Goal: Transaction & Acquisition: Purchase product/service

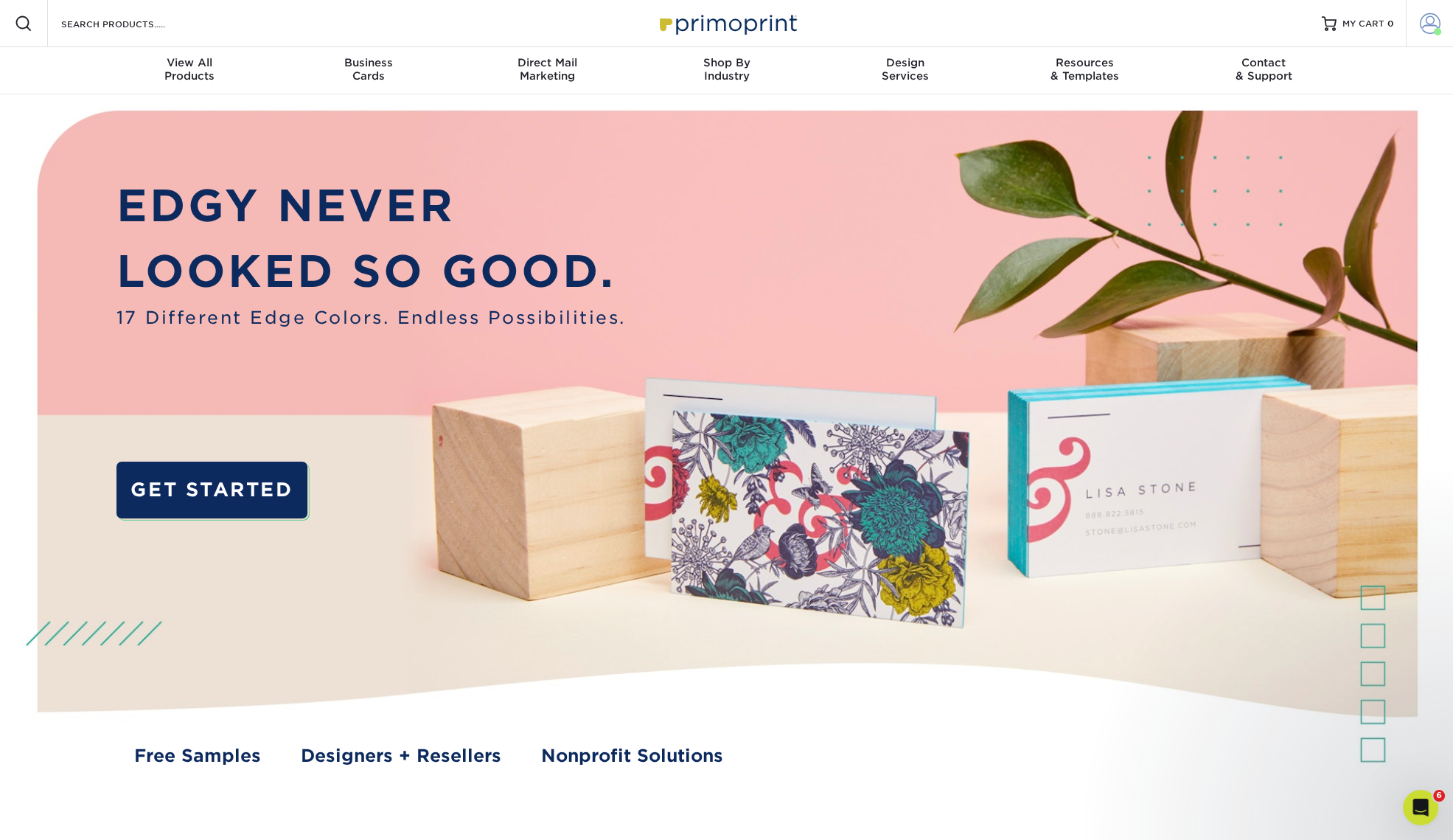
drag, startPoint x: 1416, startPoint y: 12, endPoint x: 1428, endPoint y: 16, distance: 12.6
click at [1416, 12] on link "Account" at bounding box center [1429, 23] width 47 height 47
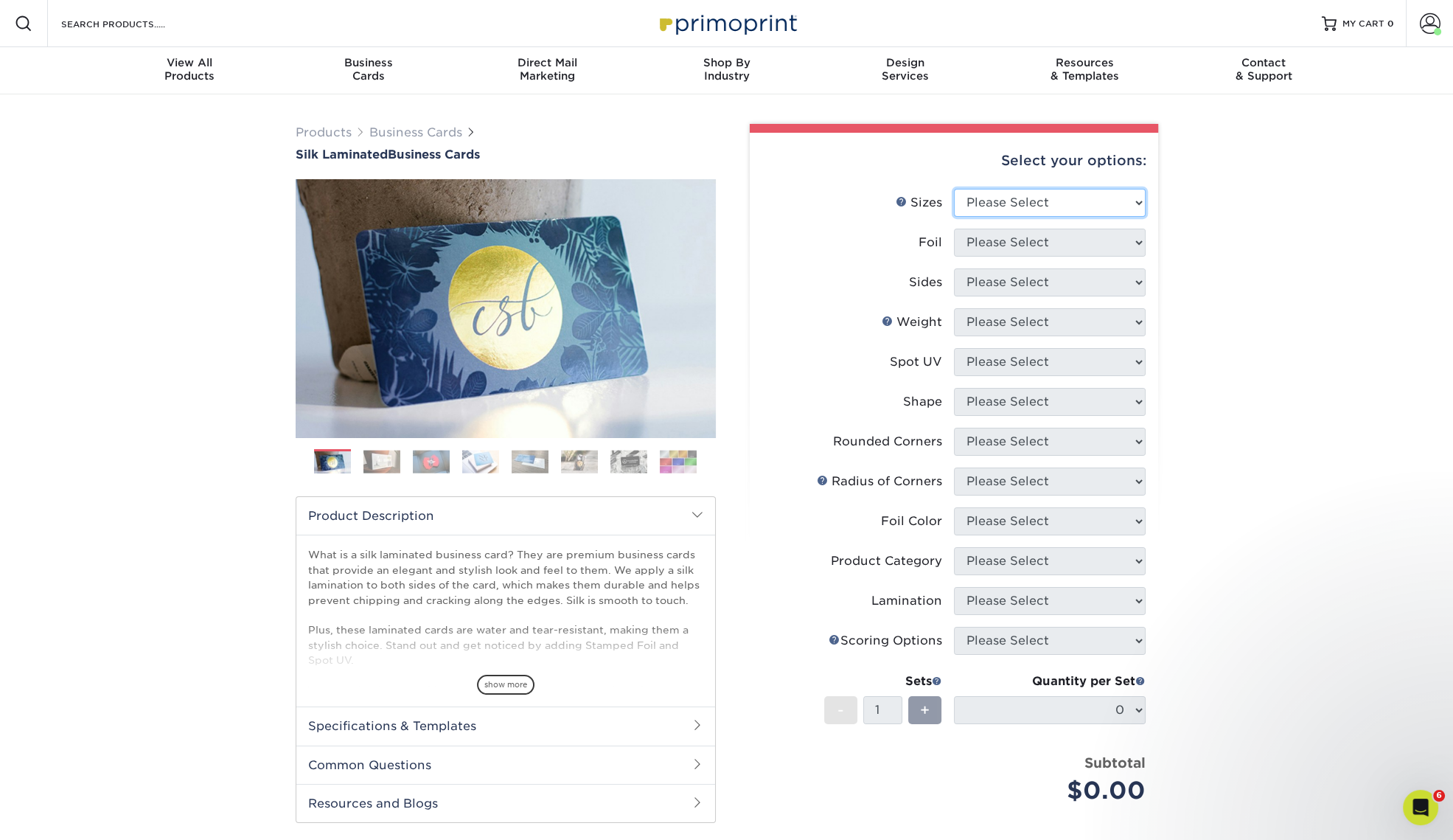
click at [1113, 199] on select "Please Select 1.5" x 3.5" - Mini 1.75" x 3.5" - Mini 2" x 2" - Square 2" x 3" -…" at bounding box center [1050, 202] width 192 height 28
select select "2.00x3.50"
click at [954, 189] on select "Please Select 1.5" x 3.5" - Mini 1.75" x 3.5" - Mini 2" x 2" - Square 2" x 3" -…" at bounding box center [1050, 202] width 192 height 28
click at [1080, 248] on select "Please Select Yes No" at bounding box center [1050, 242] width 192 height 28
select select "0"
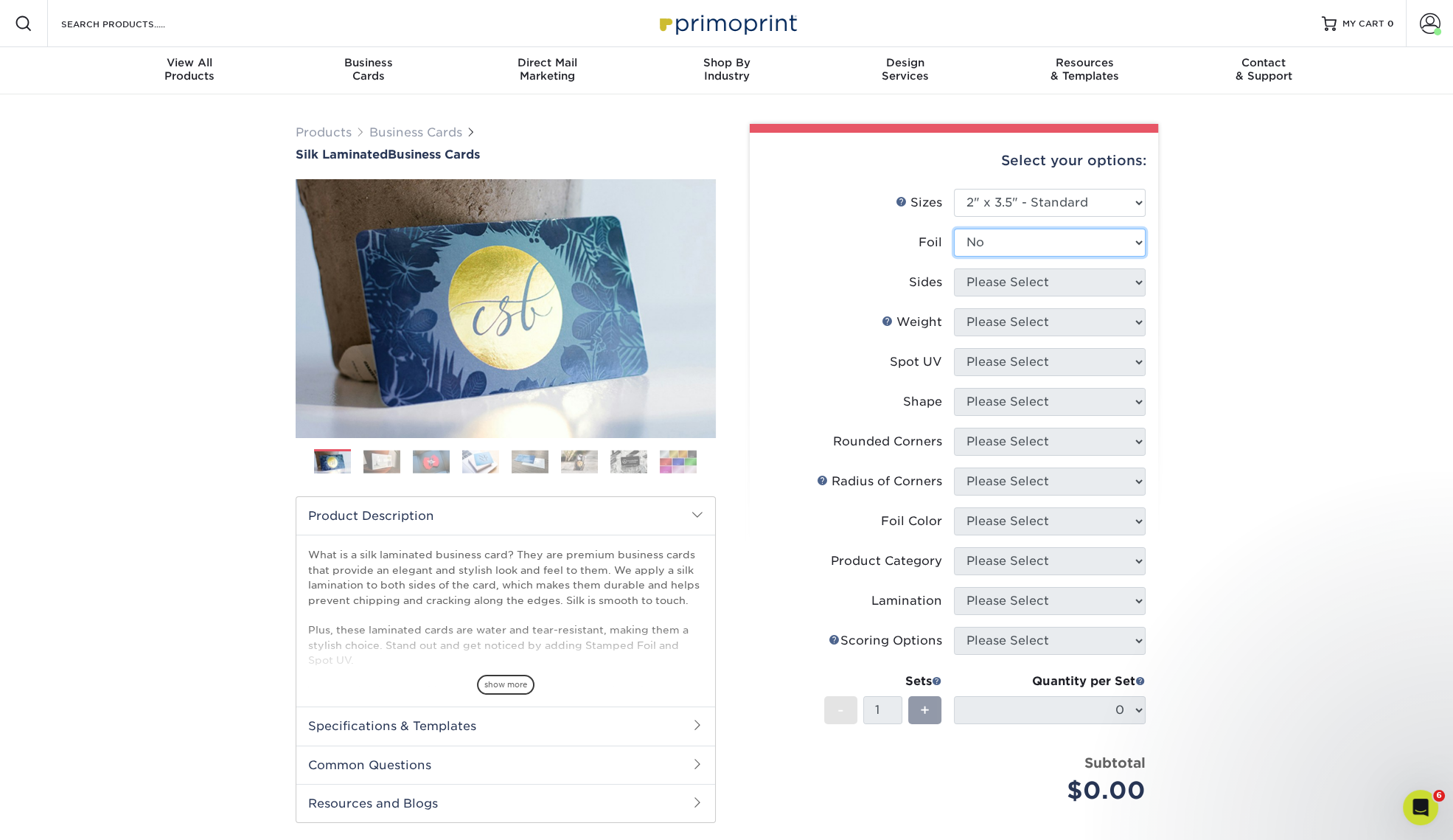
click at [954, 228] on select "Please Select Yes No" at bounding box center [1050, 242] width 192 height 28
click at [1076, 286] on select "Please Select Print Both Sides Print Front Only" at bounding box center [1050, 282] width 192 height 28
select select "13abbda7-1d64-4f25-8bb2-c179b224825d"
click at [954, 268] on select "Please Select Print Both Sides Print Front Only" at bounding box center [1050, 282] width 192 height 28
click at [1088, 318] on select "Please Select 16PT" at bounding box center [1050, 321] width 192 height 28
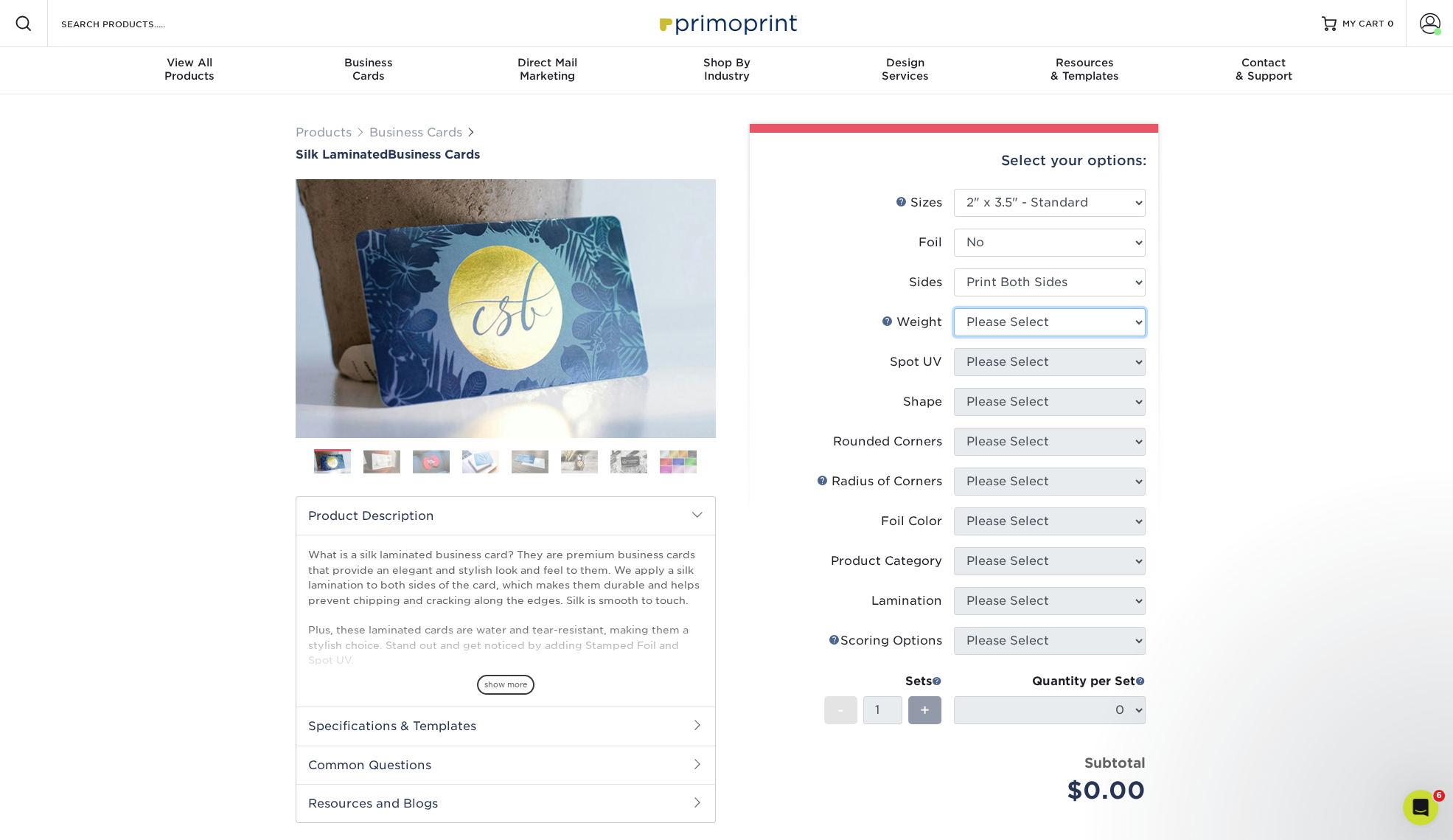
select select "16PT"
click at [954, 308] on select "Please Select 16PT" at bounding box center [1050, 321] width 192 height 28
click at [1069, 359] on select "Please Select No Spot UV Front and Back (Both Sides) Front Only Back Only" at bounding box center [1050, 362] width 192 height 28
select select "0"
click at [954, 348] on select "Please Select No Spot UV Front and Back (Both Sides) Front Only Back Only" at bounding box center [1050, 362] width 192 height 28
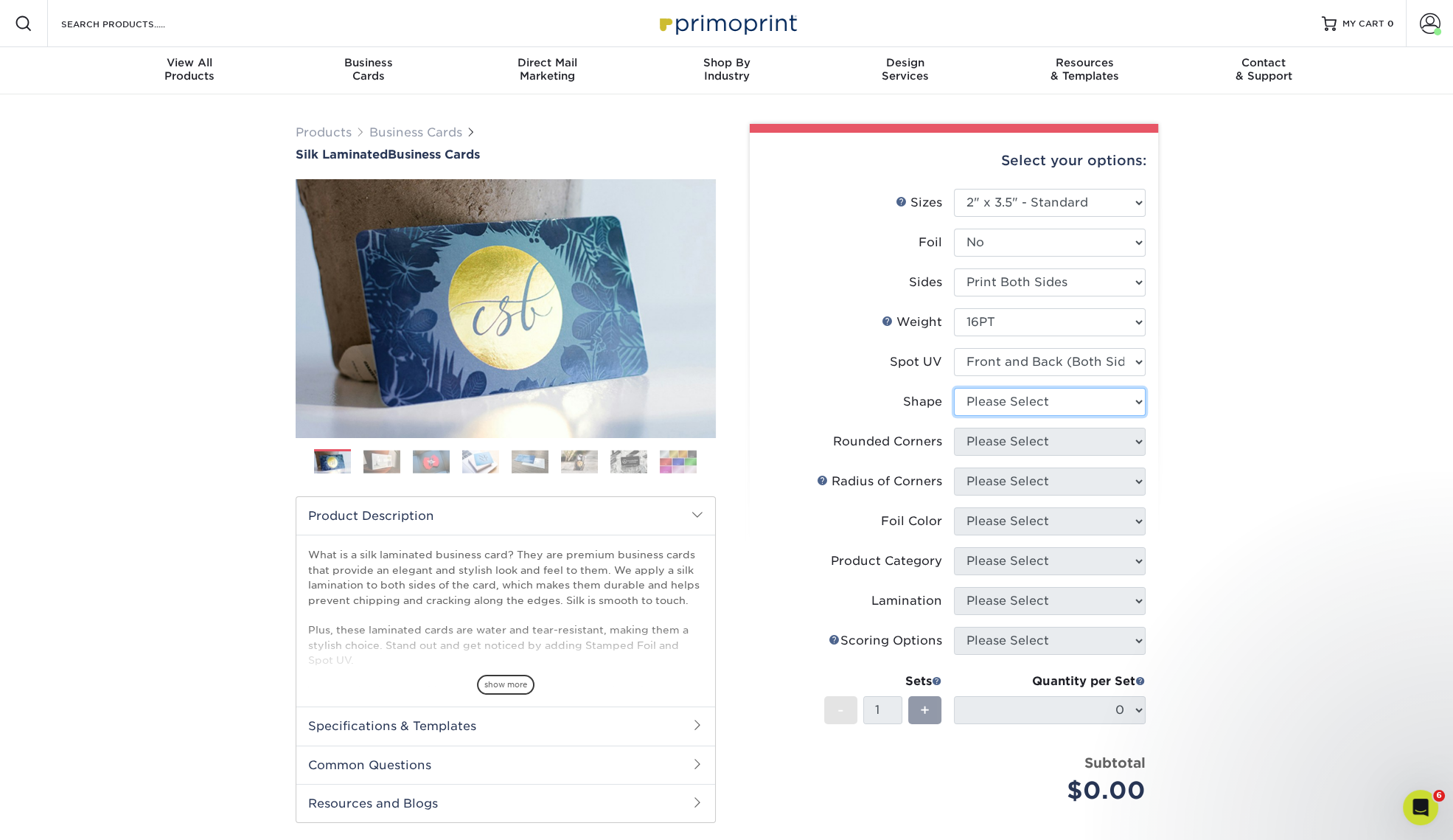
click at [1092, 406] on select "Please Select Standard" at bounding box center [1050, 401] width 192 height 28
select select "standard"
click at [954, 387] on select "Please Select Standard" at bounding box center [1050, 401] width 192 height 28
click at [1080, 442] on select "Please Select Yes - Round 2 Corners Yes - Round 4 Corners No" at bounding box center [1050, 441] width 192 height 28
select select "0"
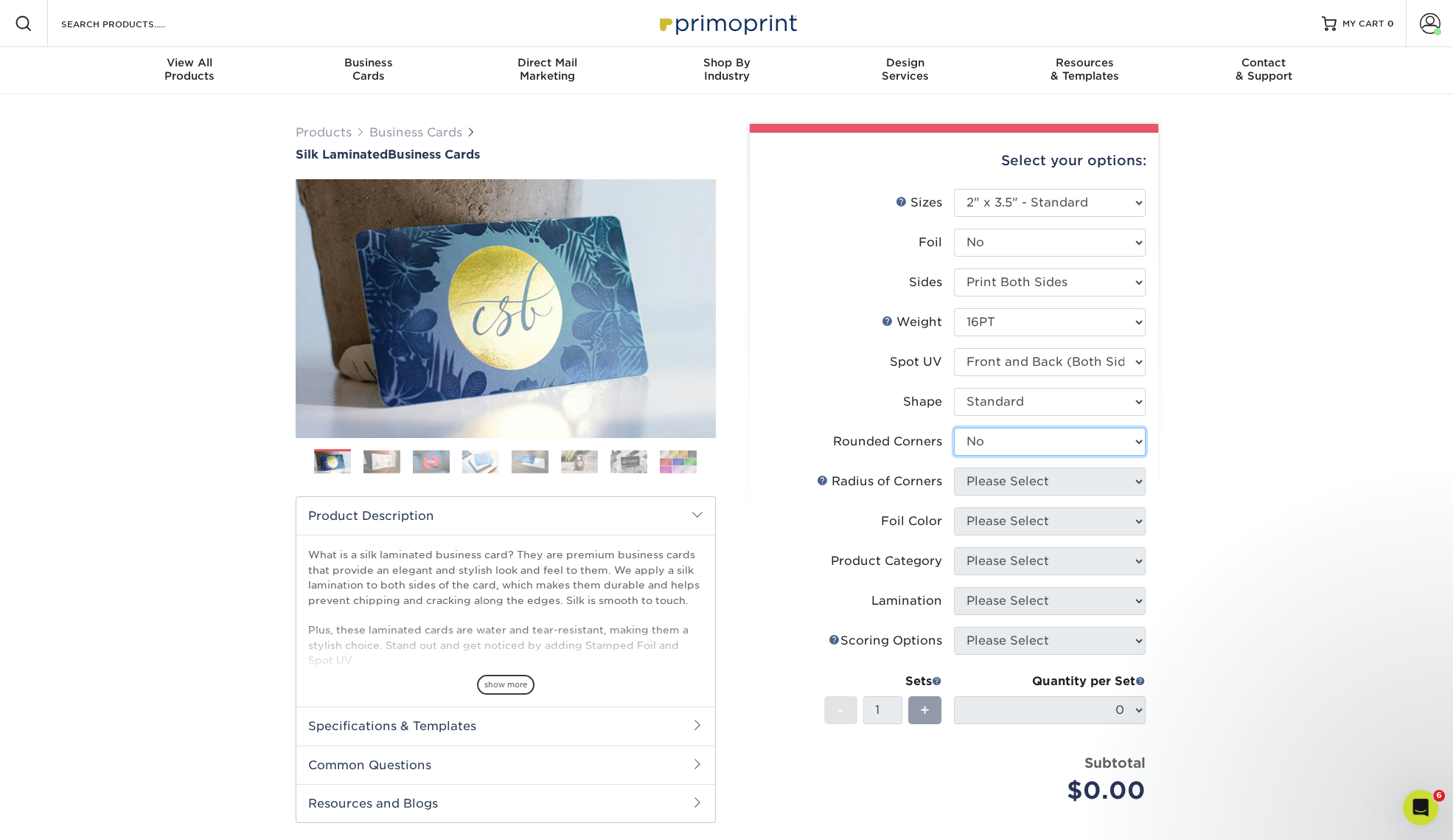
click at [954, 428] on select "Please Select Yes - Round 2 Corners Yes - Round 4 Corners No" at bounding box center [1050, 441] width 192 height 28
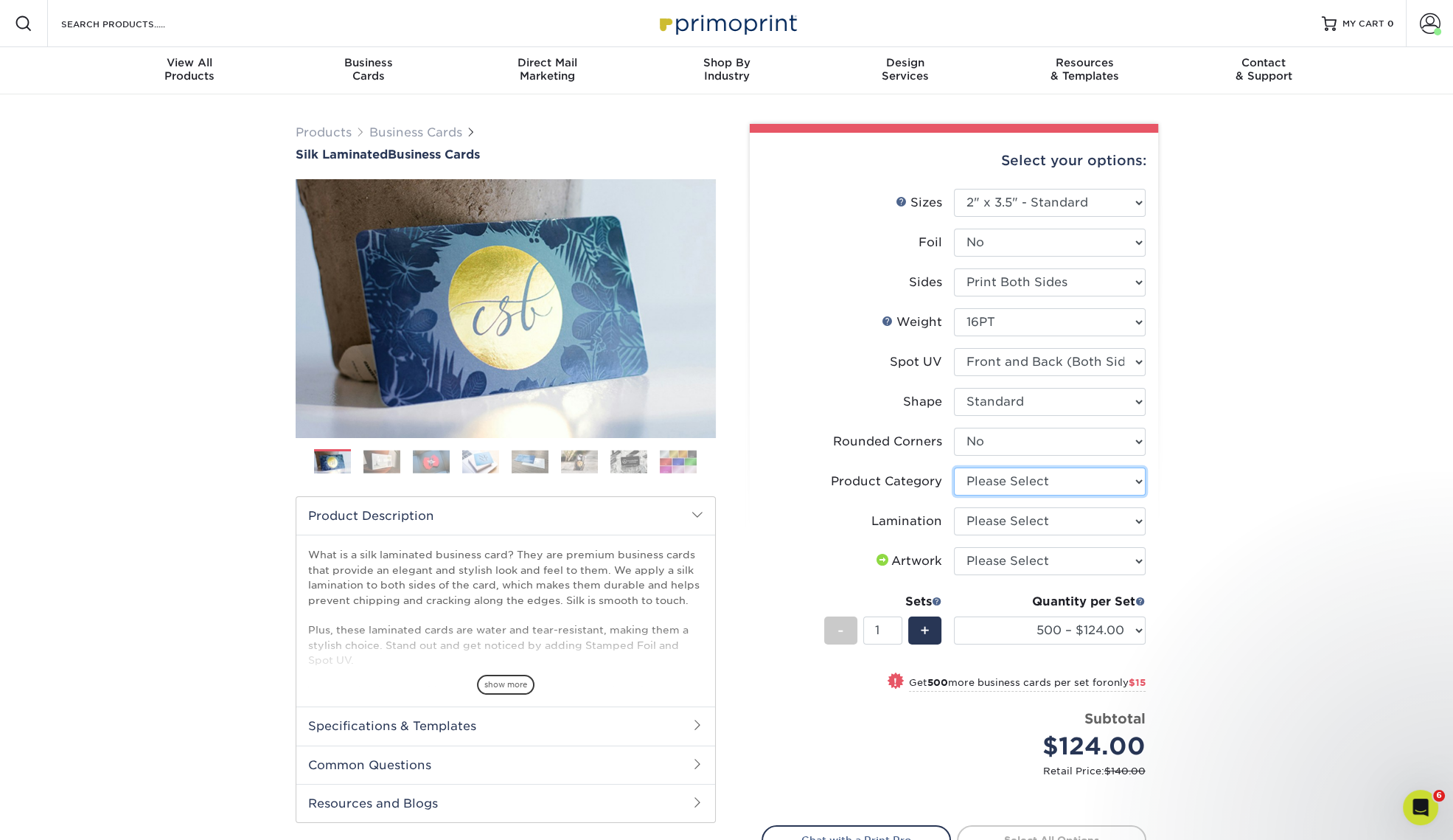
click at [1079, 479] on select "Please Select Business Cards" at bounding box center [1050, 480] width 192 height 28
select select "3b5148f1-0588-4f88-a218-97bcfdce65c1"
click at [954, 467] on select "Please Select Business Cards" at bounding box center [1050, 480] width 192 height 28
click at [1077, 522] on select "Please Select Silk" at bounding box center [1050, 521] width 192 height 28
select select "ccacb42f-45f7-42d3-bbd3-7c8421cf37f0"
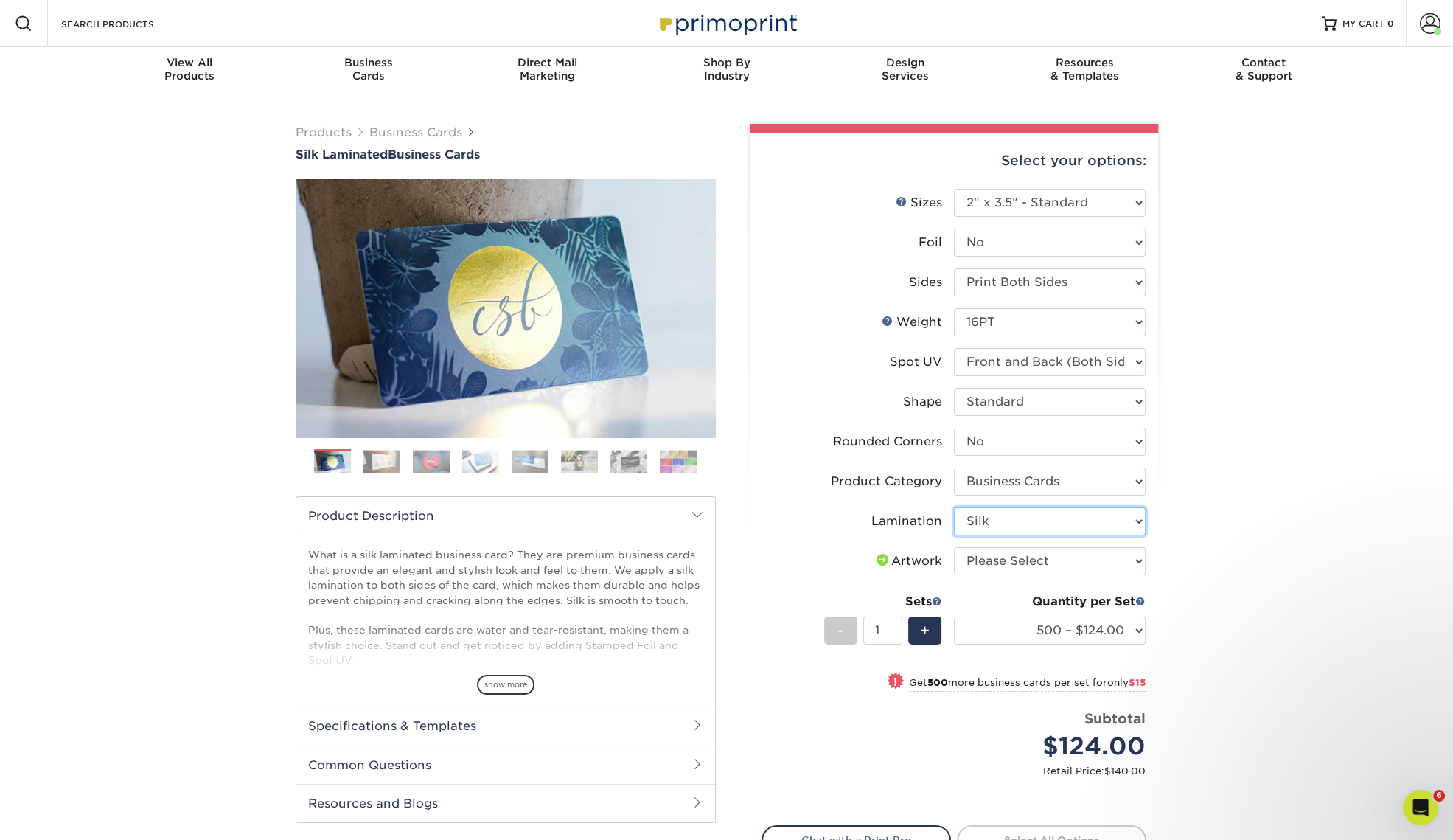
click at [954, 507] on select "Please Select Silk" at bounding box center [1050, 521] width 192 height 28
click at [1074, 563] on select "Please Select I will upload files I need a design - $100" at bounding box center [1050, 560] width 192 height 28
select select "upload"
click at [954, 547] on select "Please Select I will upload files I need a design - $100" at bounding box center [1050, 560] width 192 height 28
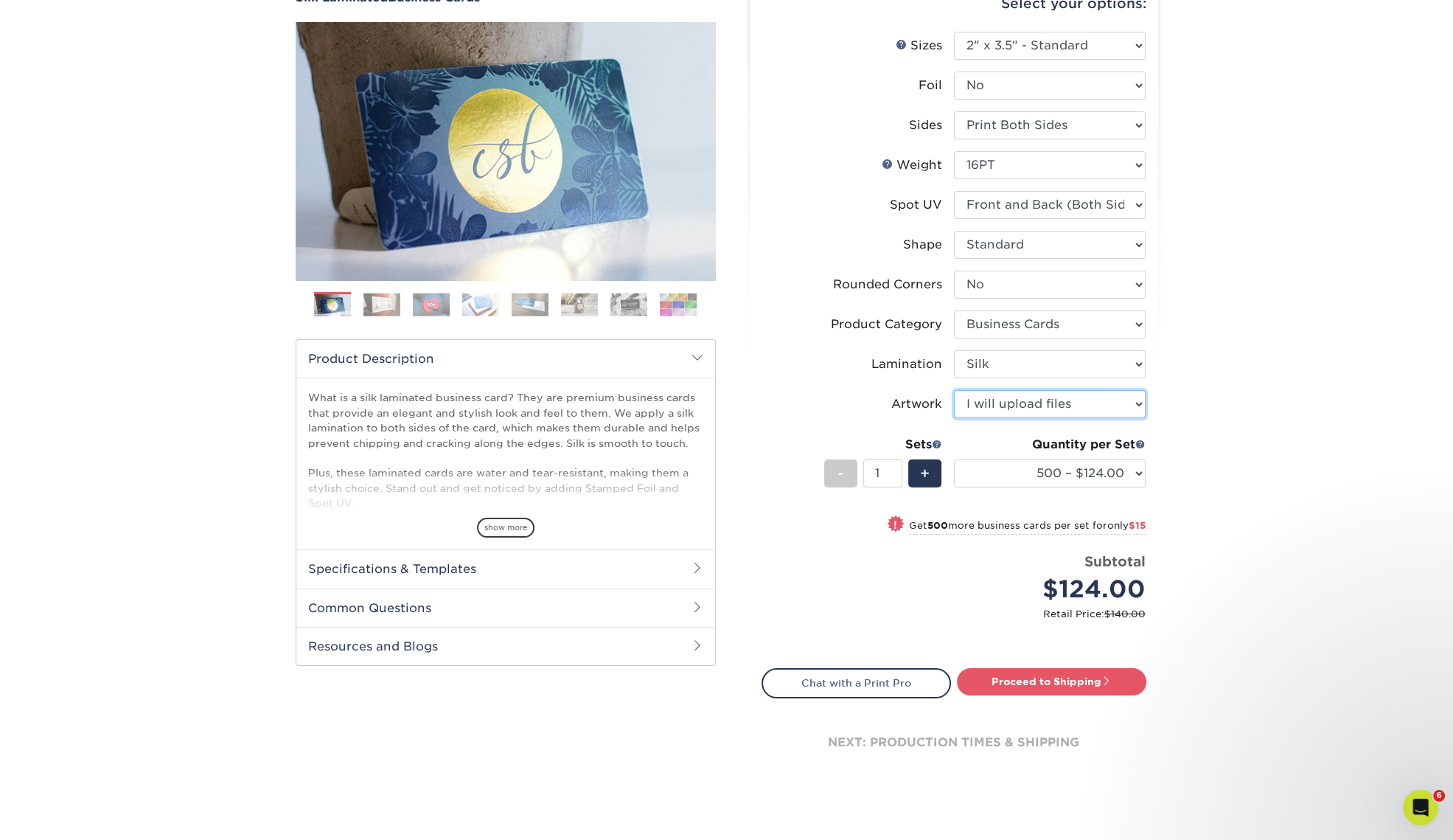
scroll to position [183, 0]
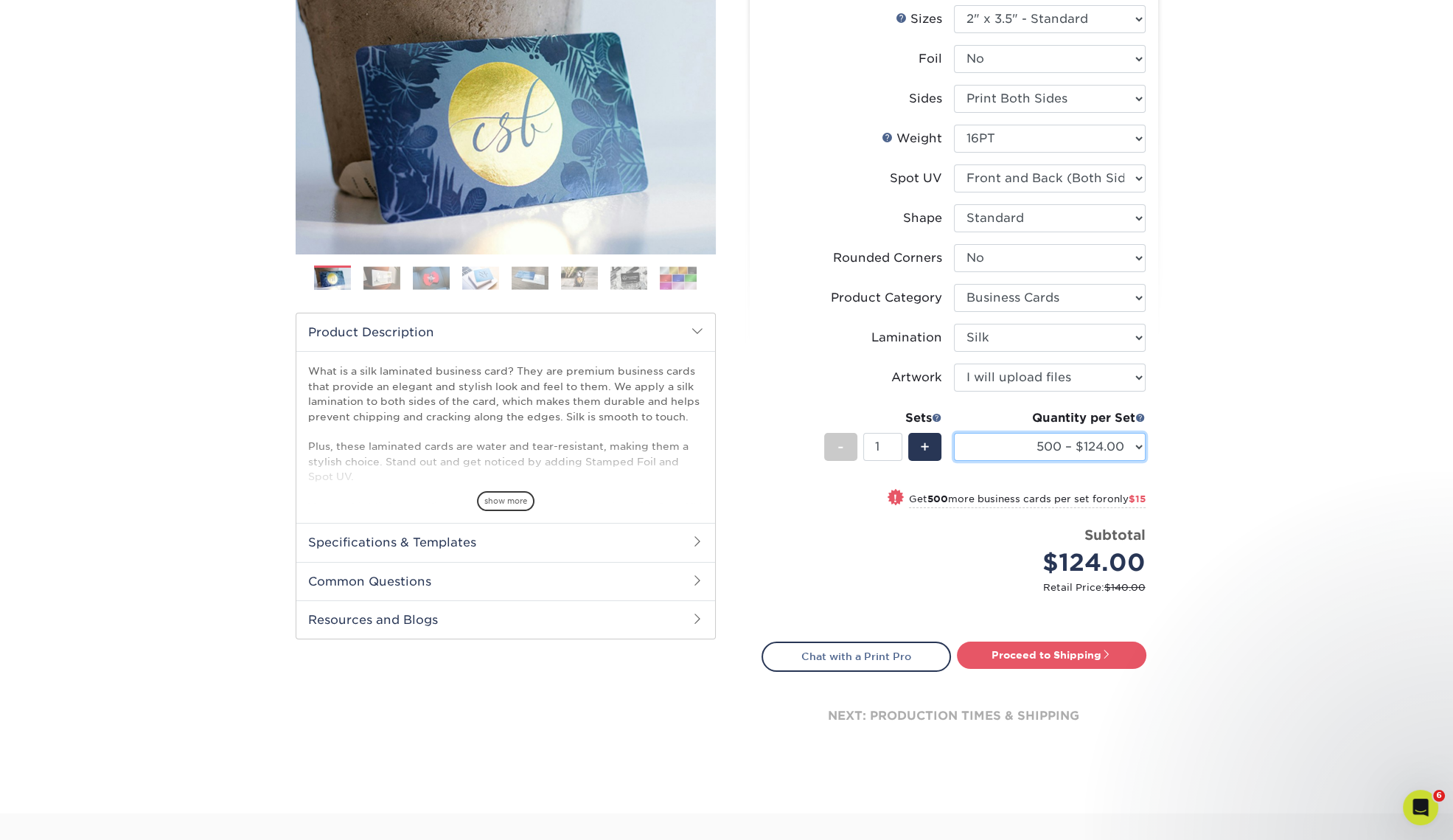
click at [1084, 441] on select "500 – $124.00 1000 – $139.00 2500 – $341.00 5000 – $571.00 10000 – $1028.00" at bounding box center [1050, 446] width 192 height 28
select select "1000 – $139.00"
click at [954, 432] on select "500 – $124.00 1000 – $139.00 2500 – $341.00 5000 – $571.00 10000 – $1028.00" at bounding box center [1050, 446] width 192 height 28
click at [1090, 657] on link "Proceed to Shipping" at bounding box center [1052, 655] width 190 height 27
type input "Set 1"
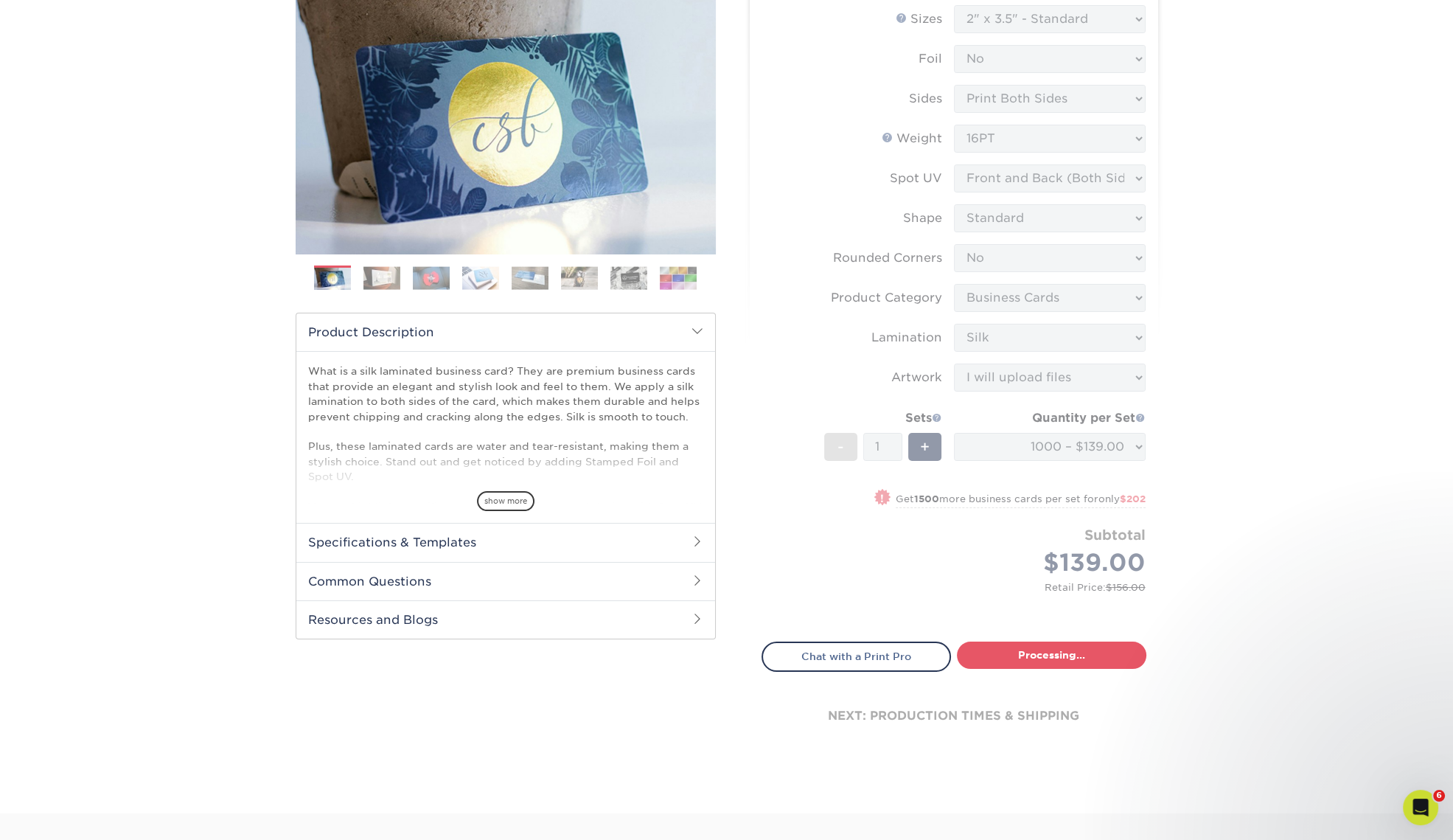
select select "cb454609-49fa-4780-9579-c9522ab991d3"
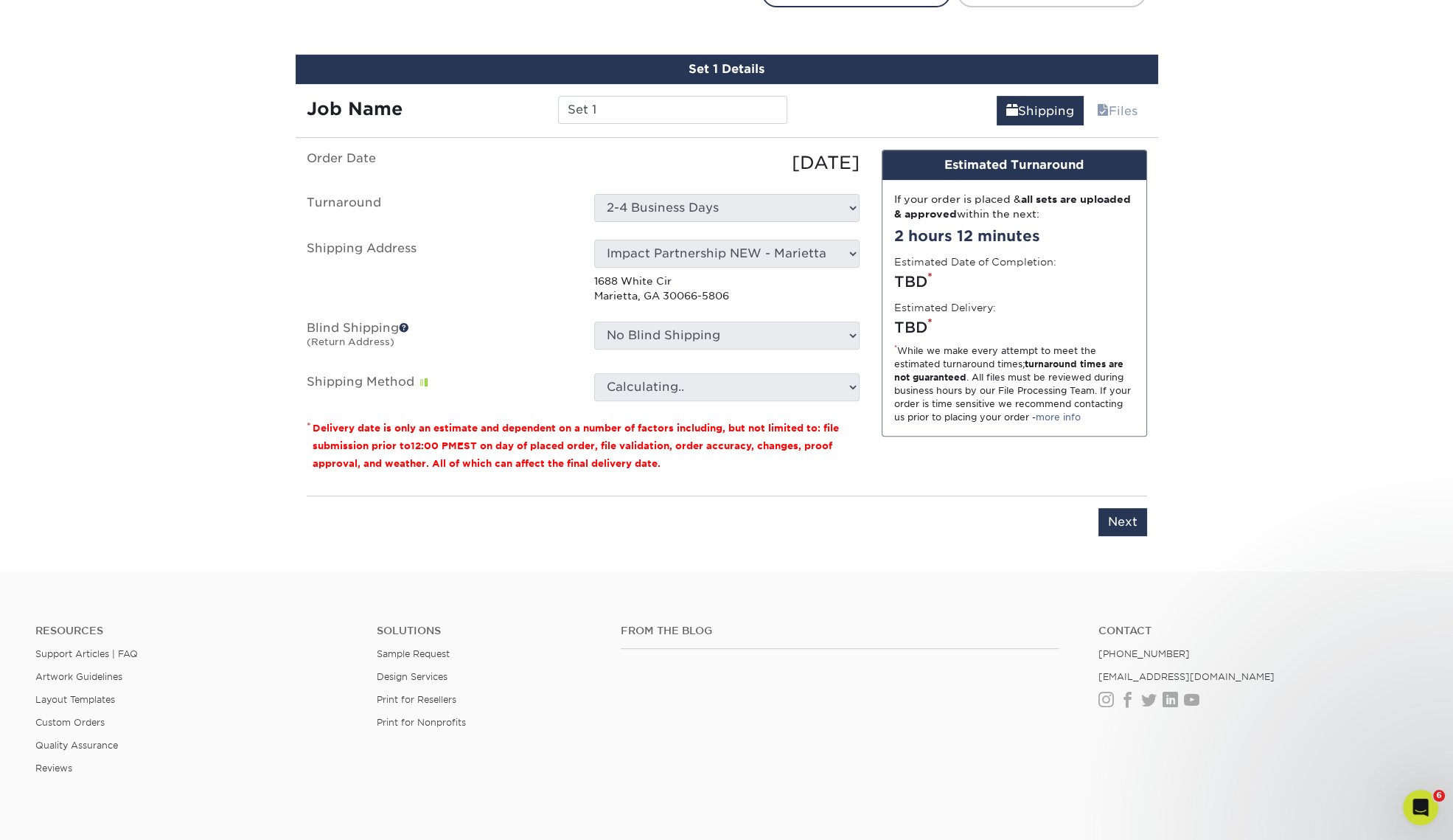
scroll to position [864, 0]
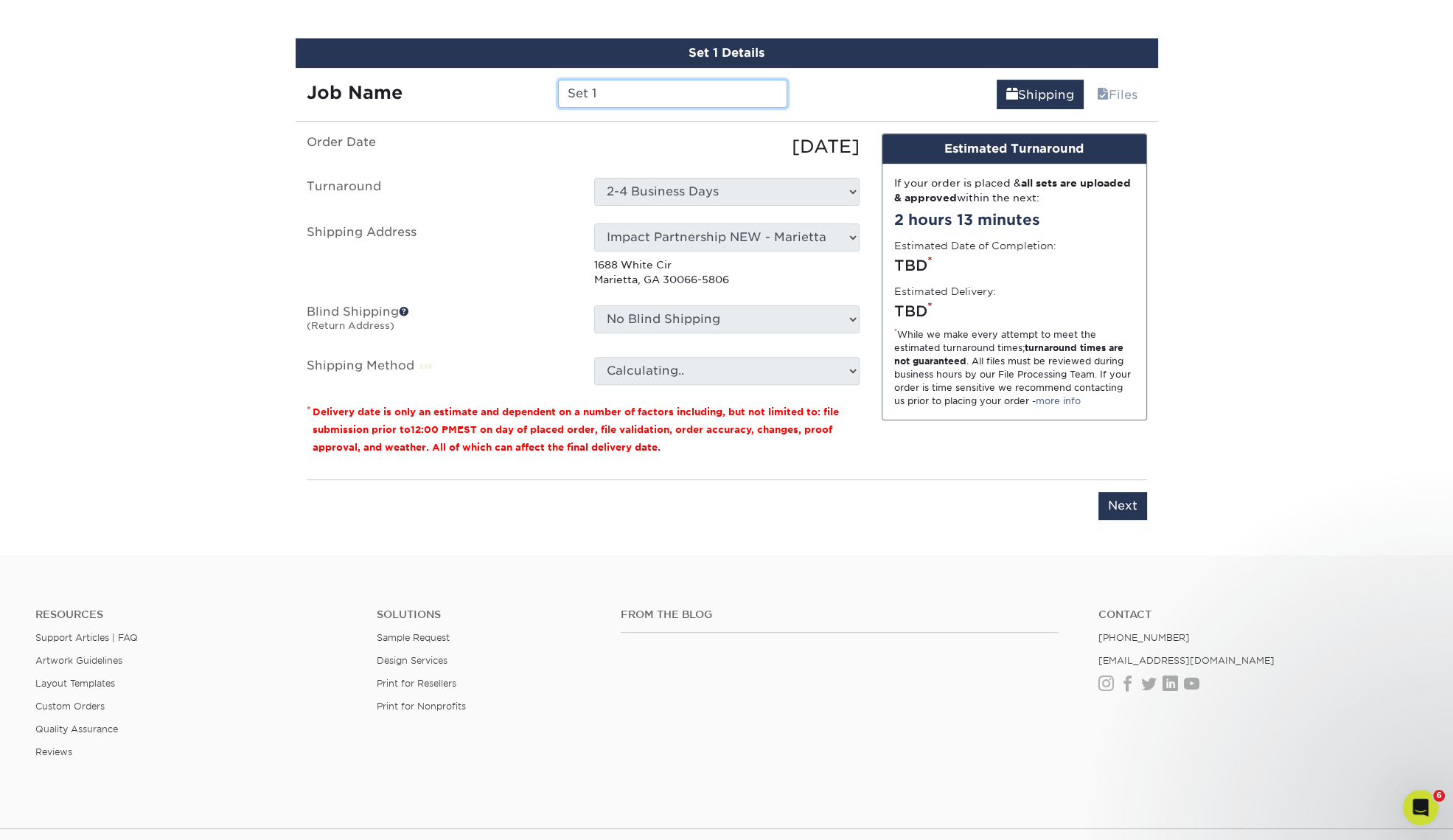
drag, startPoint x: 608, startPoint y: 92, endPoint x: 560, endPoint y: 92, distance: 48.0
click at [560, 92] on input "Set 1" at bounding box center [672, 93] width 229 height 28
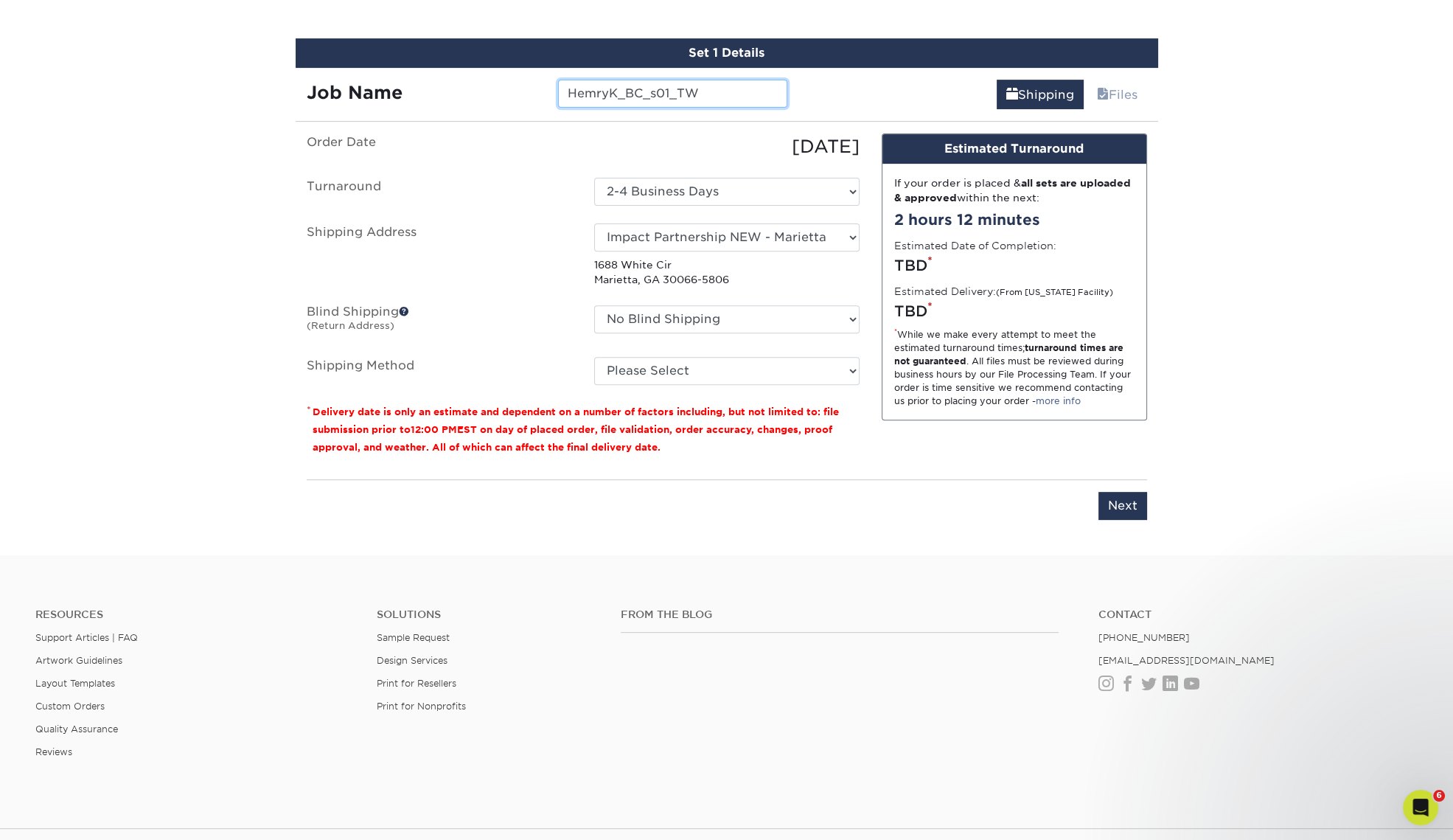
type input "HemryK_BC_s01_TW"
click at [745, 362] on select "Please Select Ground Shipping (+$8.96) 3 Day Shipping Service (+$16.56) 2 Day A…" at bounding box center [727, 370] width 266 height 28
select select "03"
click at [595, 357] on select "Please Select Ground Shipping (+$8.96) 3 Day Shipping Service (+$16.56) 2 Day A…" at bounding box center [727, 370] width 266 height 28
click at [1118, 505] on input "Next" at bounding box center [1123, 505] width 49 height 28
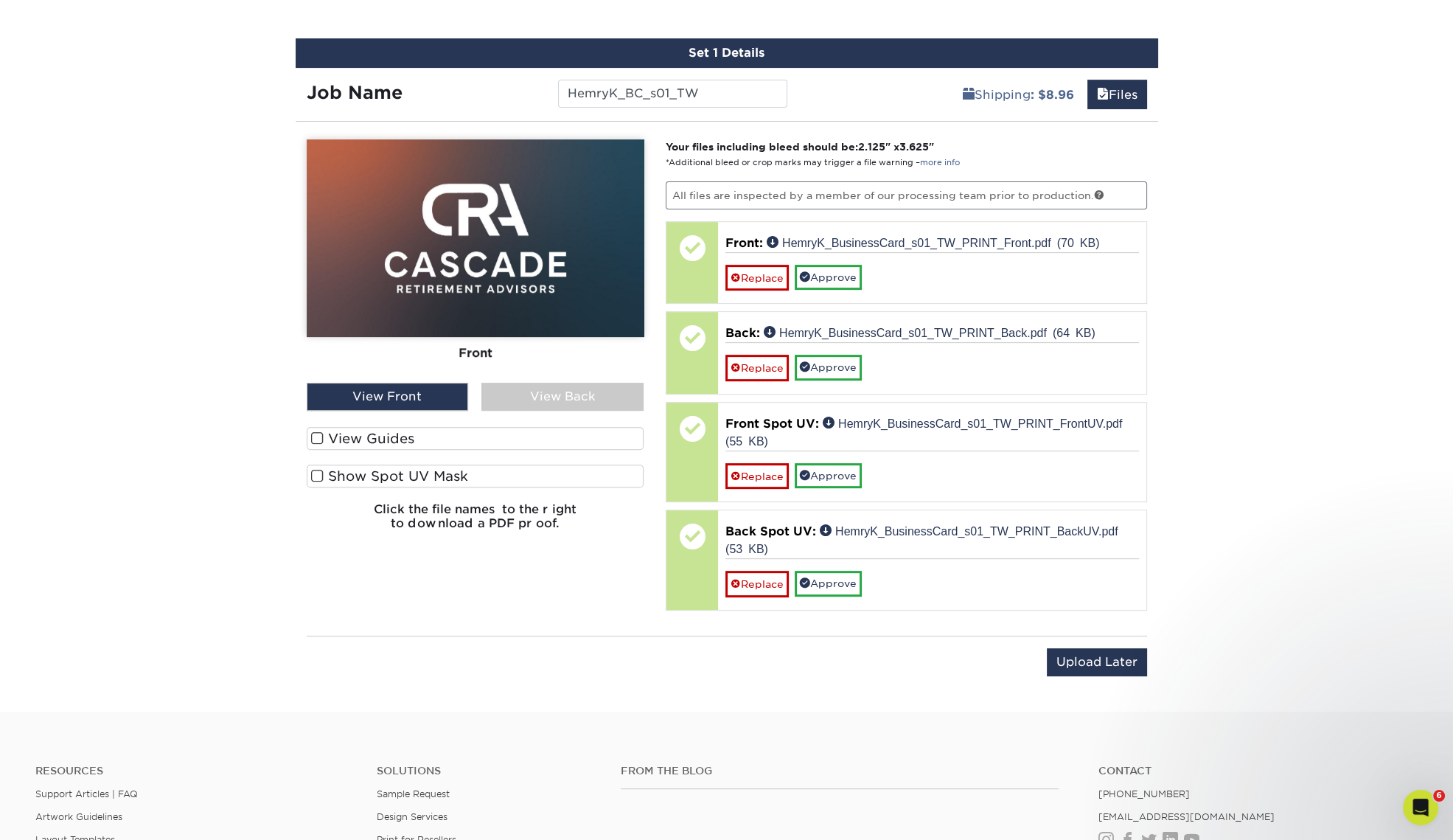
click at [384, 474] on label "Show Spot UV Mask" at bounding box center [476, 476] width 338 height 23
click at [0, 0] on input "Show Spot UV Mask" at bounding box center [0, 0] width 0 height 0
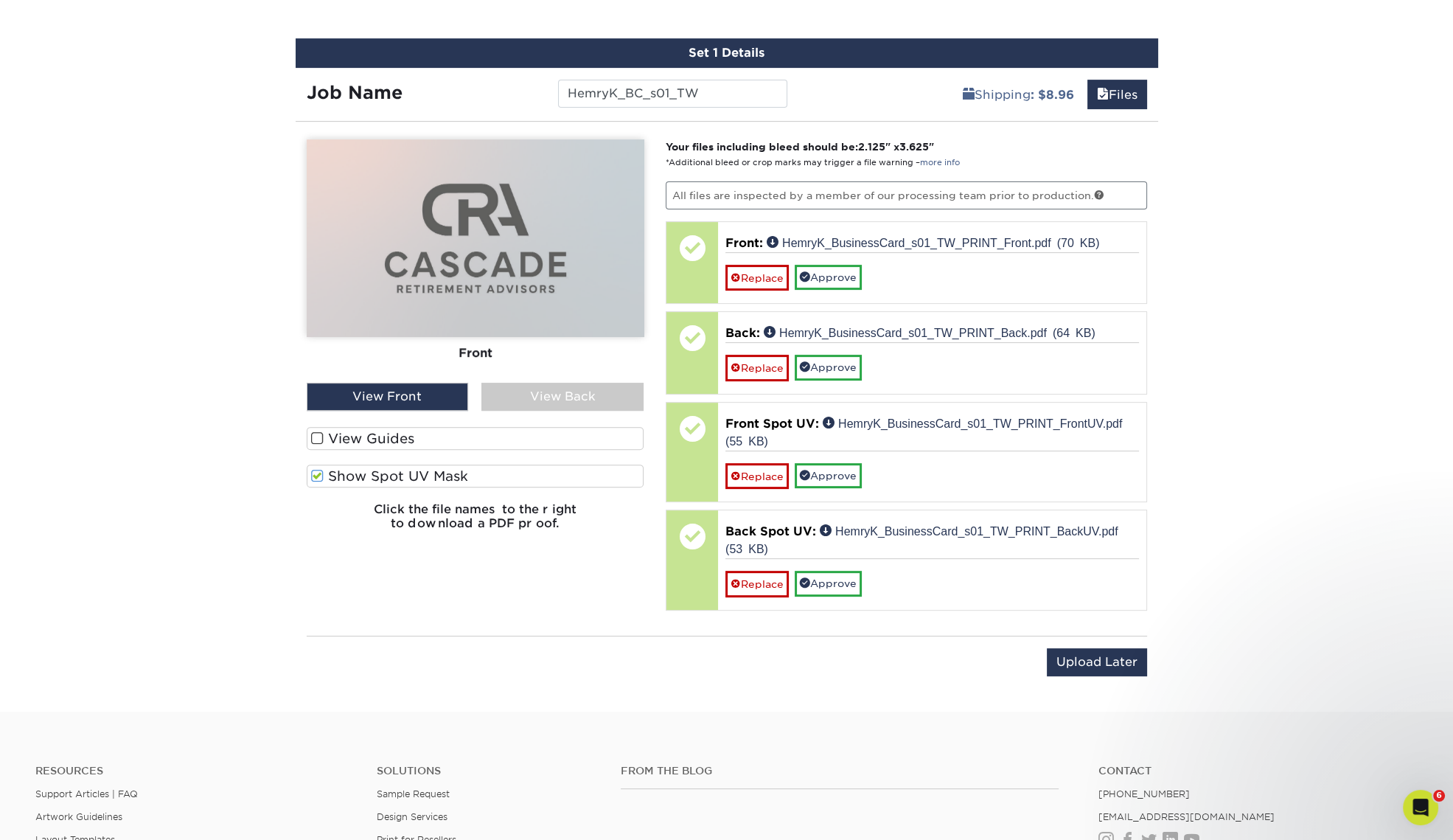
click at [384, 474] on label "Show Spot UV Mask" at bounding box center [476, 476] width 338 height 23
click at [0, 0] on input "Show Spot UV Mask" at bounding box center [0, 0] width 0 height 0
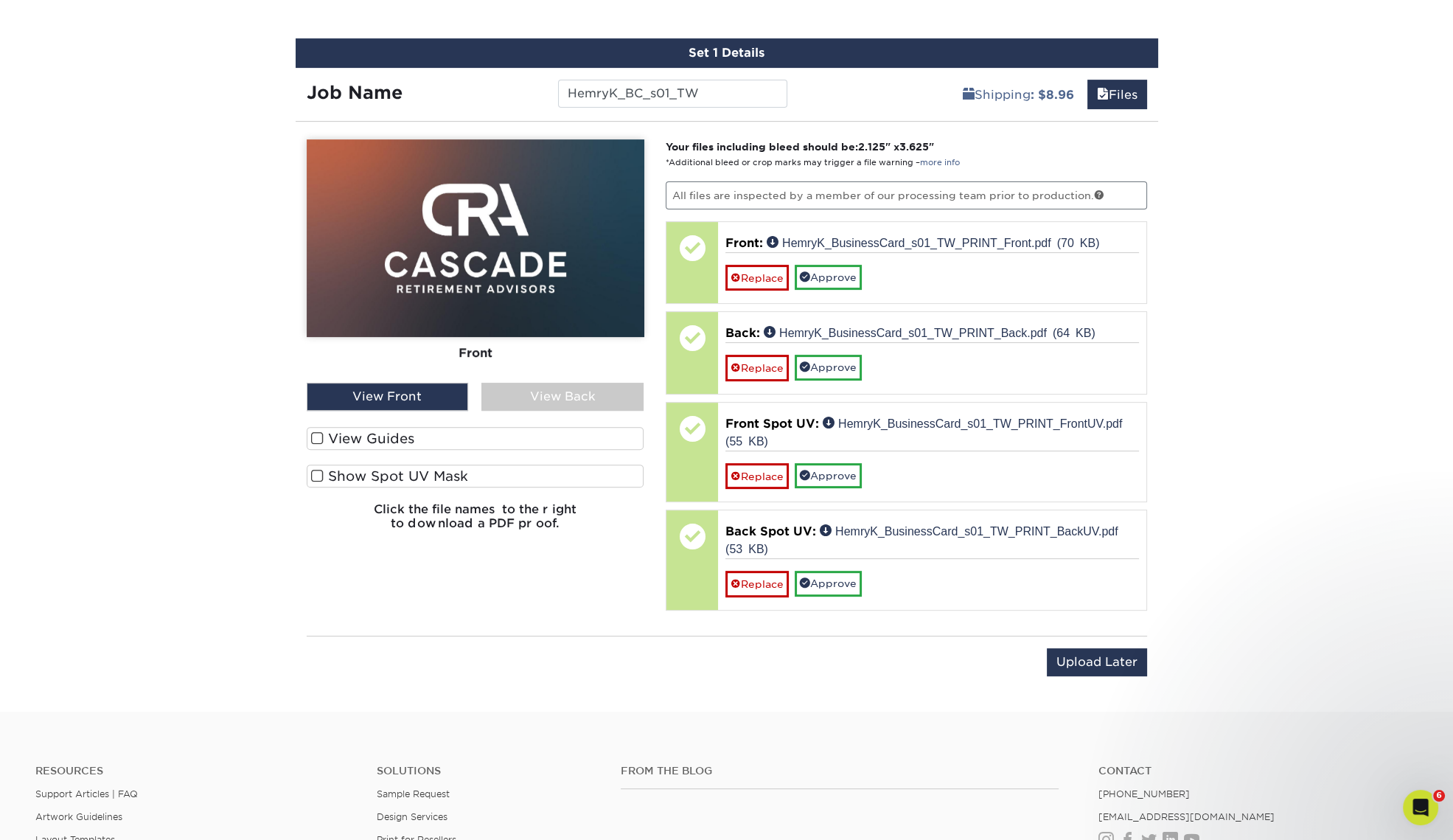
click at [384, 474] on label "Show Spot UV Mask" at bounding box center [476, 476] width 338 height 23
click at [0, 0] on input "Show Spot UV Mask" at bounding box center [0, 0] width 0 height 0
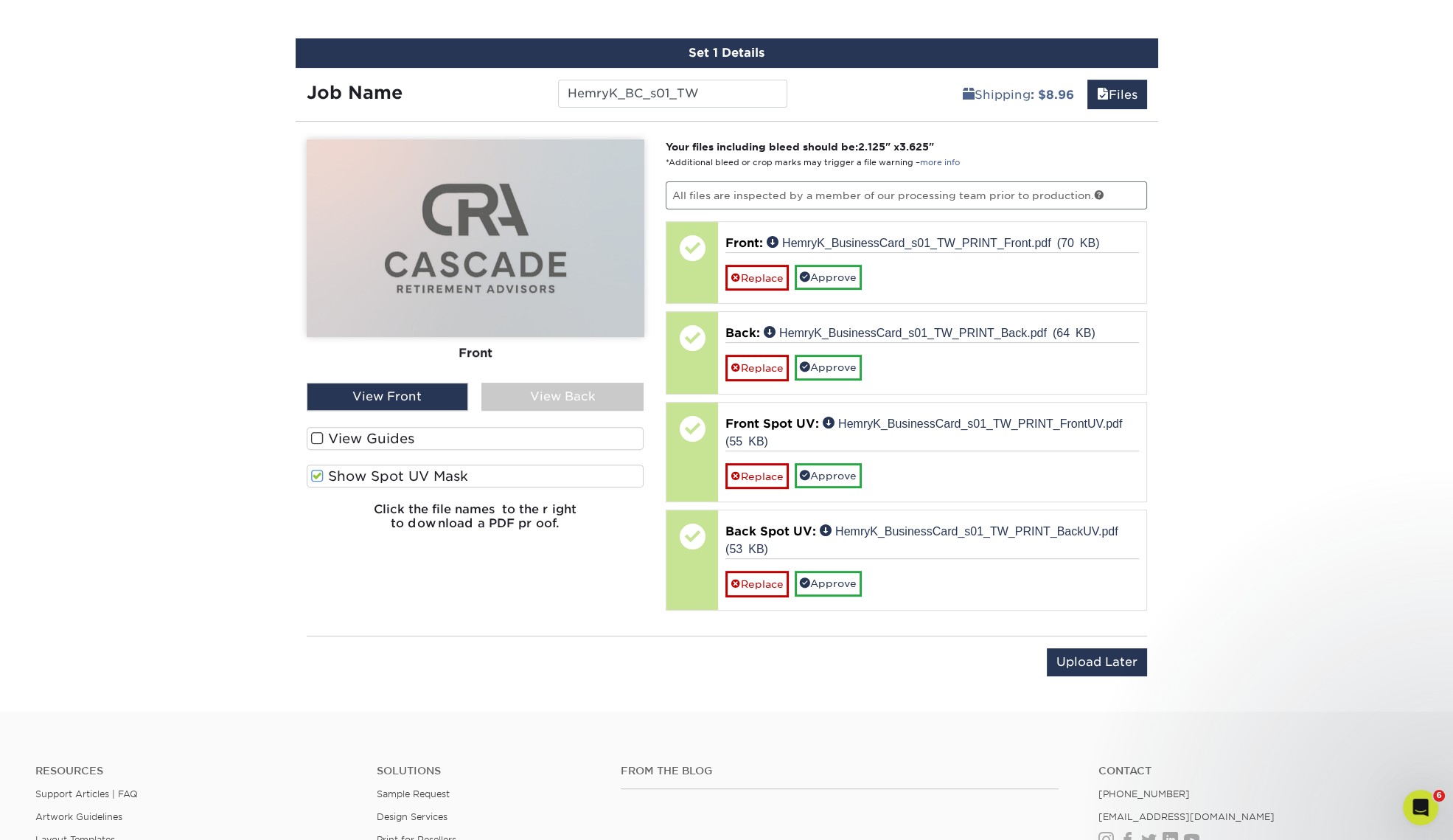
click at [384, 474] on label "Show Spot UV Mask" at bounding box center [476, 476] width 338 height 23
click at [0, 0] on input "Show Spot UV Mask" at bounding box center [0, 0] width 0 height 0
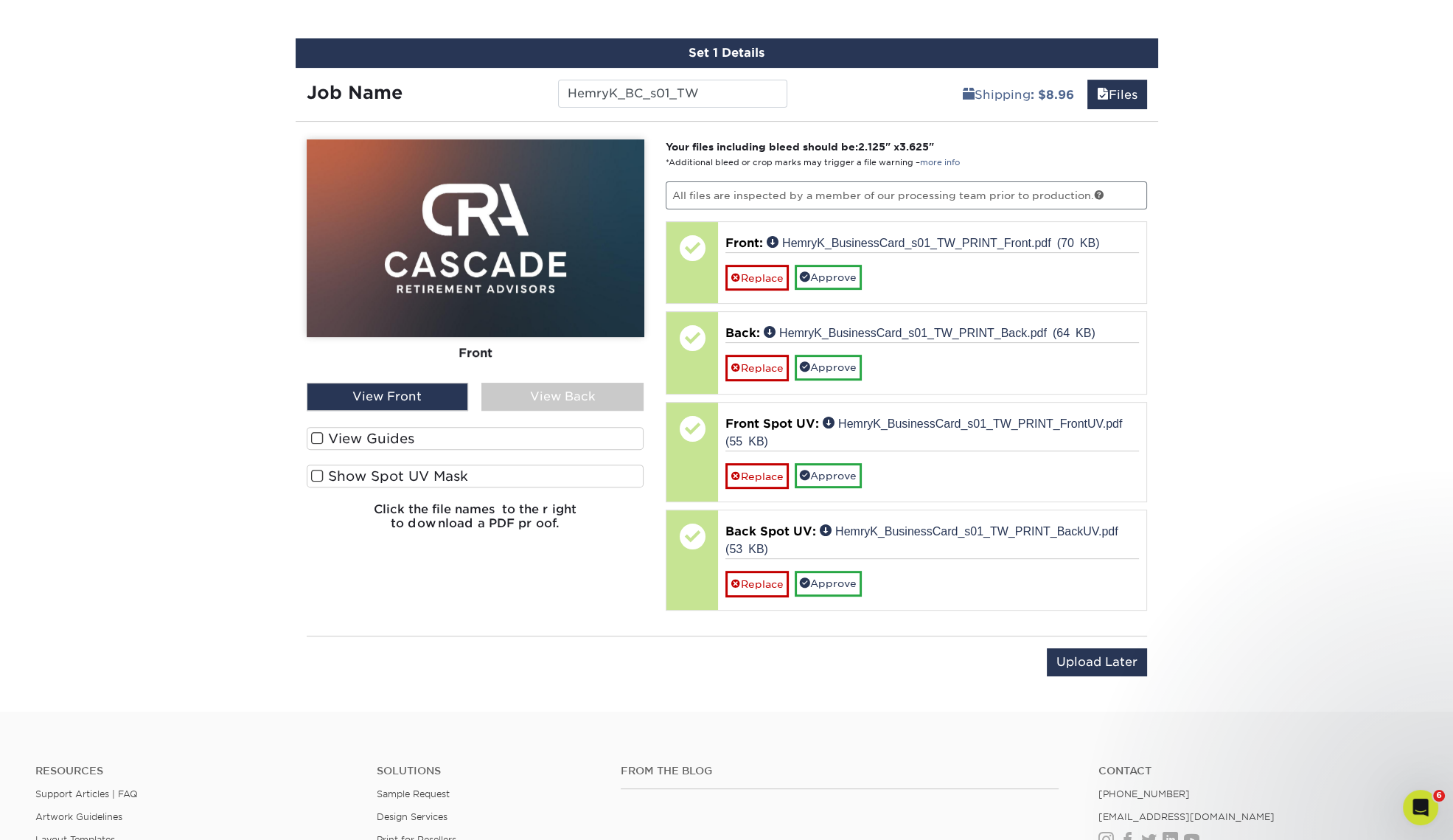
click at [522, 401] on div "View Back" at bounding box center [562, 396] width 162 height 28
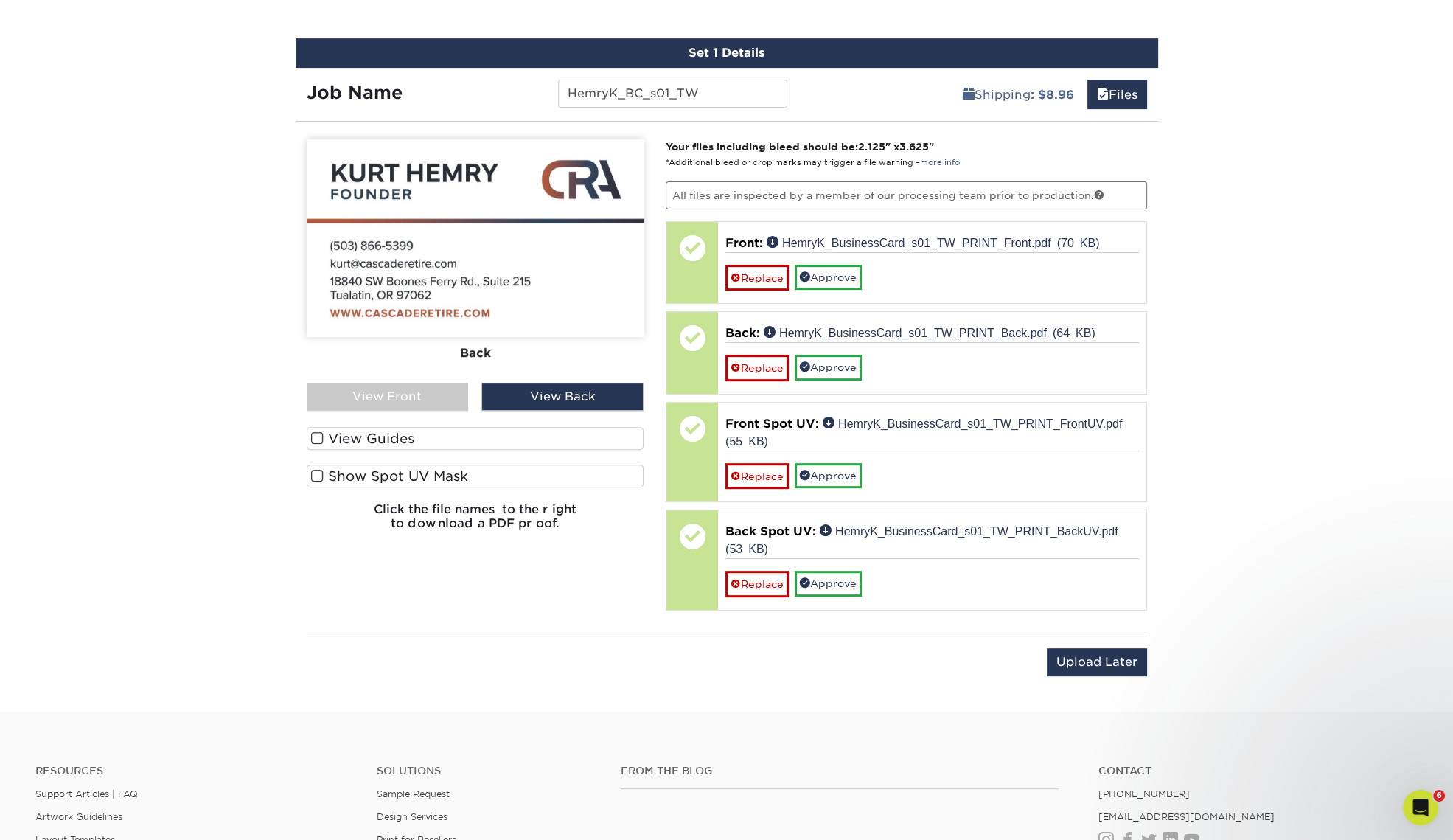
click at [410, 471] on label "Show Spot UV Mask" at bounding box center [476, 476] width 338 height 23
click at [0, 0] on input "Show Spot UV Mask" at bounding box center [0, 0] width 0 height 0
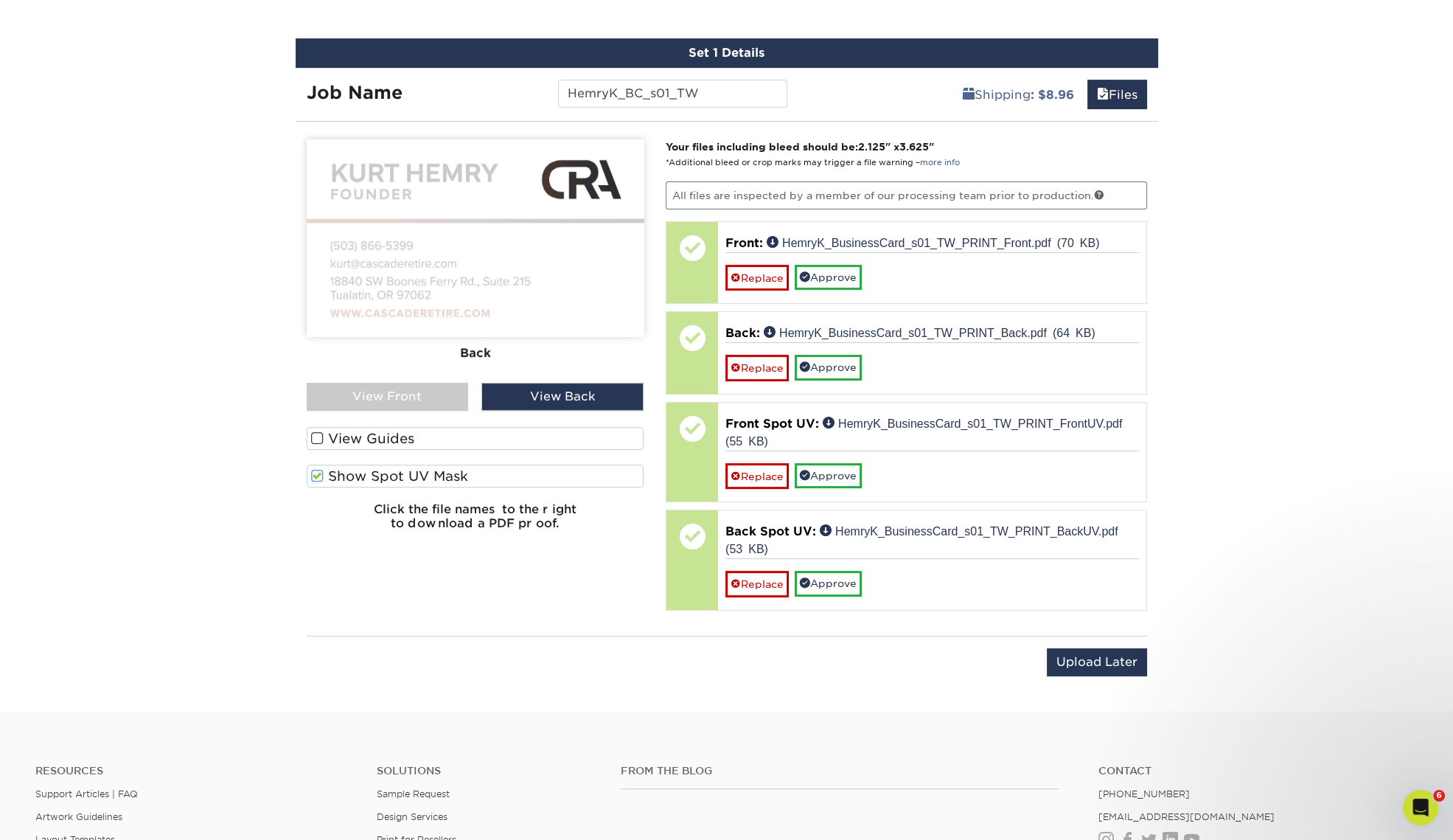
click at [410, 471] on label "Show Spot UV Mask" at bounding box center [476, 476] width 338 height 23
click at [0, 0] on input "Show Spot UV Mask" at bounding box center [0, 0] width 0 height 0
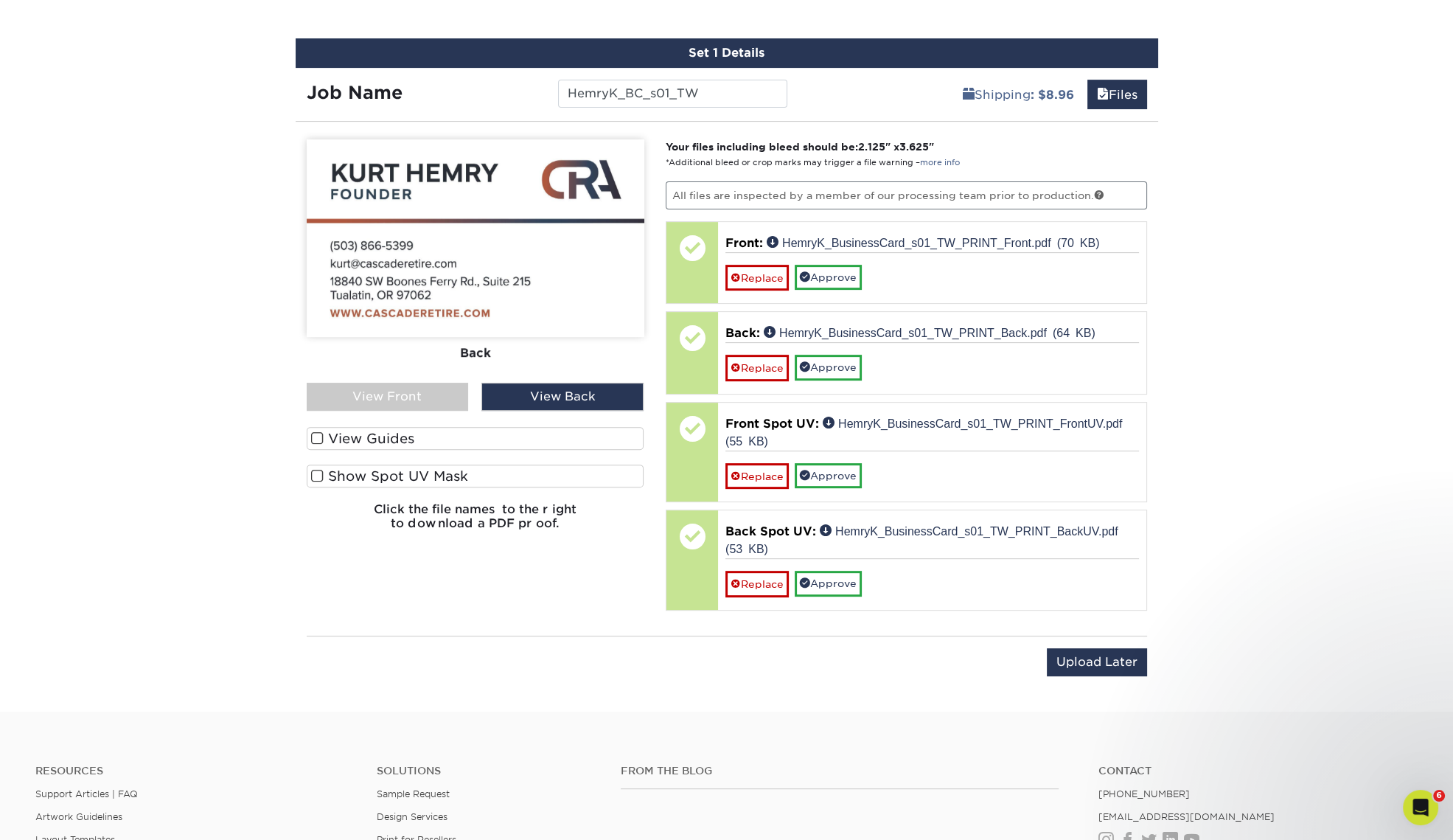
click at [410, 471] on label "Show Spot UV Mask" at bounding box center [476, 476] width 338 height 23
click at [0, 0] on input "Show Spot UV Mask" at bounding box center [0, 0] width 0 height 0
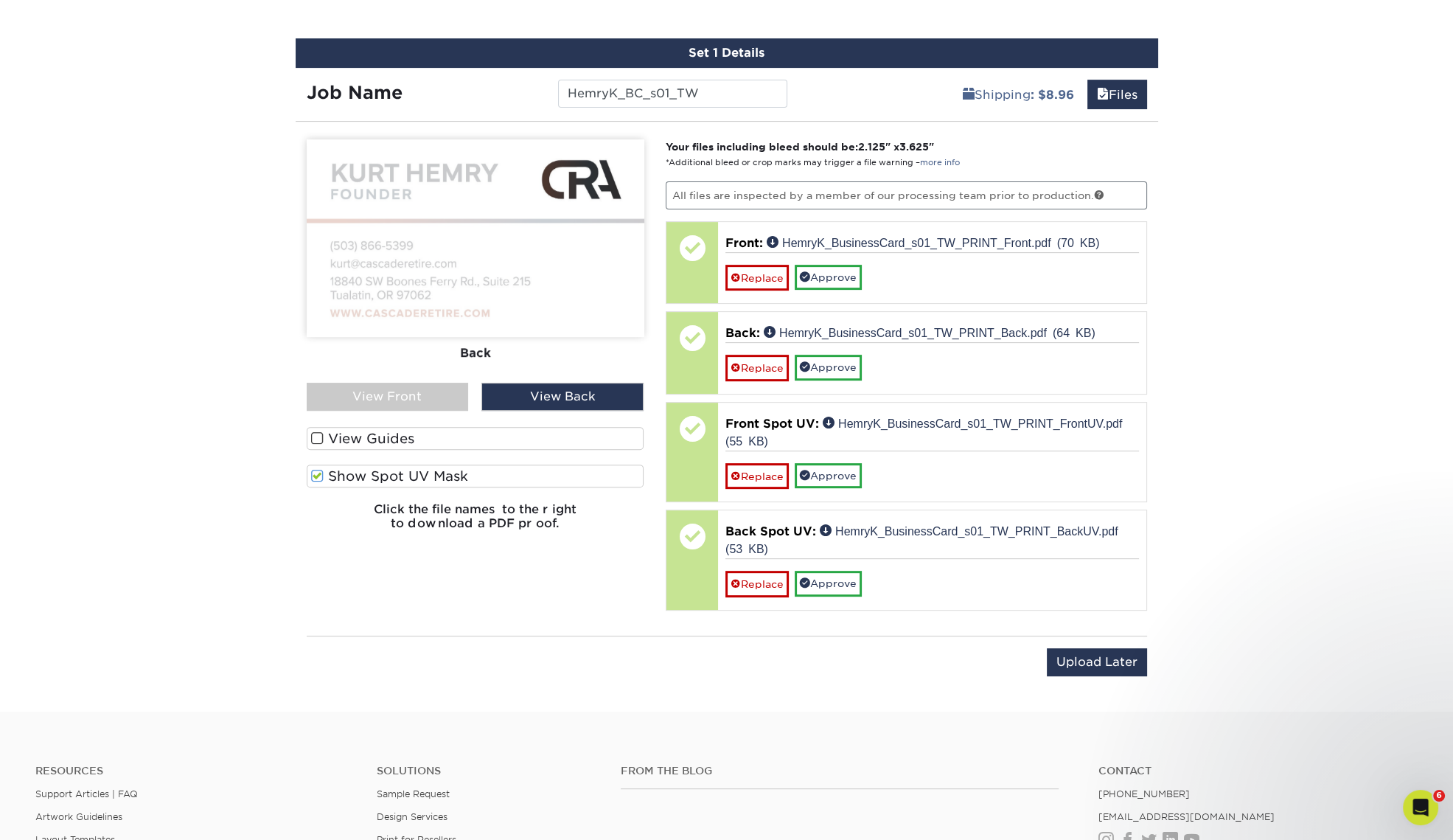
click at [410, 471] on label "Show Spot UV Mask" at bounding box center [476, 476] width 338 height 23
click at [0, 0] on input "Show Spot UV Mask" at bounding box center [0, 0] width 0 height 0
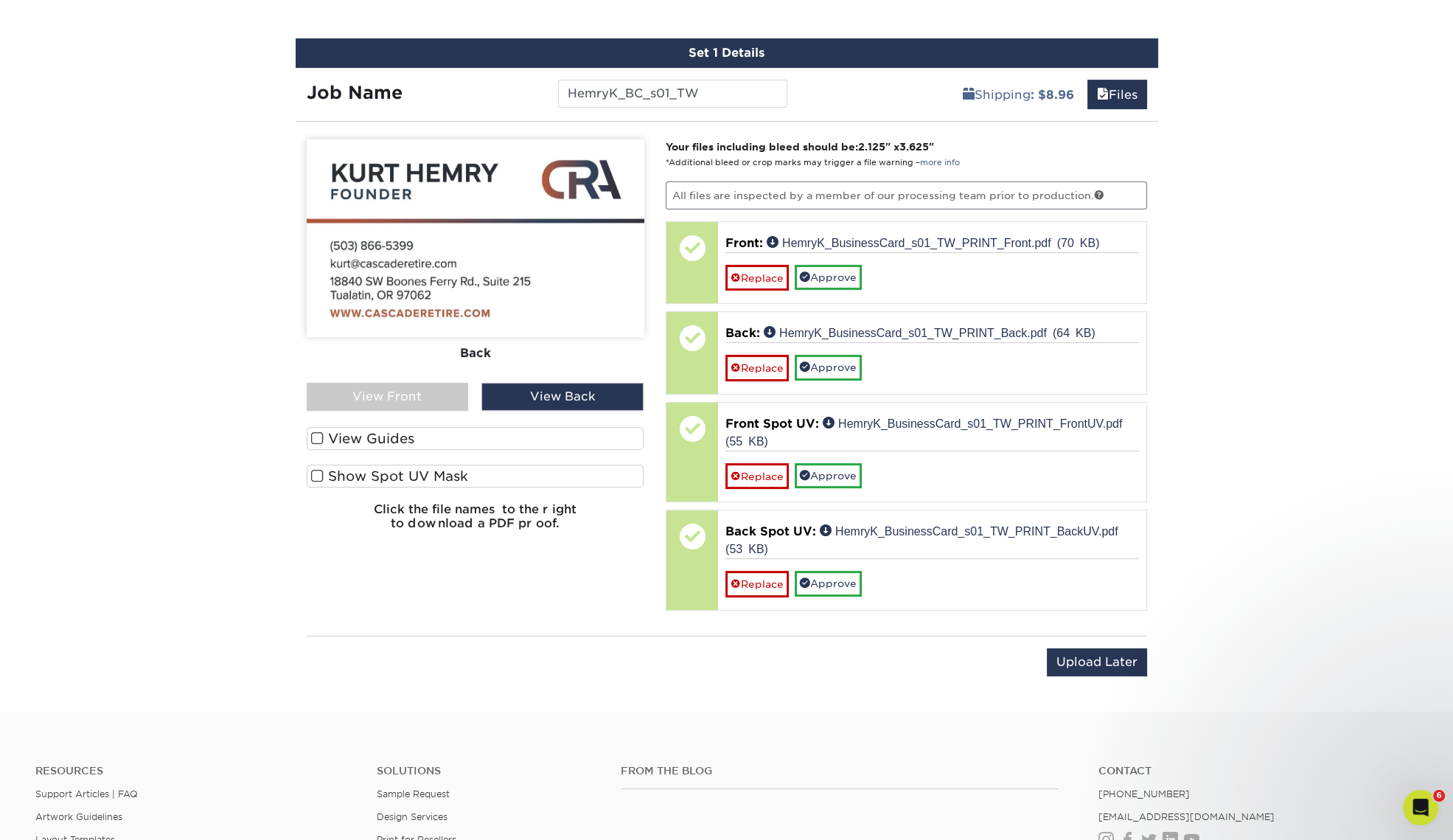
click at [410, 471] on label "Show Spot UV Mask" at bounding box center [476, 476] width 338 height 23
click at [0, 0] on input "Show Spot UV Mask" at bounding box center [0, 0] width 0 height 0
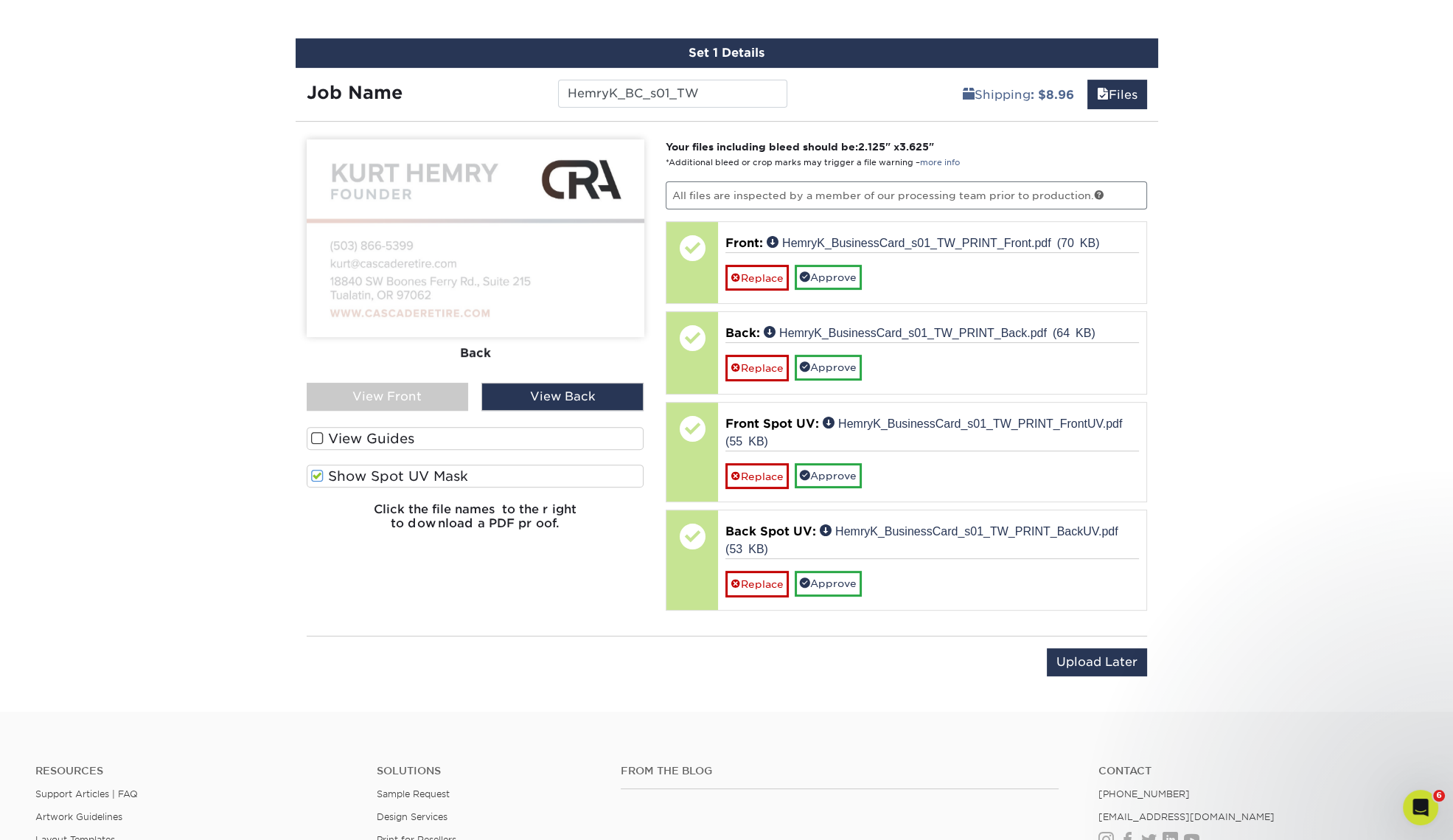
click at [410, 471] on label "Show Spot UV Mask" at bounding box center [476, 476] width 338 height 23
click at [0, 0] on input "Show Spot UV Mask" at bounding box center [0, 0] width 0 height 0
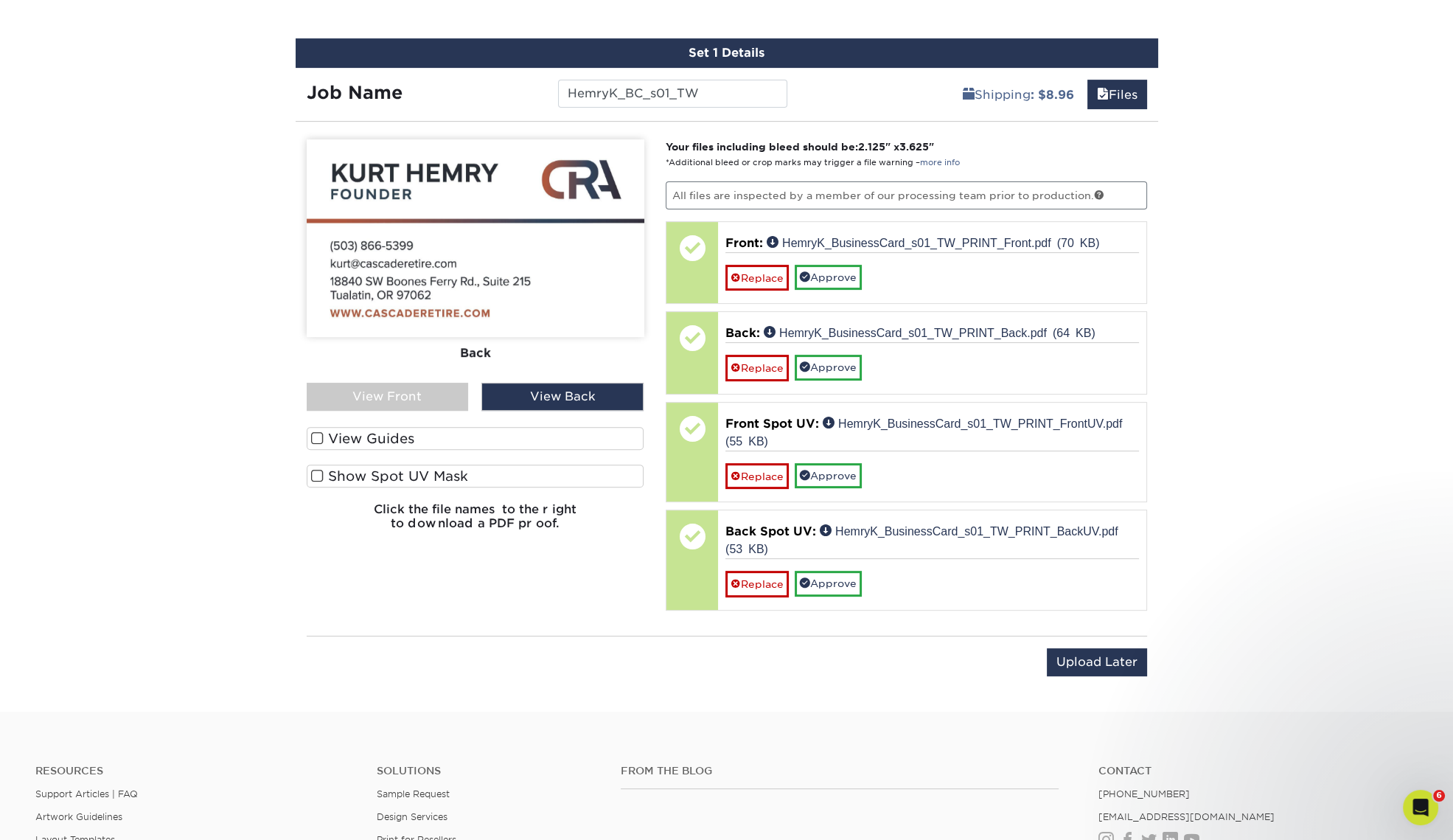
click at [397, 438] on label "View Guides" at bounding box center [476, 438] width 338 height 23
click at [0, 0] on input "View Guides" at bounding box center [0, 0] width 0 height 0
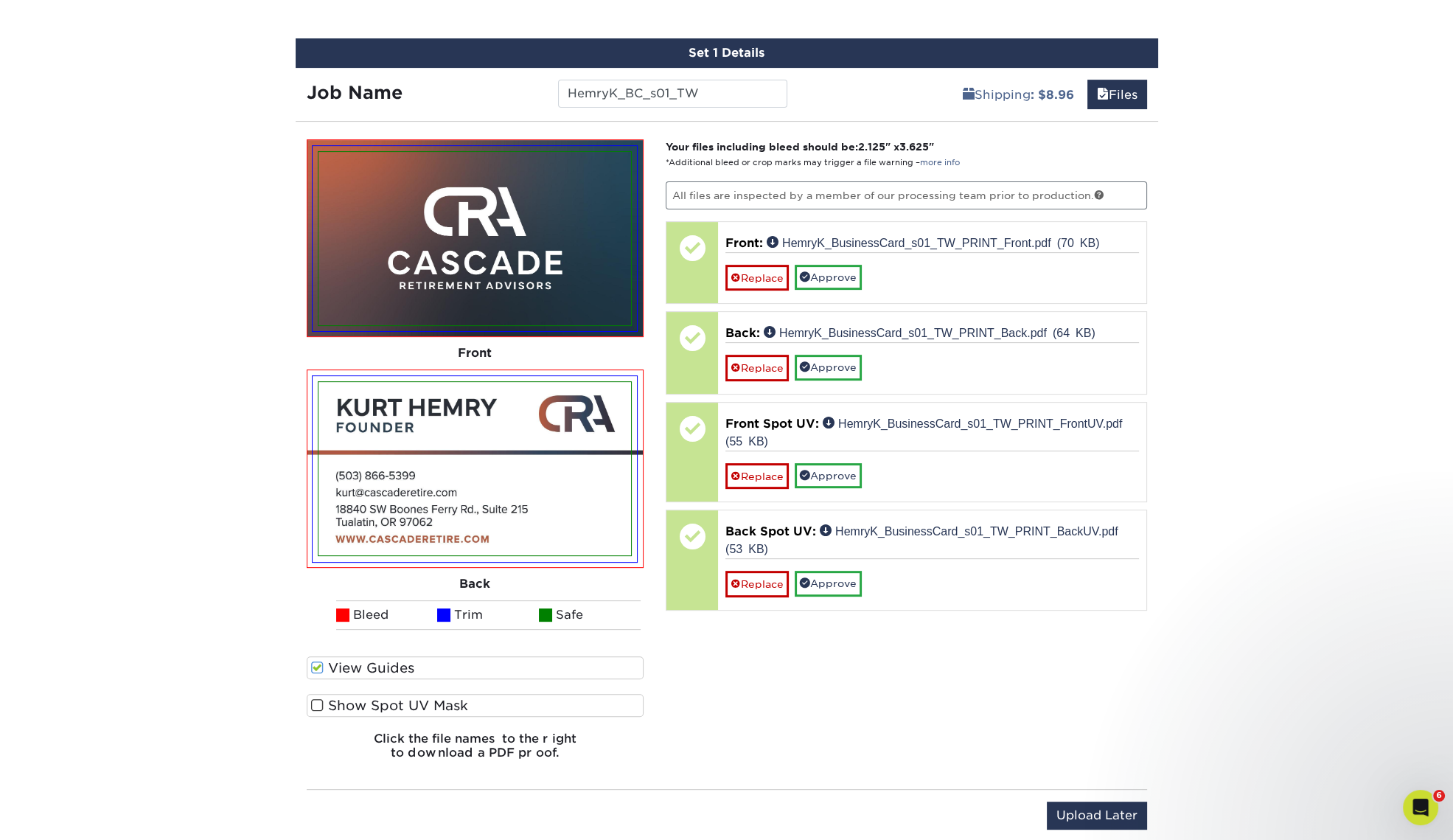
click at [374, 707] on label "Show Spot UV Mask" at bounding box center [476, 706] width 338 height 23
click at [0, 0] on input "Show Spot UV Mask" at bounding box center [0, 0] width 0 height 0
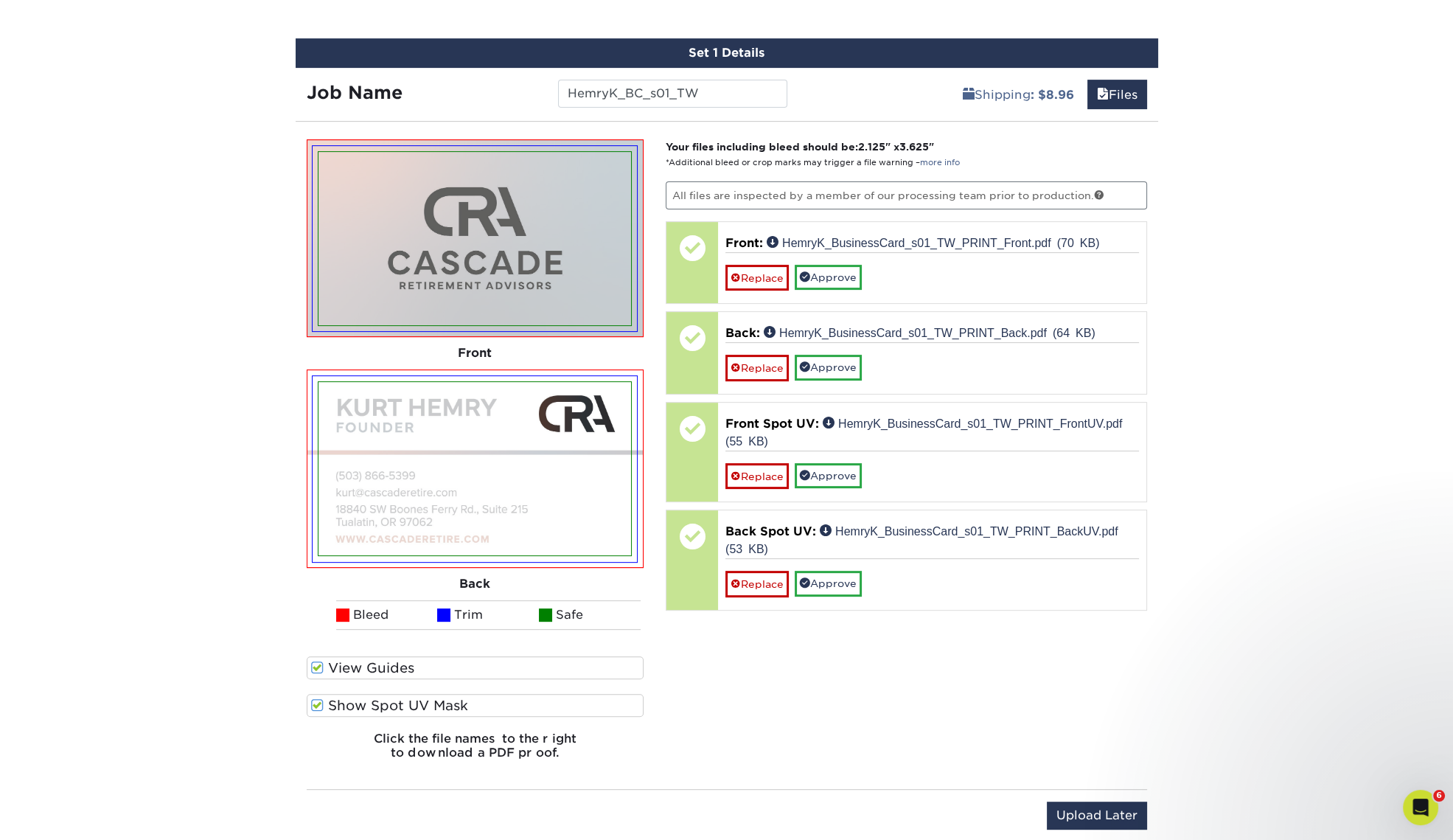
click at [374, 707] on label "Show Spot UV Mask" at bounding box center [476, 706] width 338 height 23
click at [0, 0] on input "Show Spot UV Mask" at bounding box center [0, 0] width 0 height 0
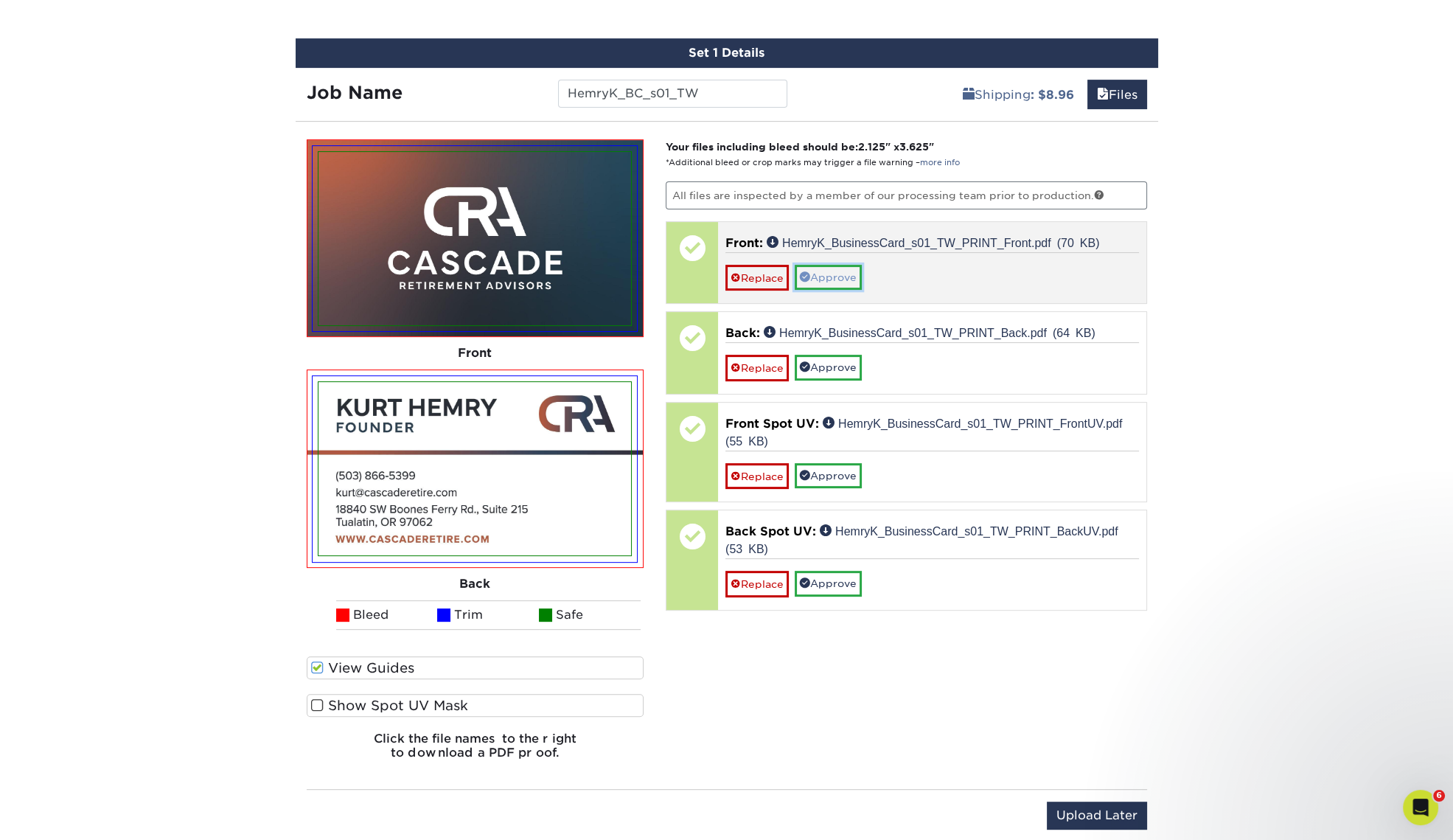
click at [836, 276] on link "Approve" at bounding box center [829, 277] width 67 height 25
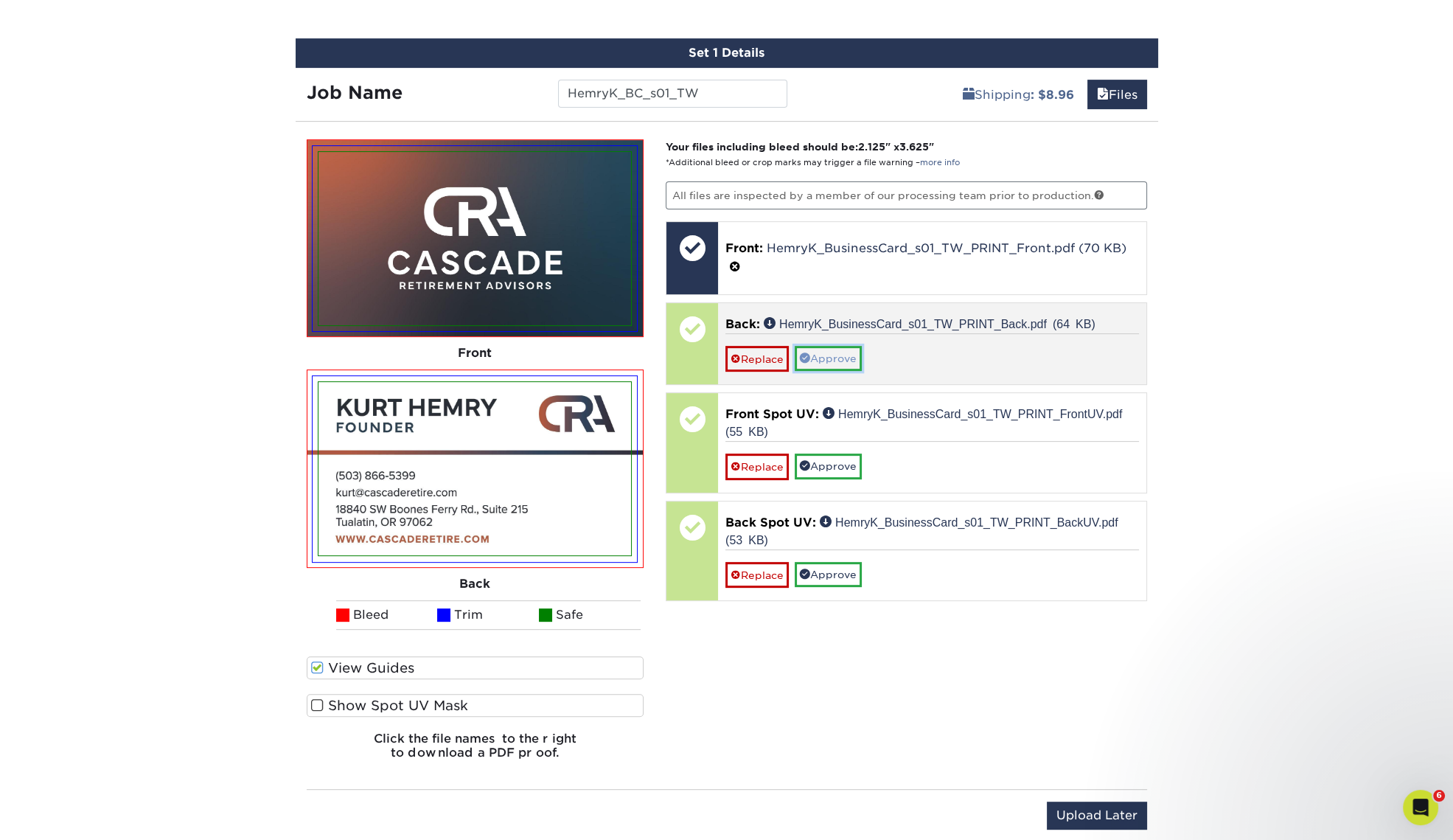
click at [831, 354] on link "Approve" at bounding box center [829, 359] width 67 height 25
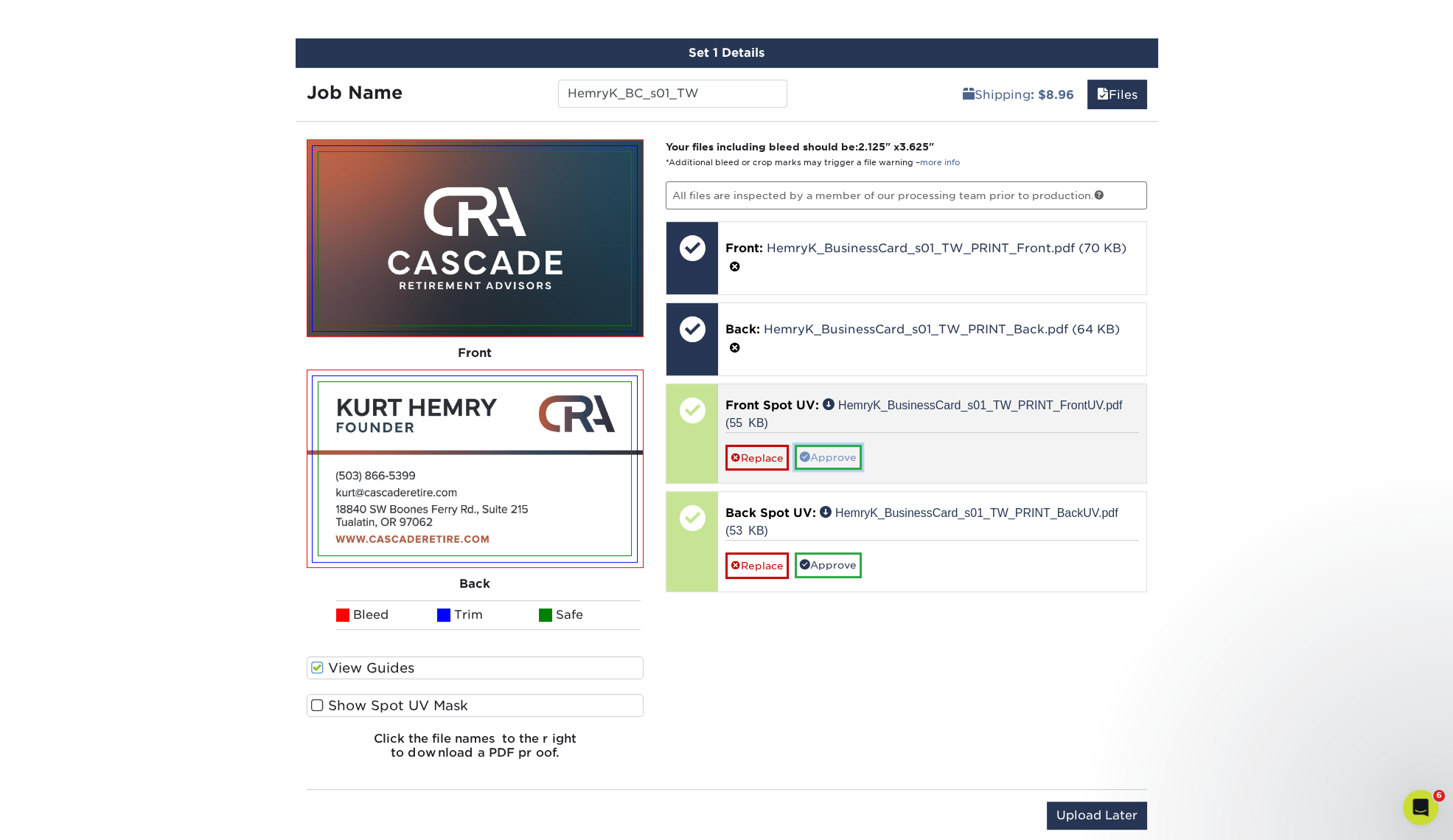
click at [845, 452] on link "Approve" at bounding box center [829, 457] width 67 height 25
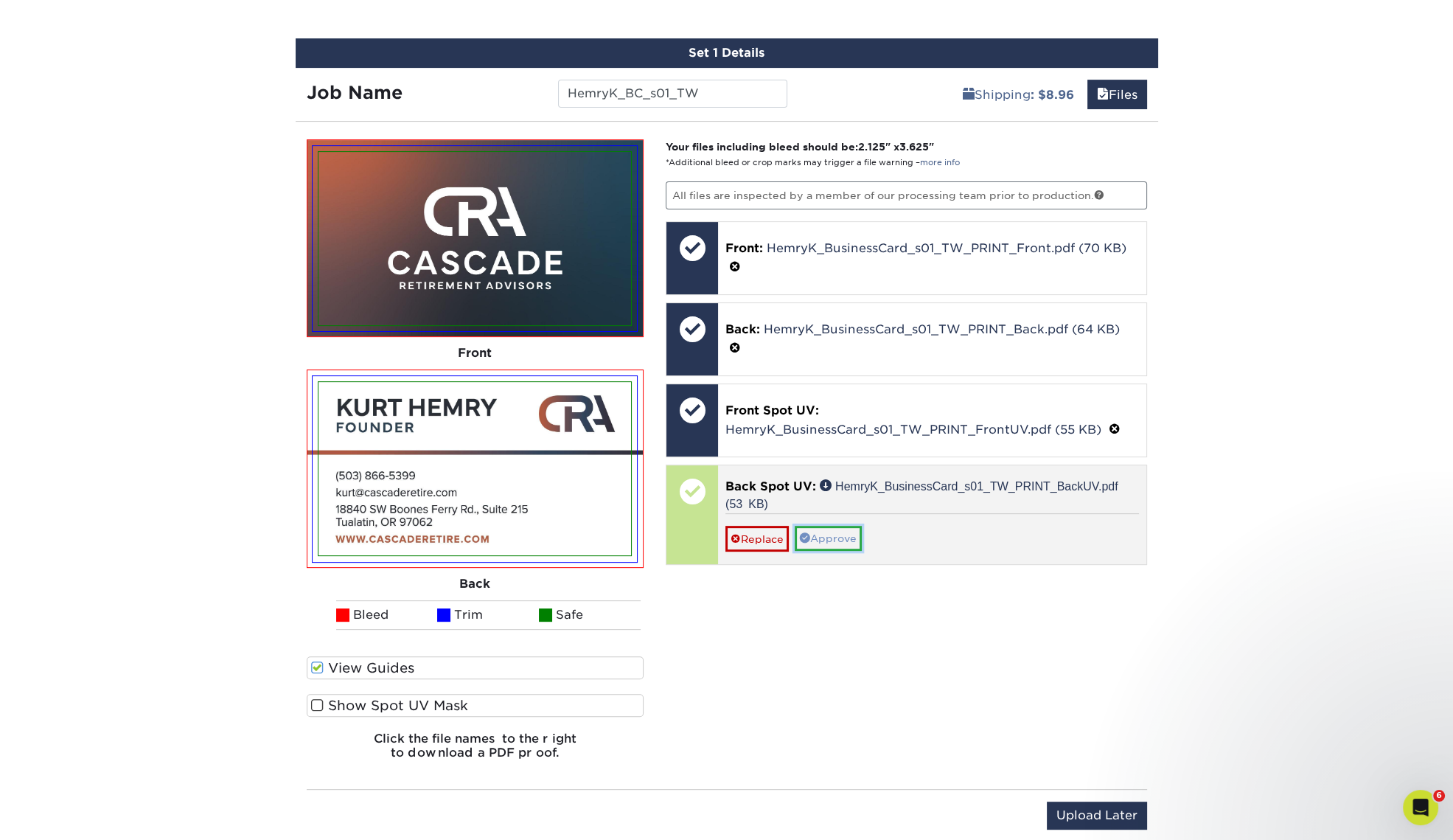
click at [843, 527] on link "Approve" at bounding box center [829, 538] width 67 height 25
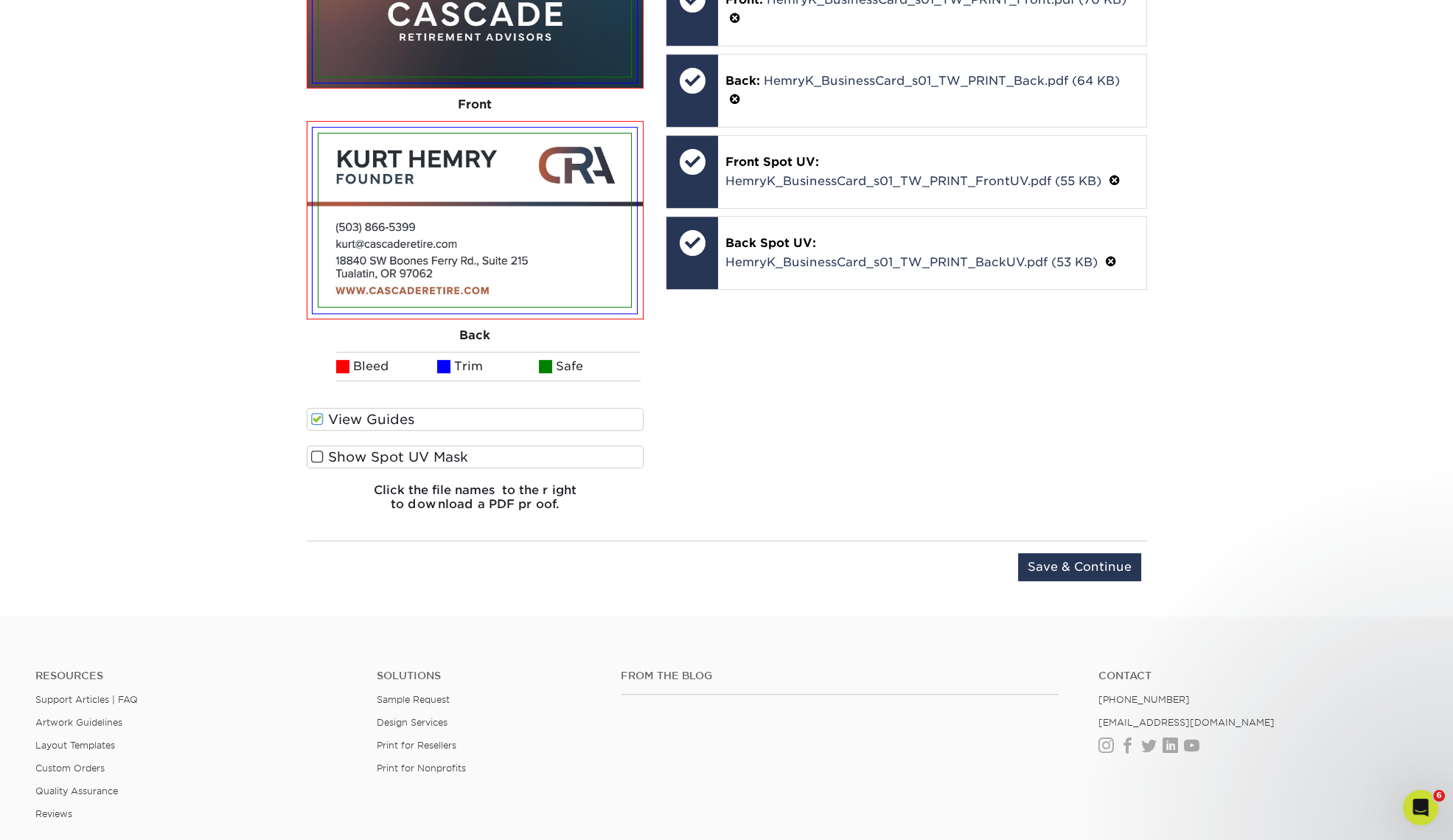
scroll to position [1140, 0]
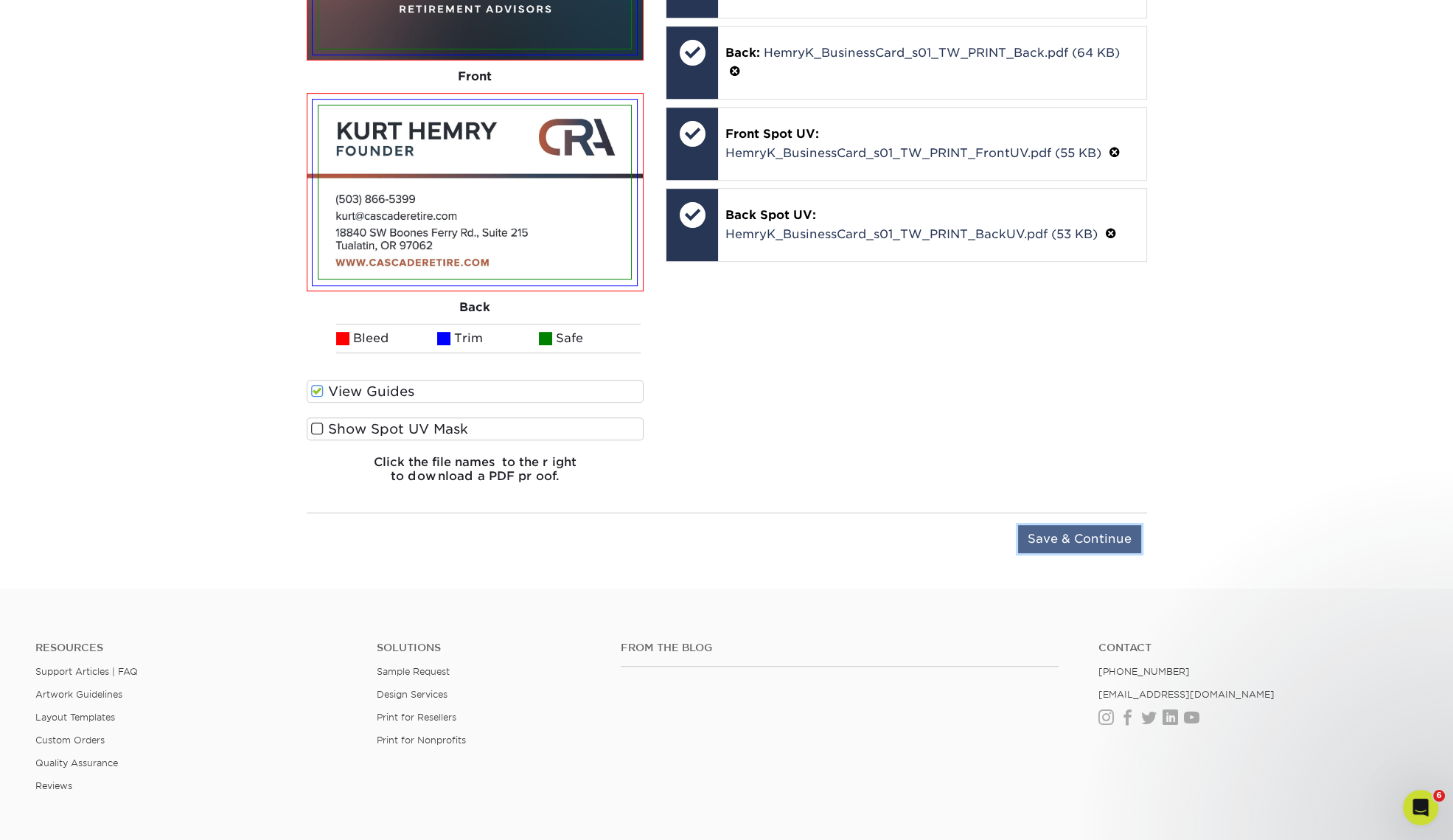
click at [1090, 539] on input "Save & Continue" at bounding box center [1080, 538] width 123 height 28
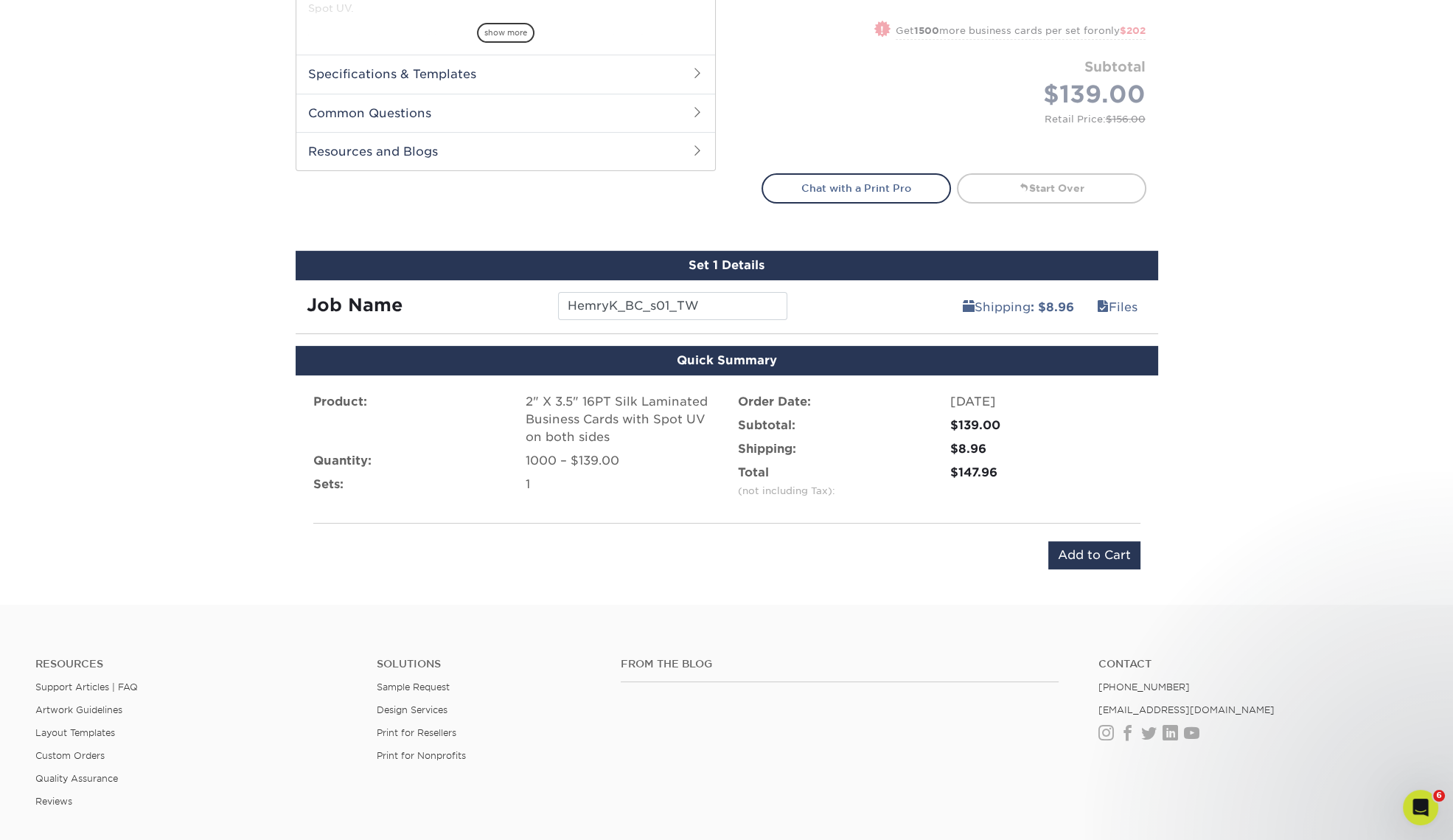
scroll to position [569, 0]
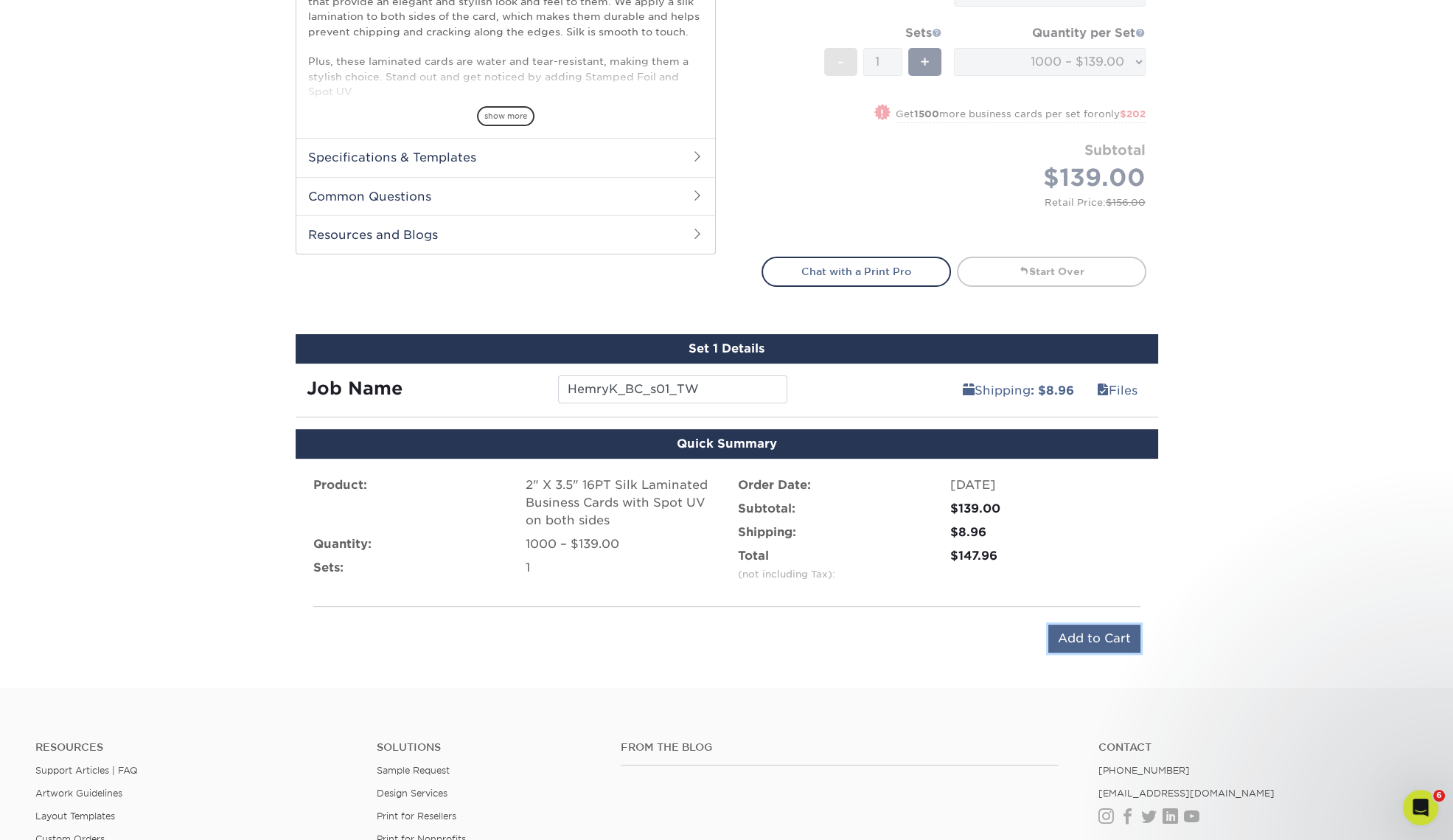
click at [1110, 638] on input "Add to Cart" at bounding box center [1094, 638] width 92 height 28
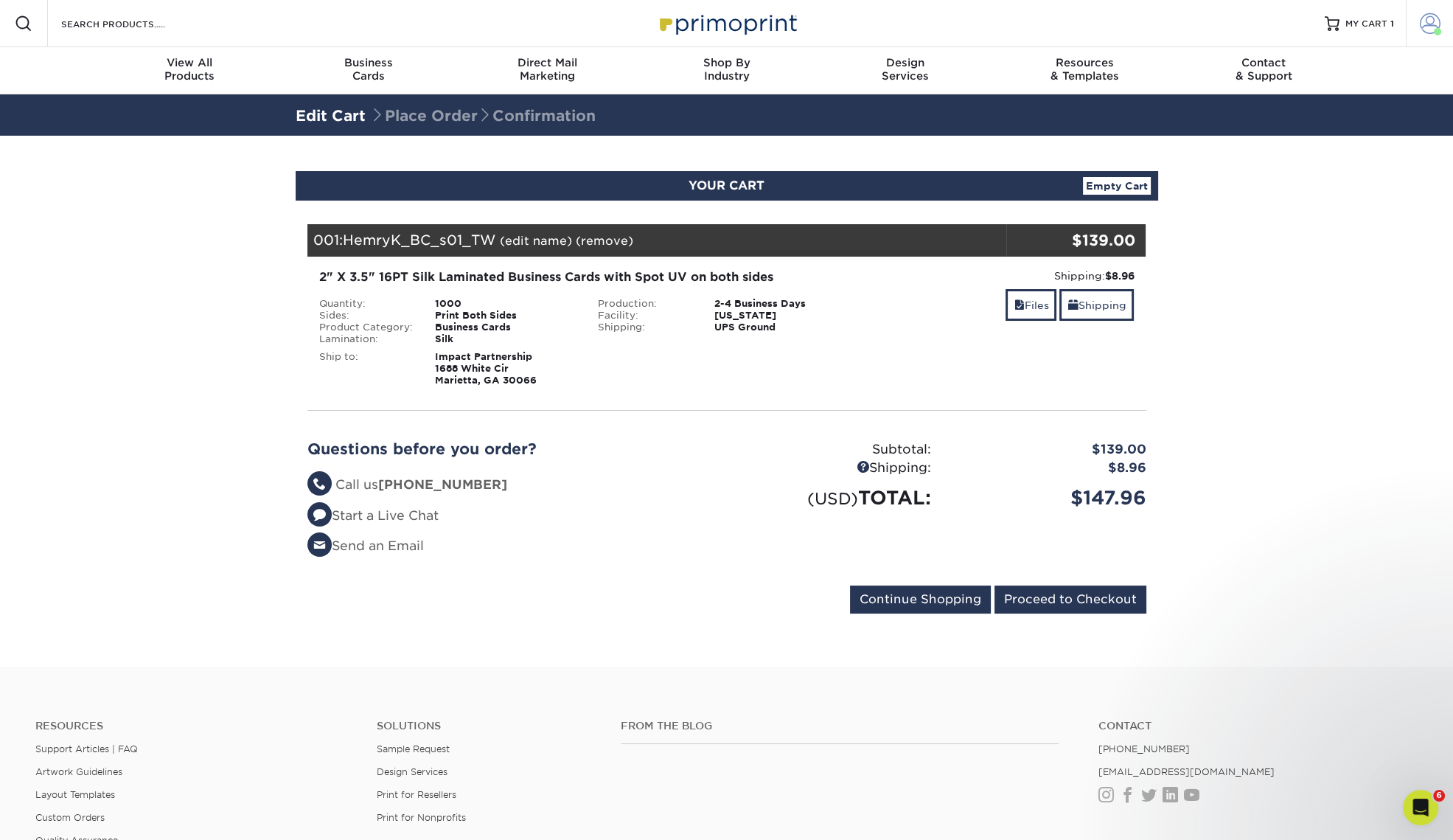
click at [1432, 22] on span at bounding box center [1431, 24] width 21 height 21
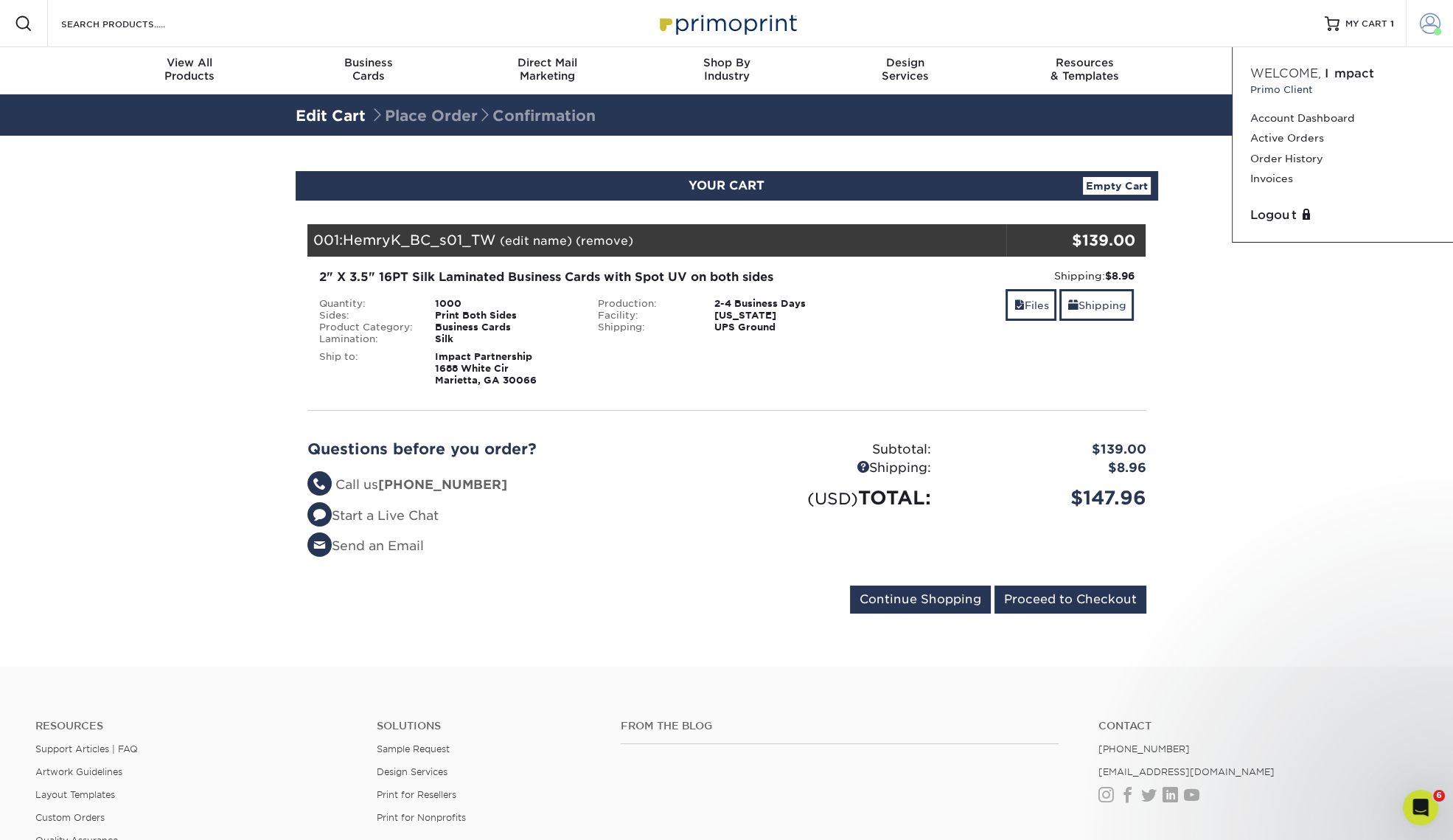
click at [1429, 22] on span at bounding box center [1431, 24] width 21 height 21
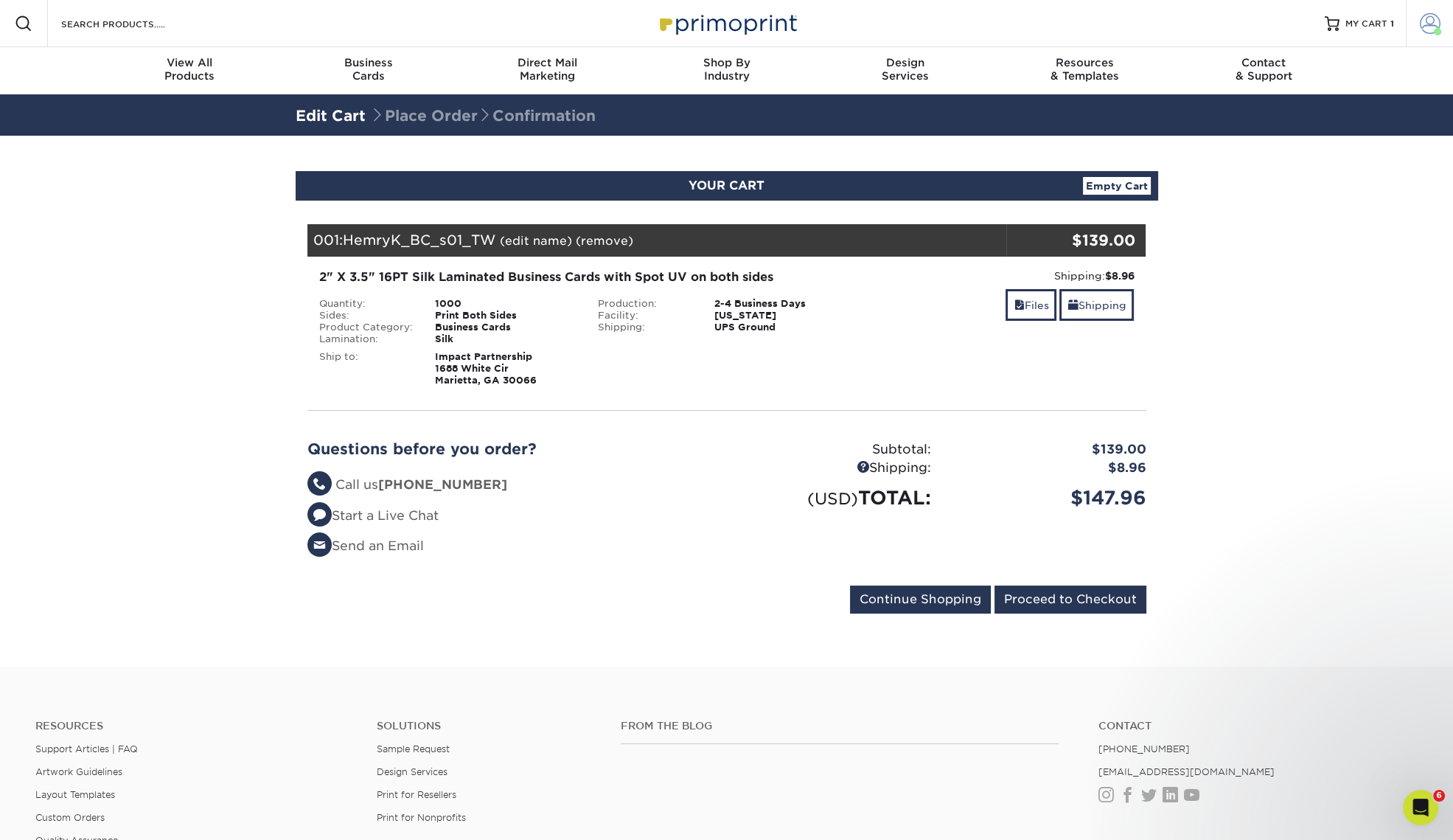
click at [1426, 28] on span at bounding box center [1431, 24] width 21 height 21
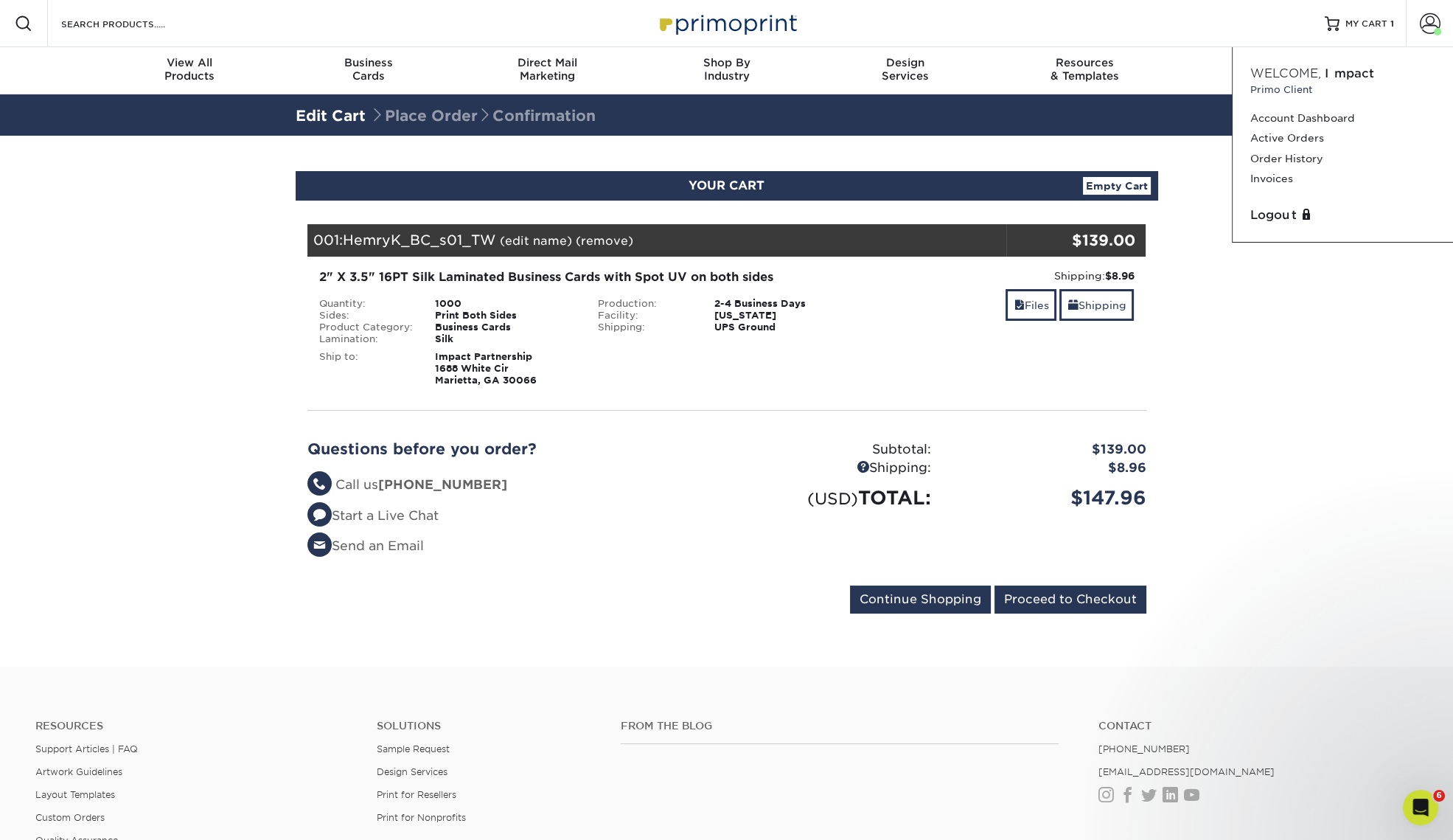
click at [1275, 528] on section "YOUR CART Empty Cart Your Cart is Empty View Account Active Orders Order Histor…" at bounding box center [726, 401] width 1453 height 531
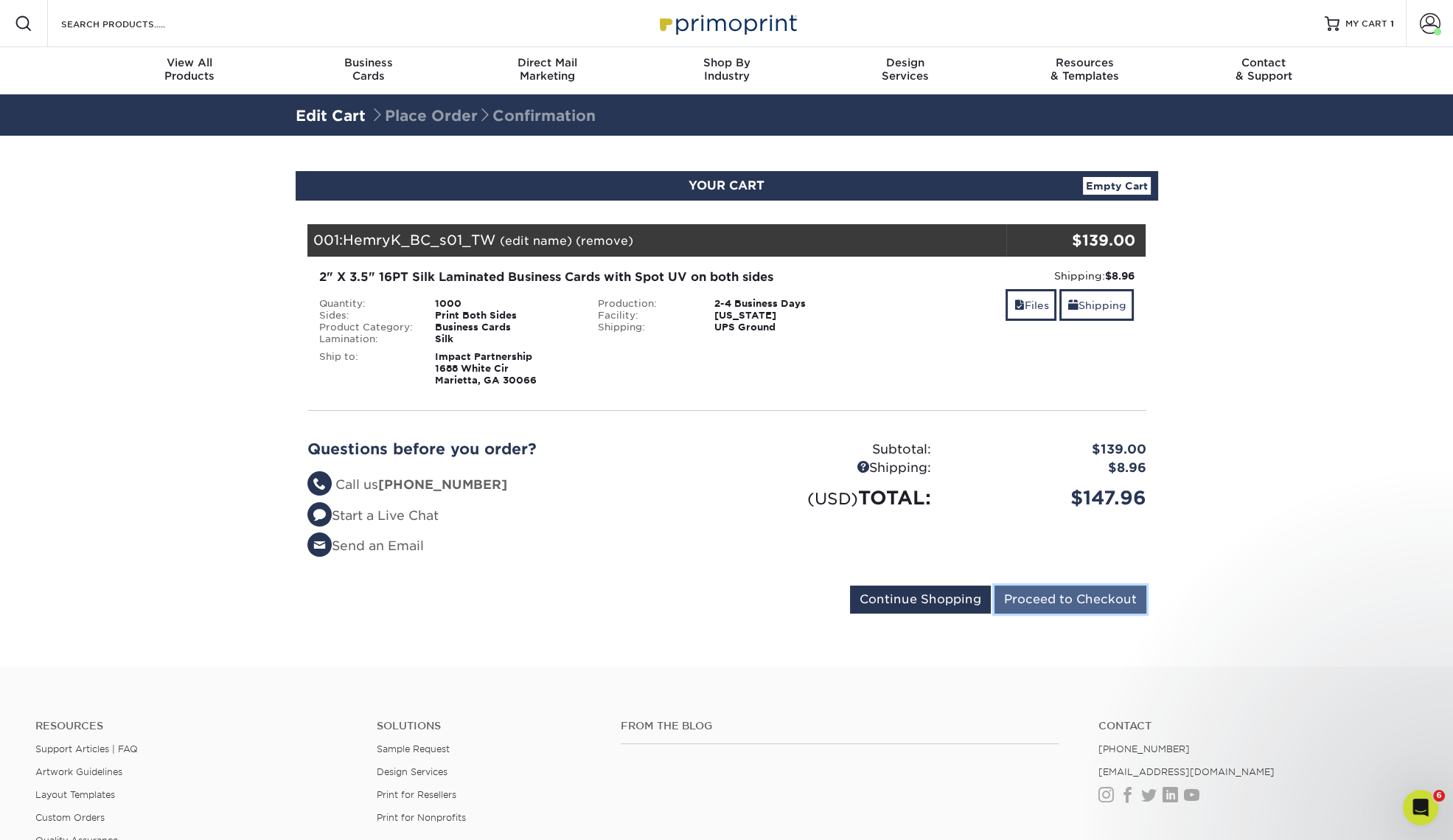
click at [1099, 601] on input "Proceed to Checkout" at bounding box center [1070, 598] width 152 height 28
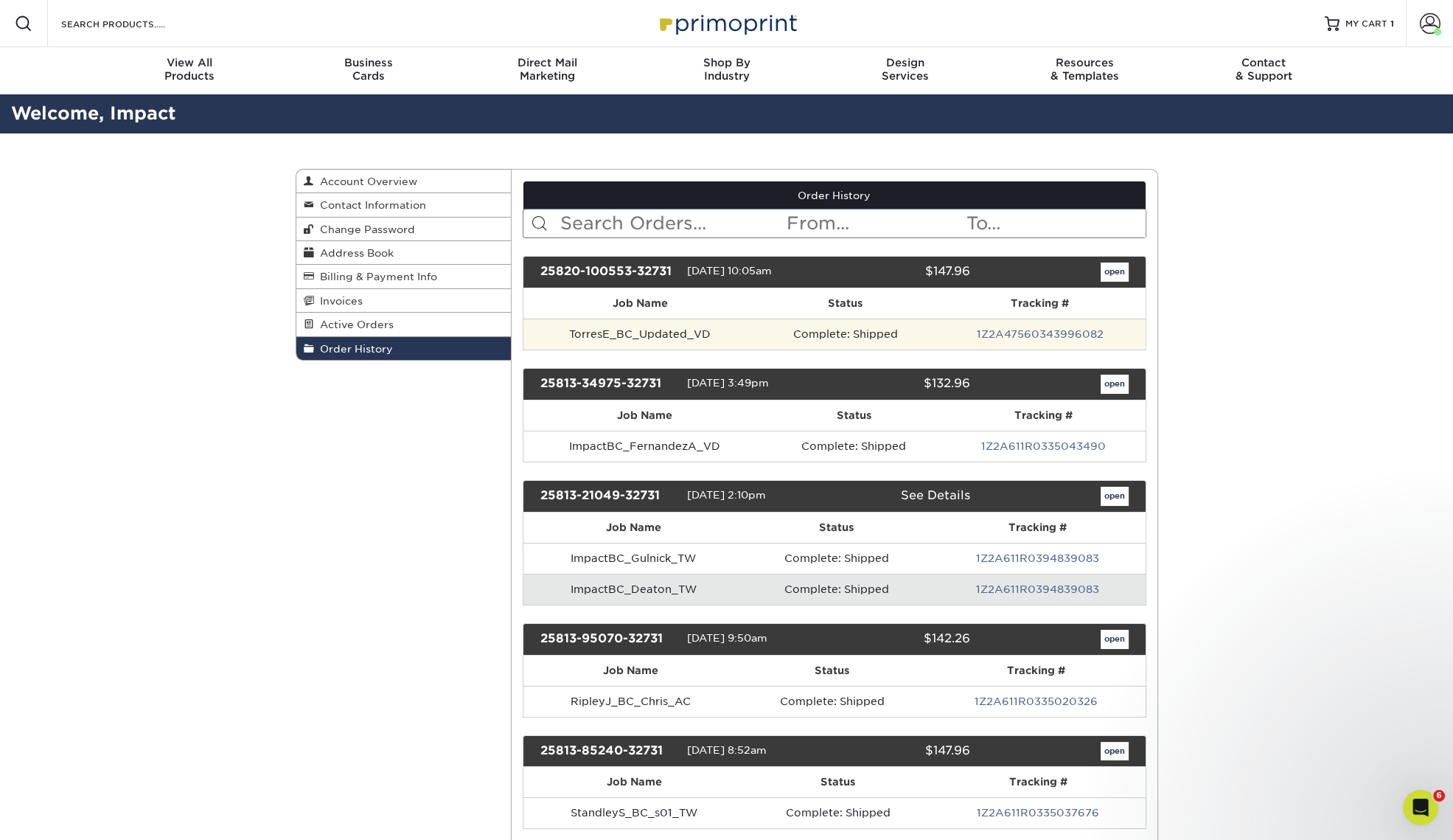
click at [815, 330] on td "Complete: Shipped" at bounding box center [845, 334] width 177 height 31
click at [676, 336] on td "TorresE_BC_Updated_VD" at bounding box center [640, 334] width 233 height 31
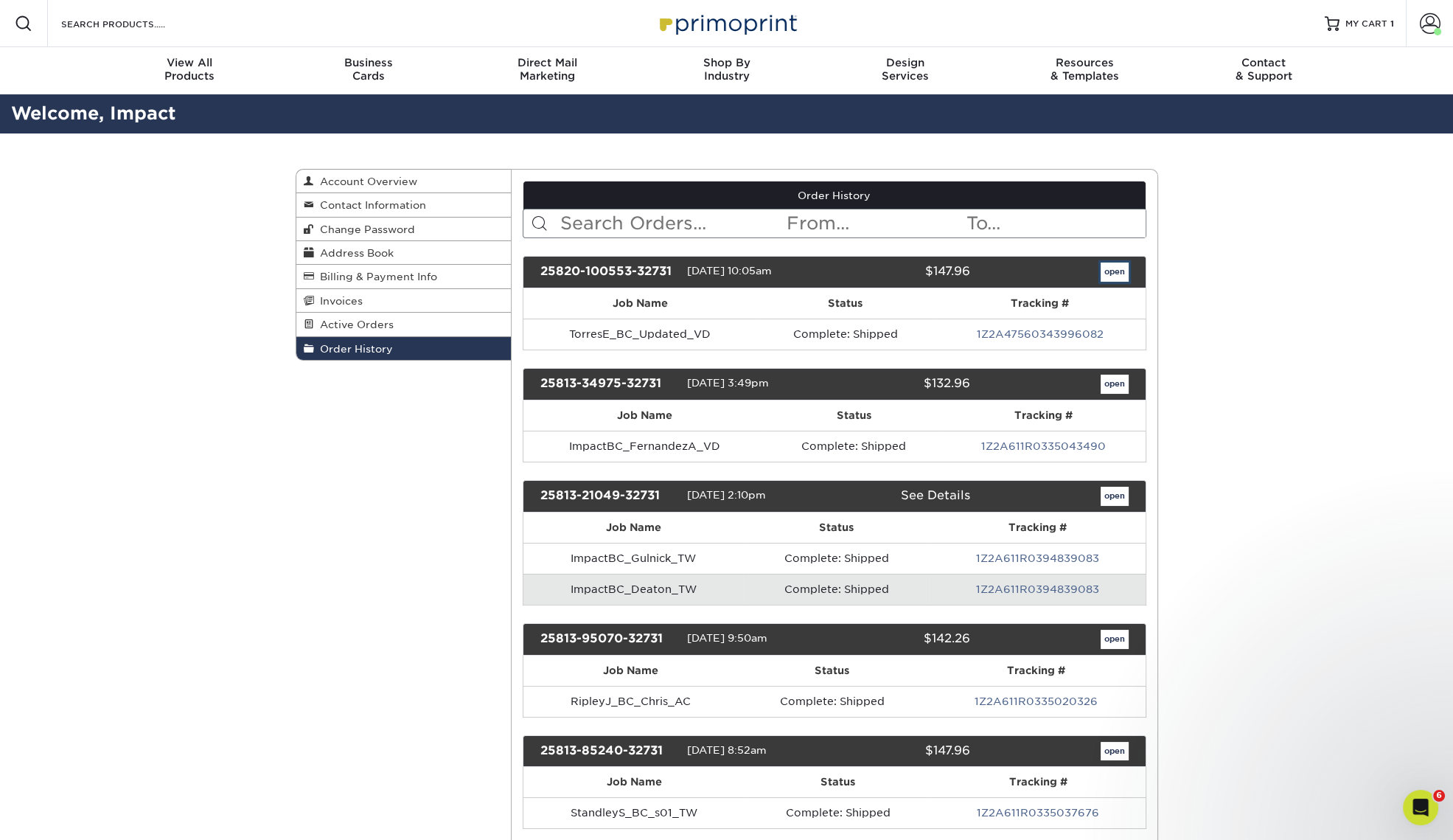
click at [1113, 272] on link "open" at bounding box center [1114, 272] width 28 height 19
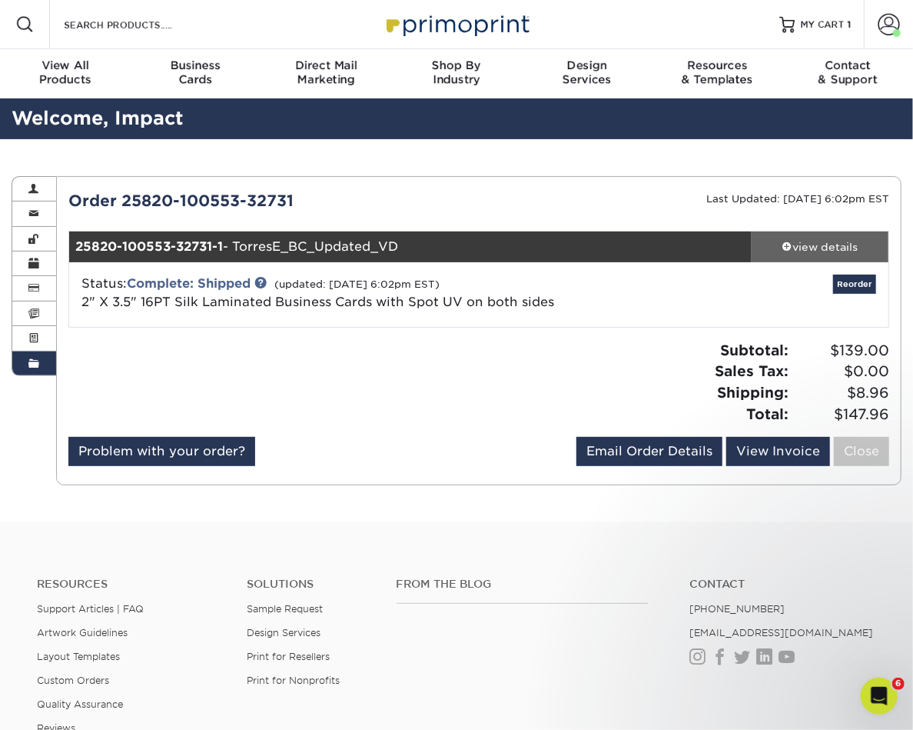
click at [815, 246] on div "view details" at bounding box center [820, 246] width 137 height 15
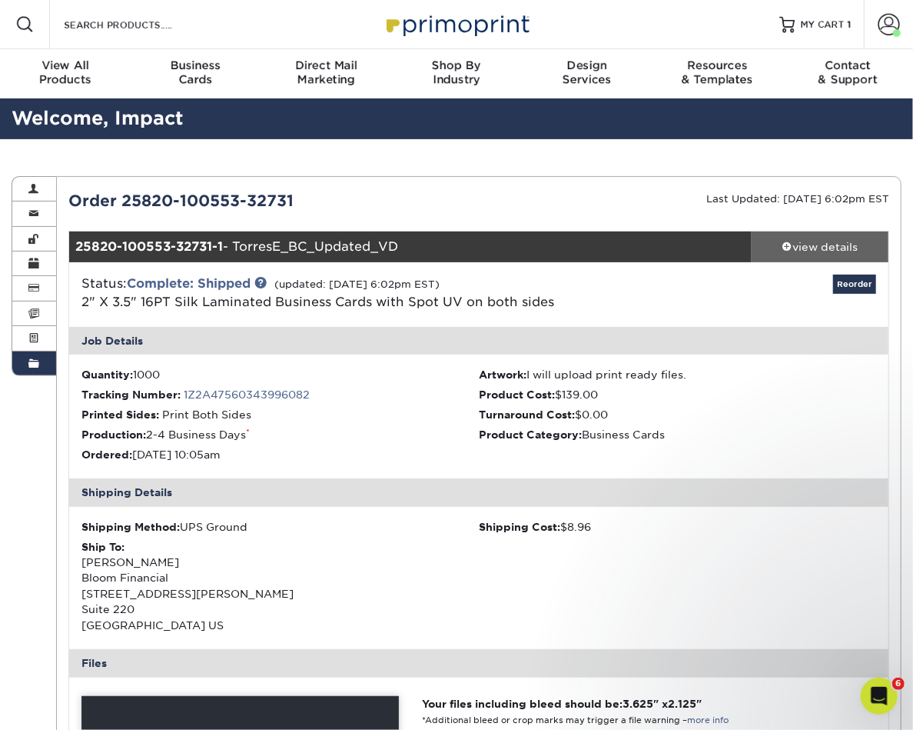
click at [832, 248] on div "view details" at bounding box center [820, 246] width 137 height 15
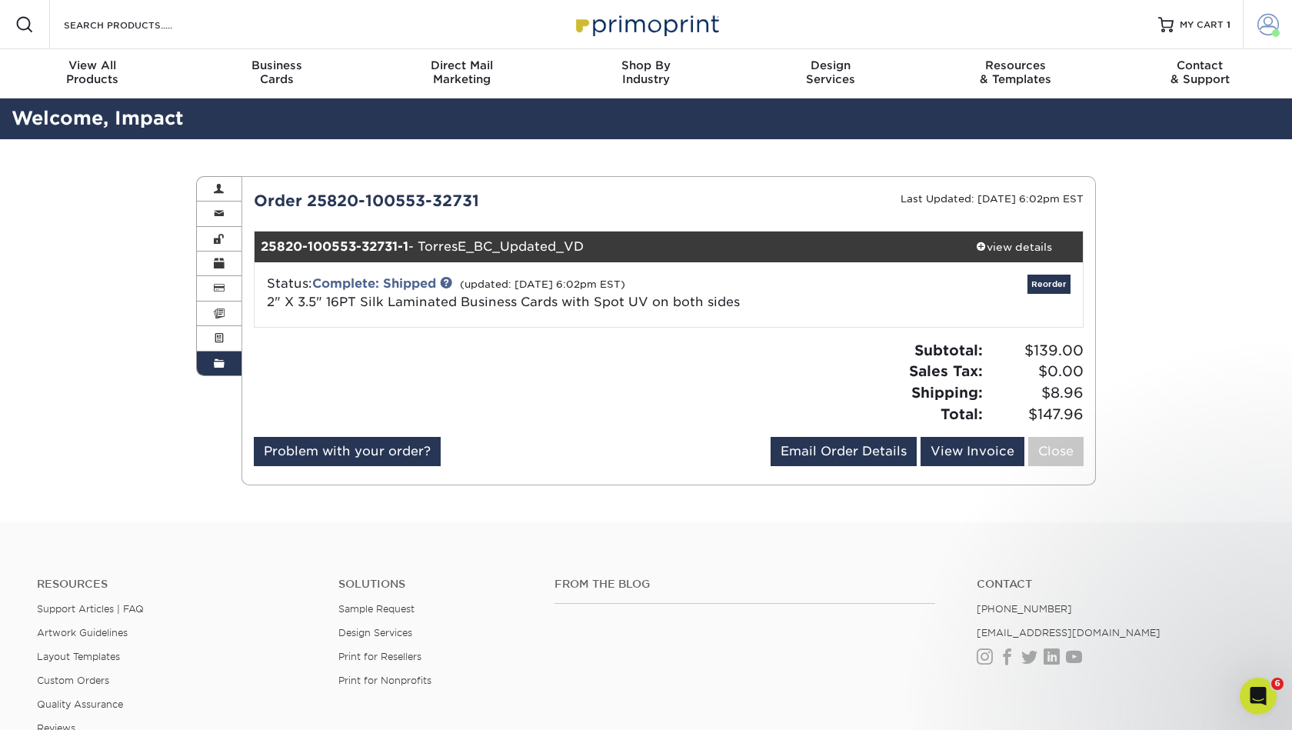
click at [1288, 25] on link "Account" at bounding box center [1266, 24] width 49 height 49
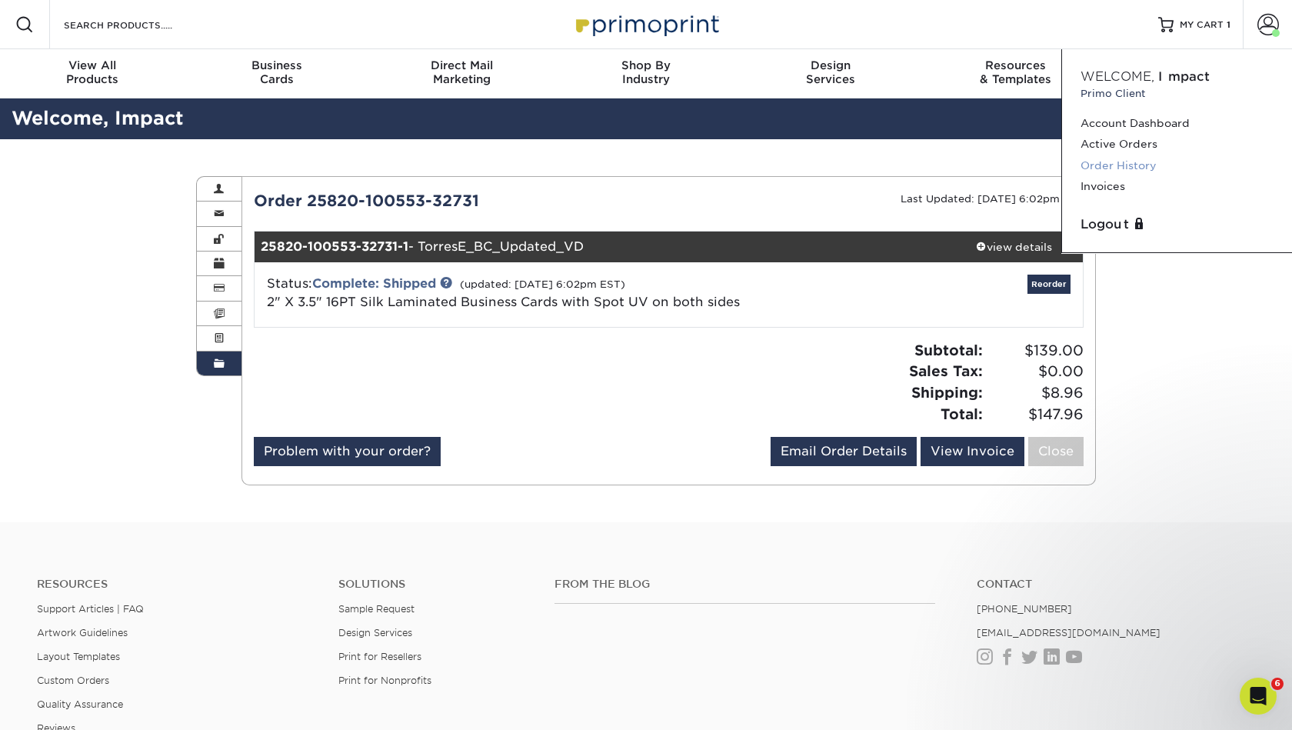
click at [1123, 163] on link "Order History" at bounding box center [1176, 165] width 193 height 21
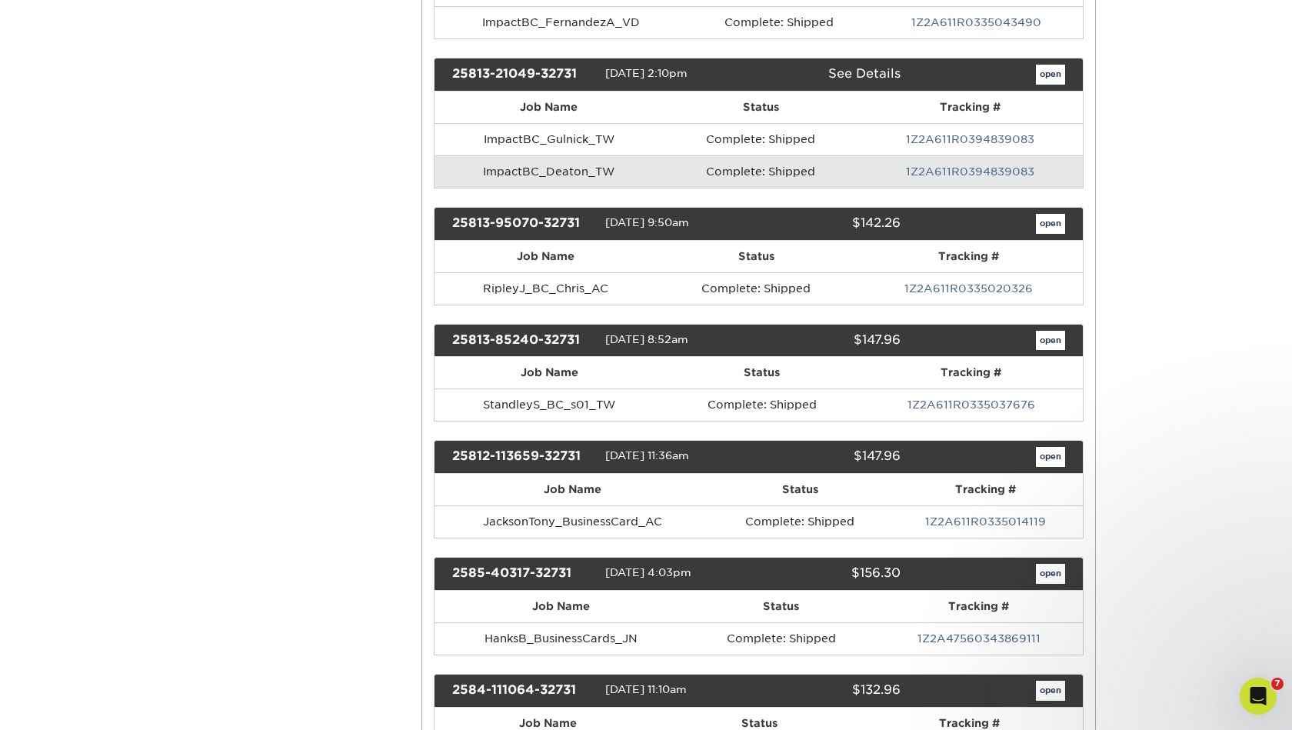
scroll to position [481, 0]
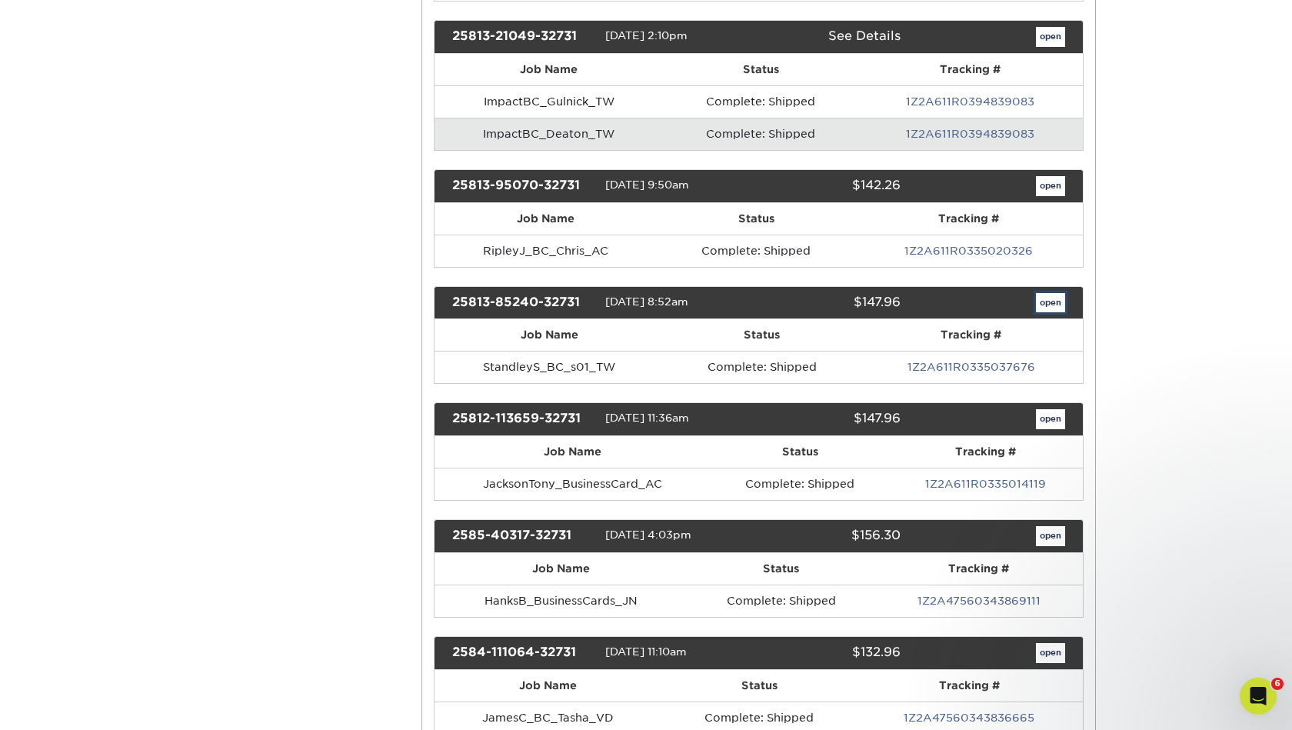
click at [1058, 301] on link "open" at bounding box center [1050, 303] width 29 height 20
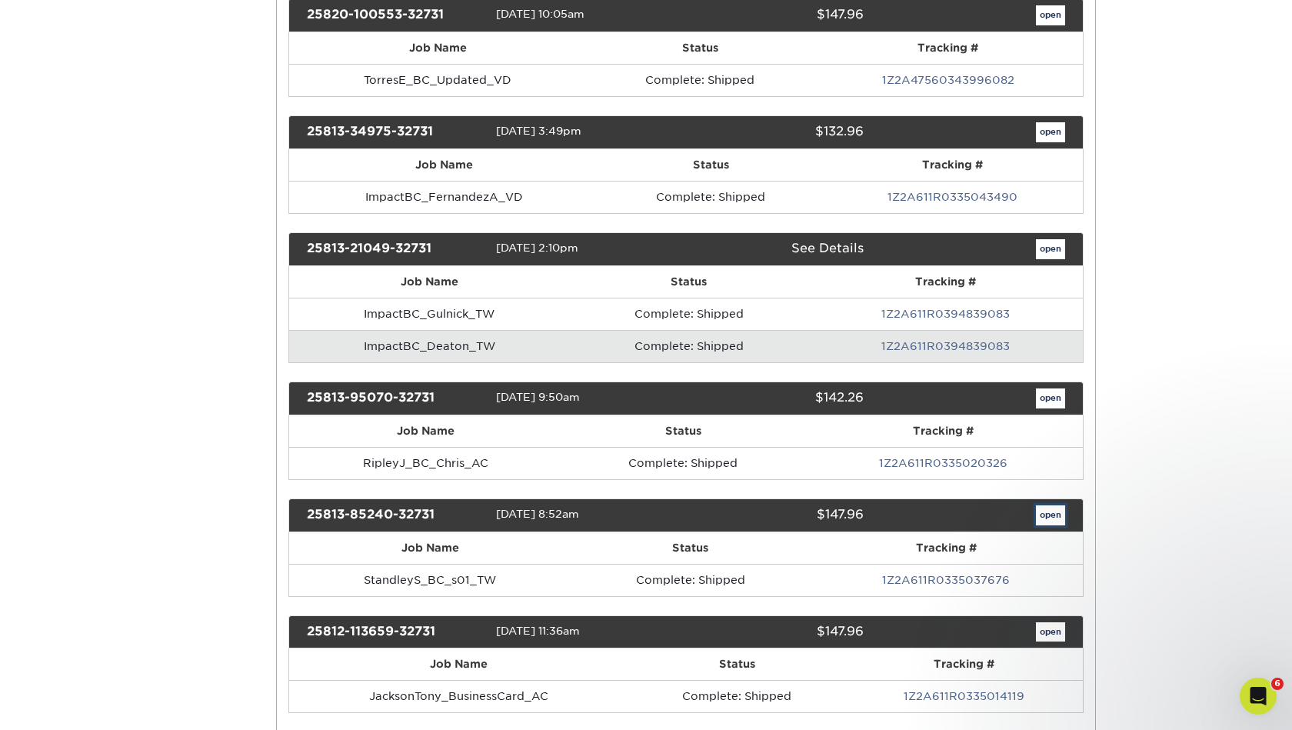
scroll to position [0, 0]
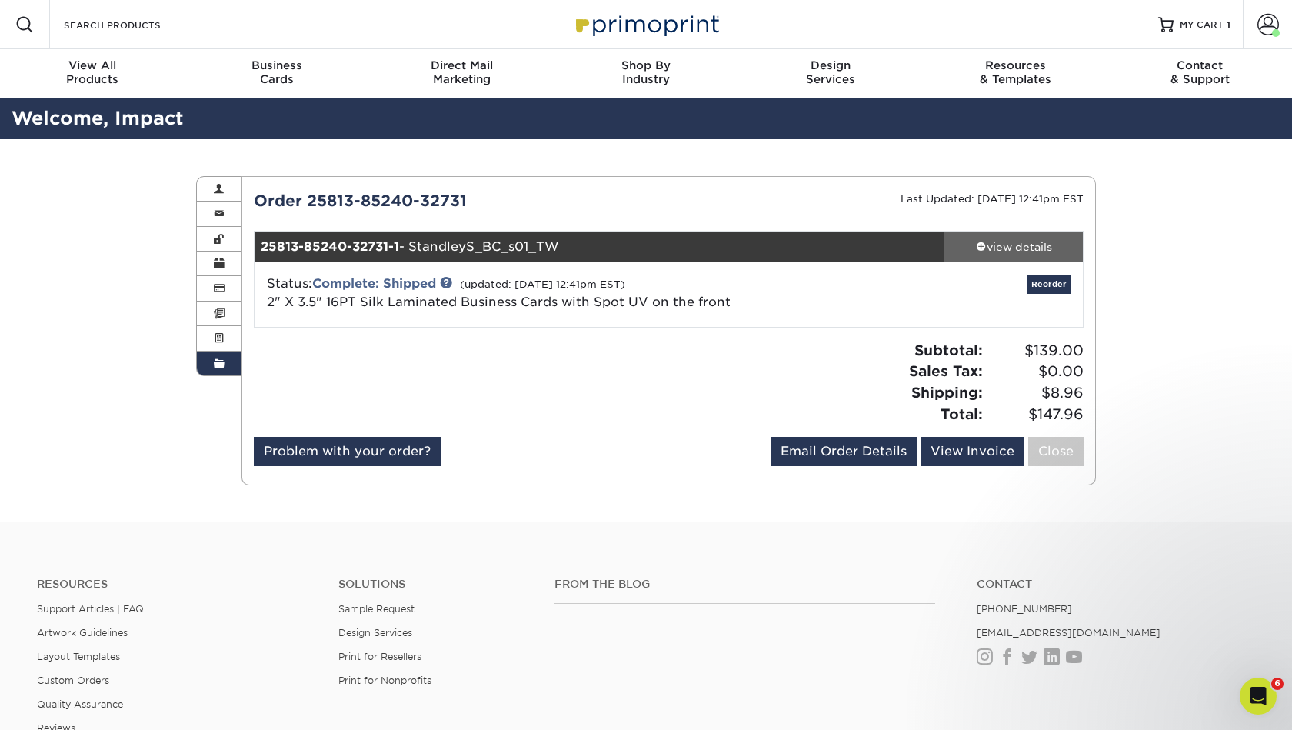
click at [1000, 241] on div "view details" at bounding box center [1013, 246] width 138 height 15
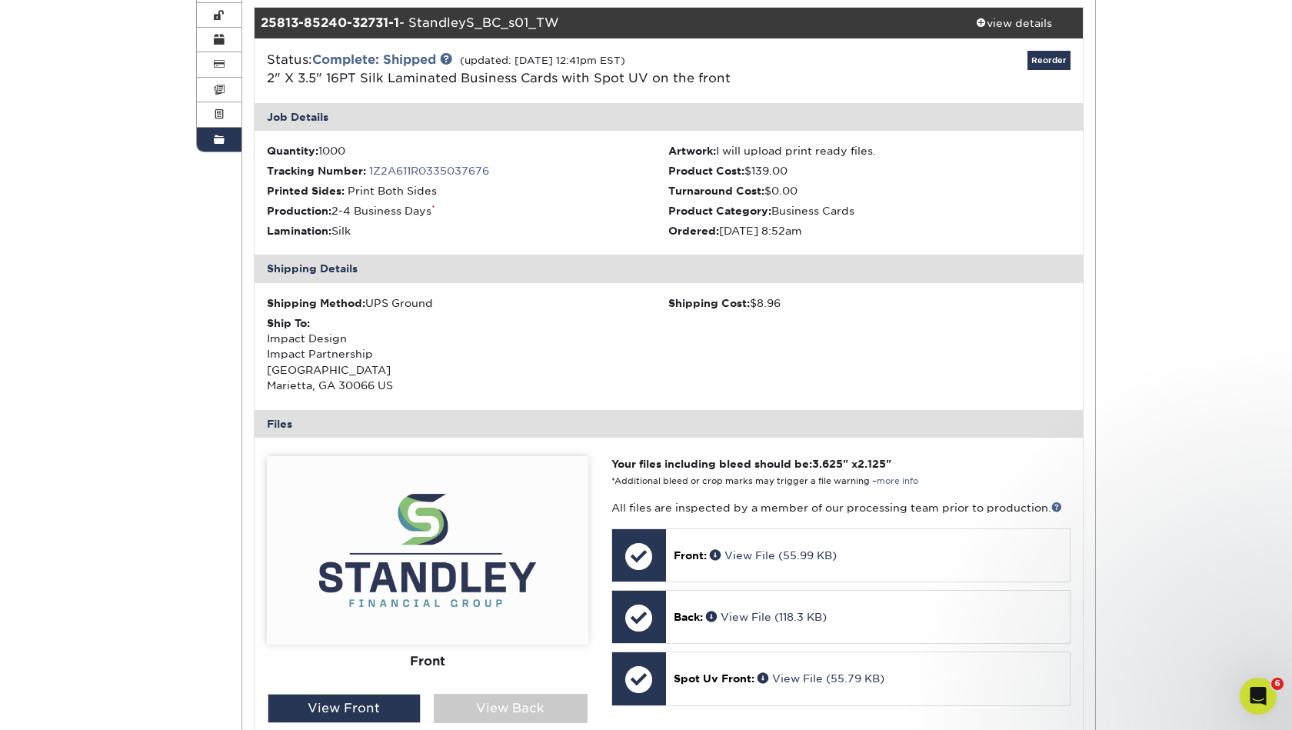
scroll to position [191, 0]
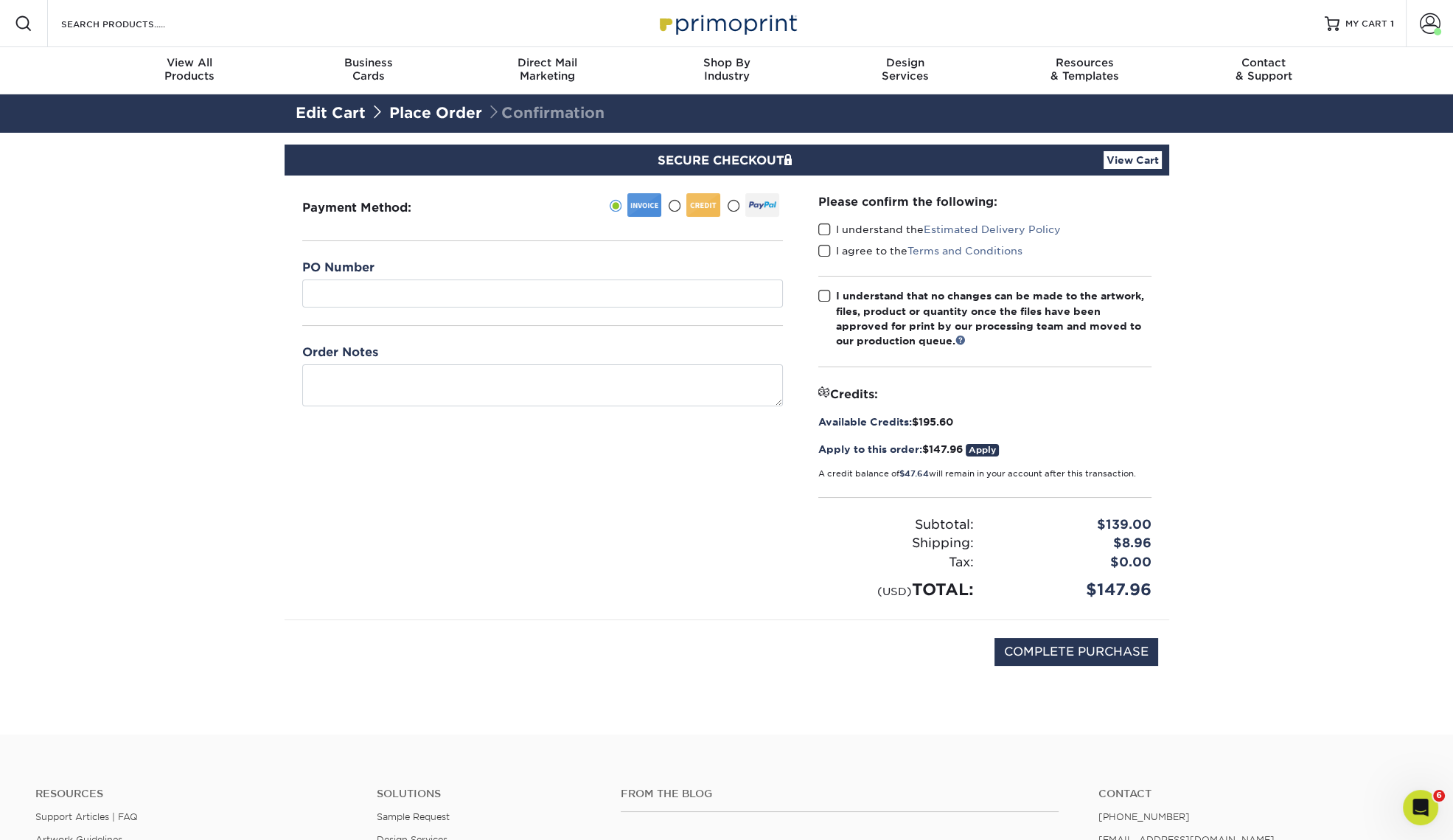
click at [825, 228] on span at bounding box center [824, 229] width 12 height 14
click at [0, 0] on input "I understand the Estimated Delivery Policy" at bounding box center [0, 0] width 0 height 0
click at [822, 249] on span at bounding box center [824, 250] width 12 height 14
click at [0, 0] on input "I agree to the Terms and Conditions" at bounding box center [0, 0] width 0 height 0
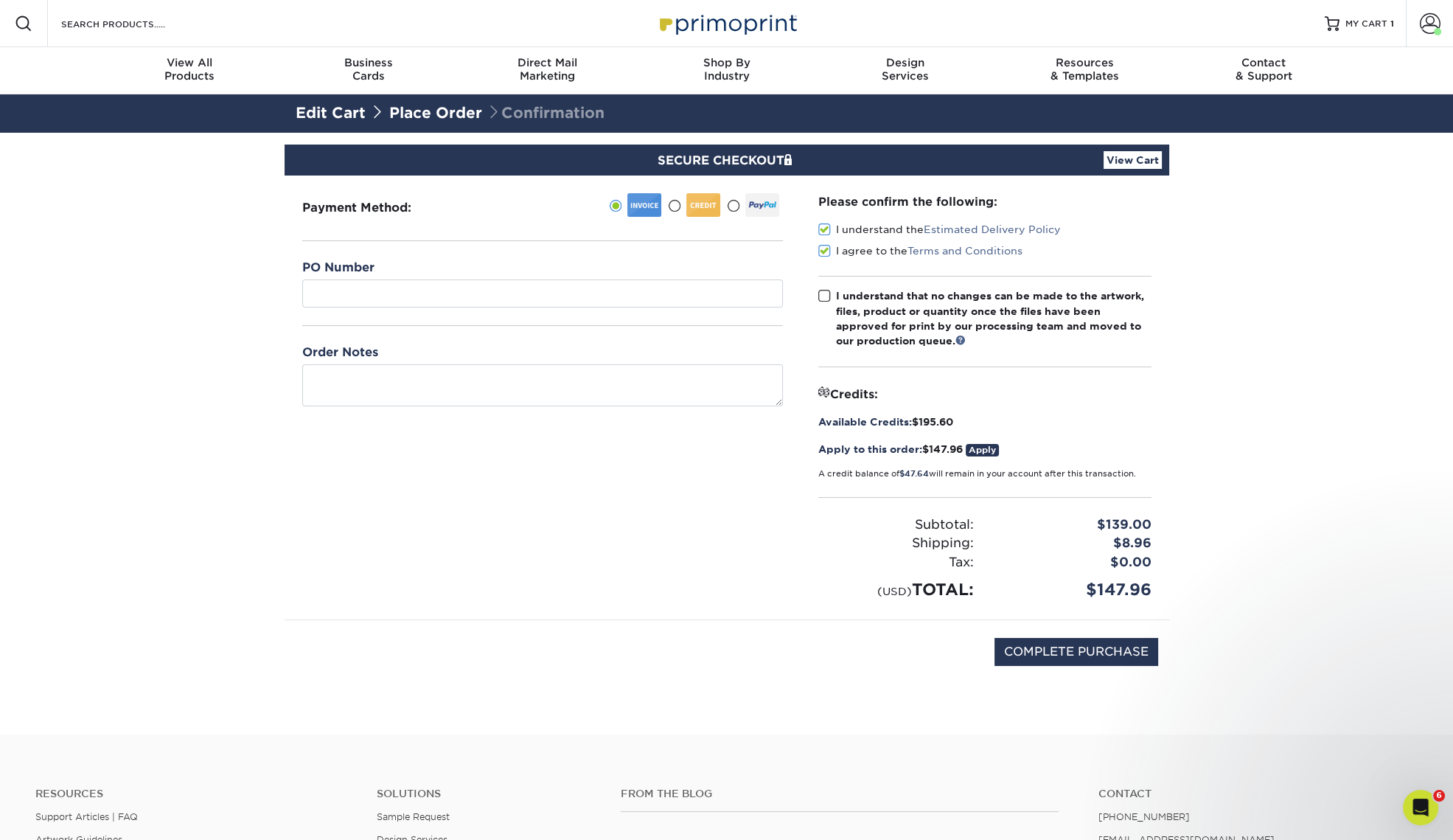
click at [822, 293] on span at bounding box center [824, 295] width 12 height 14
click at [0, 0] on input "I understand that no changes can be made to the artwork, files, product or quan…" at bounding box center [0, 0] width 0 height 0
click at [483, 301] on input "text" at bounding box center [542, 292] width 480 height 28
click at [426, 296] on input "text" at bounding box center [542, 292] width 480 height 28
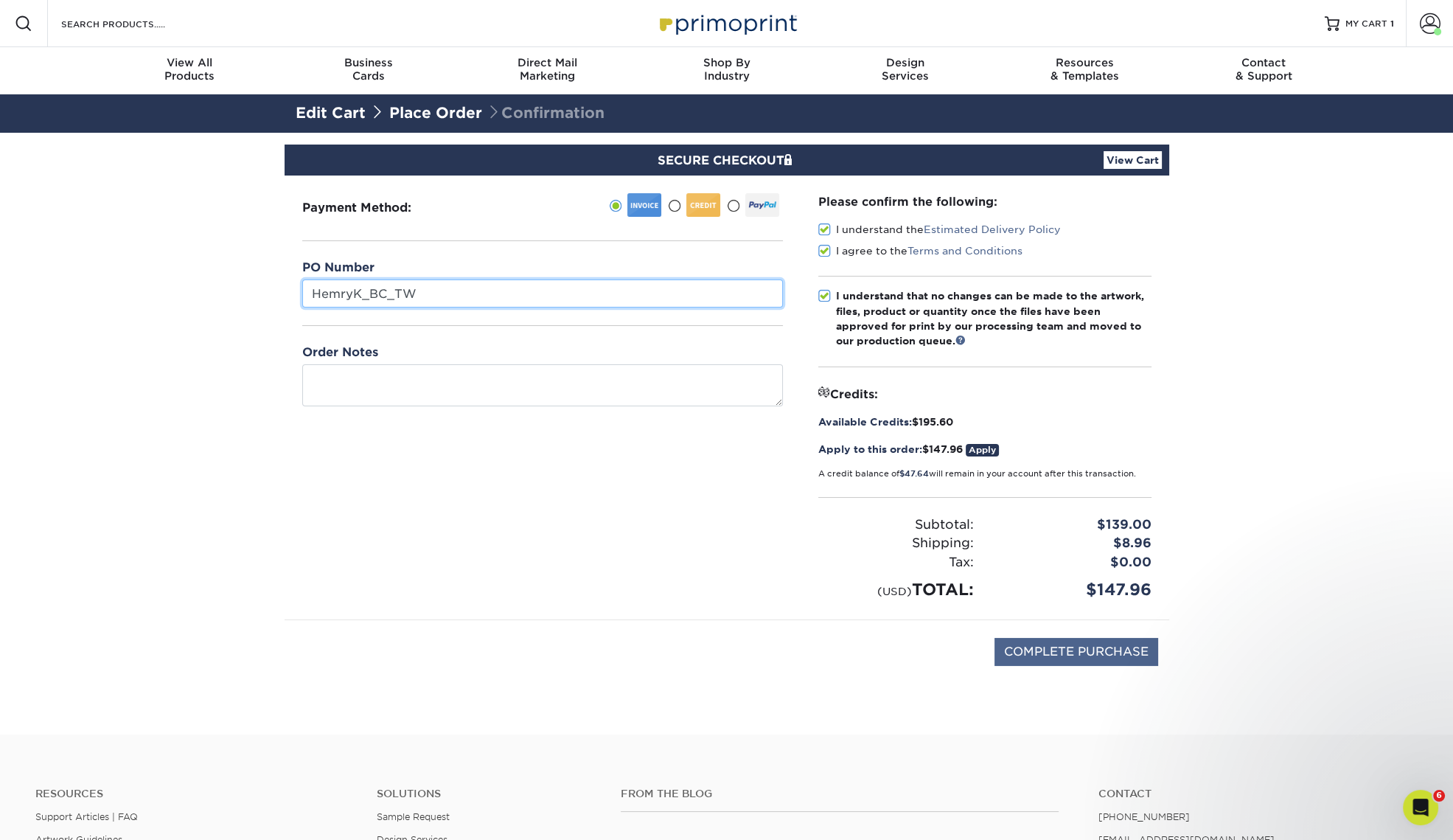
type input "HemryK_BC_TW"
click at [1083, 654] on input "COMPLETE PURCHASE" at bounding box center [1076, 651] width 164 height 28
type input "PROCESSING, PLEASE WAIT..."
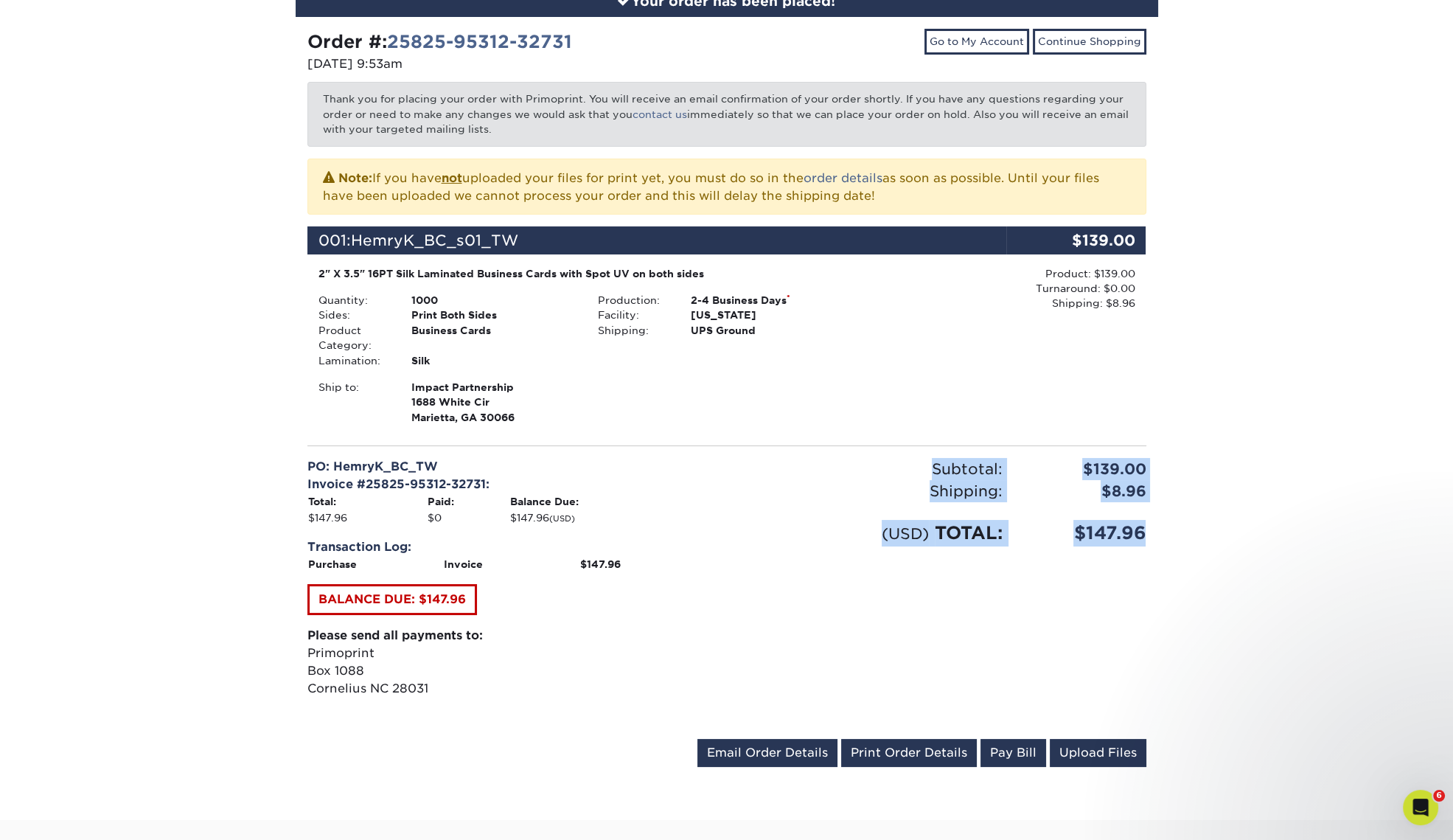
drag, startPoint x: 1144, startPoint y: 534, endPoint x: 926, endPoint y: 471, distance: 226.9
click at [926, 471] on div "Subtotal: $139.00 Shipping: $8.96 Discounts: - $0.00 (USD) TOTAL: $147.96" at bounding box center [942, 592] width 431 height 269
copy div "Subtotal: $139.00 Shipping: $8.96 Discounts: - $0.00 (USD) TOTAL: $147.96"
click at [841, 375] on div "2" X 3.5" 16PT Silk Laminated Business Cards with Spot UV on both sides Quantit…" at bounding box center [588, 346] width 560 height 159
drag, startPoint x: 720, startPoint y: 272, endPoint x: 315, endPoint y: 276, distance: 405.0
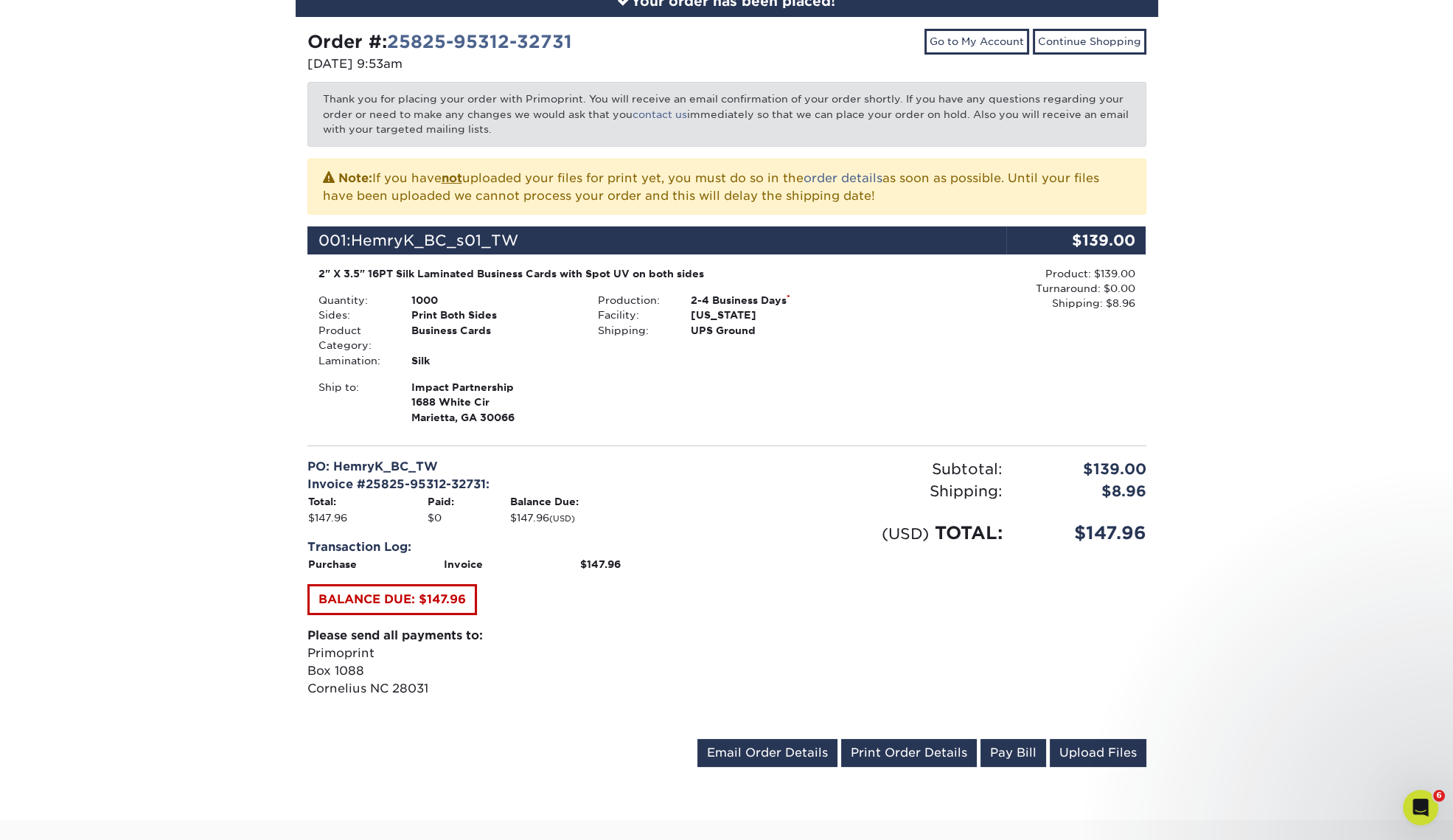
click at [315, 276] on div "2" X 3.5" 16PT Silk Laminated Business Cards with Spot UV on both sides Quantit…" at bounding box center [588, 346] width 560 height 159
copy div "2" X 3.5" 16PT Silk Laminated Business Cards with Spot UV on both sides"
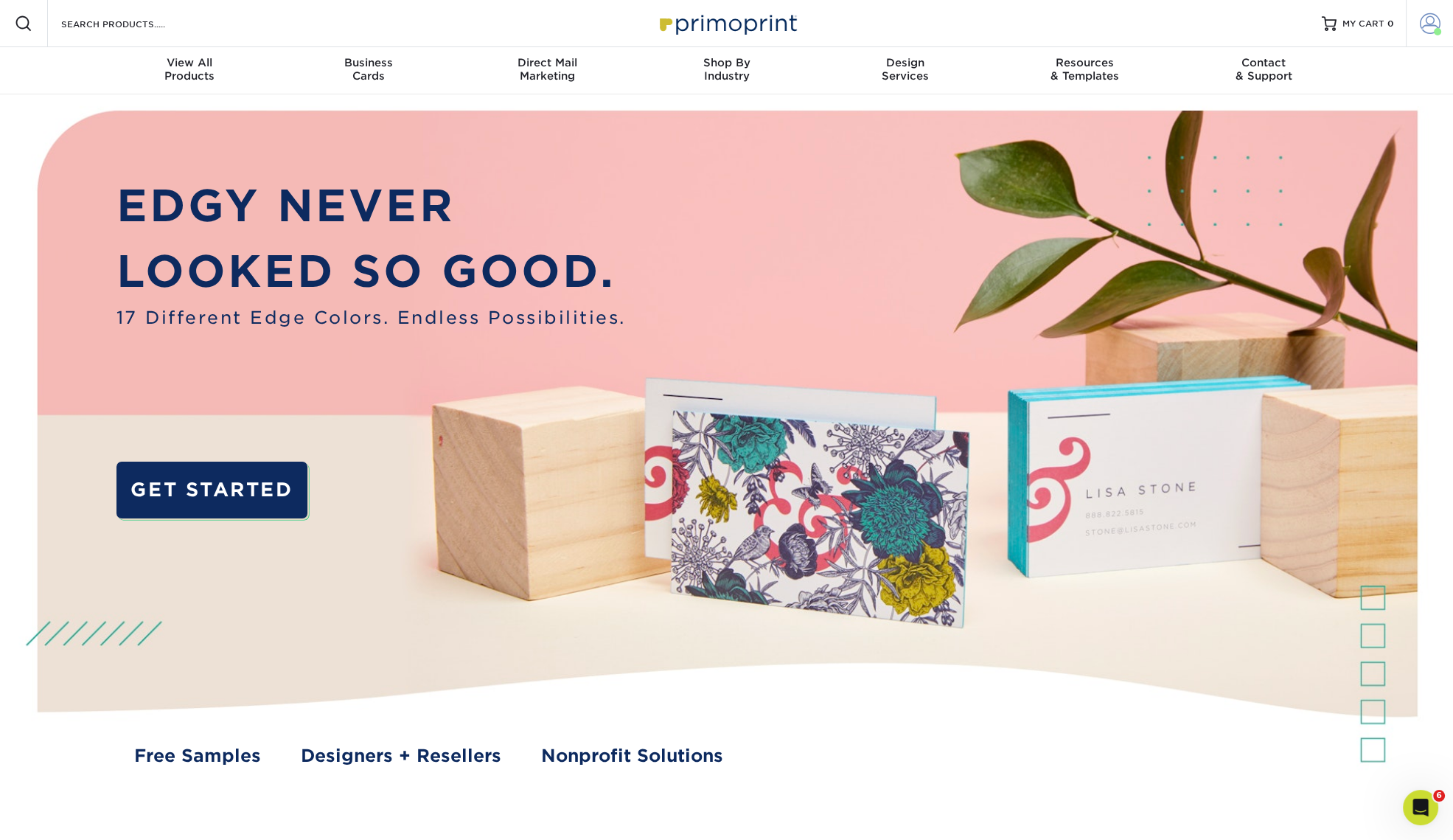
click at [1431, 14] on span at bounding box center [1431, 24] width 21 height 21
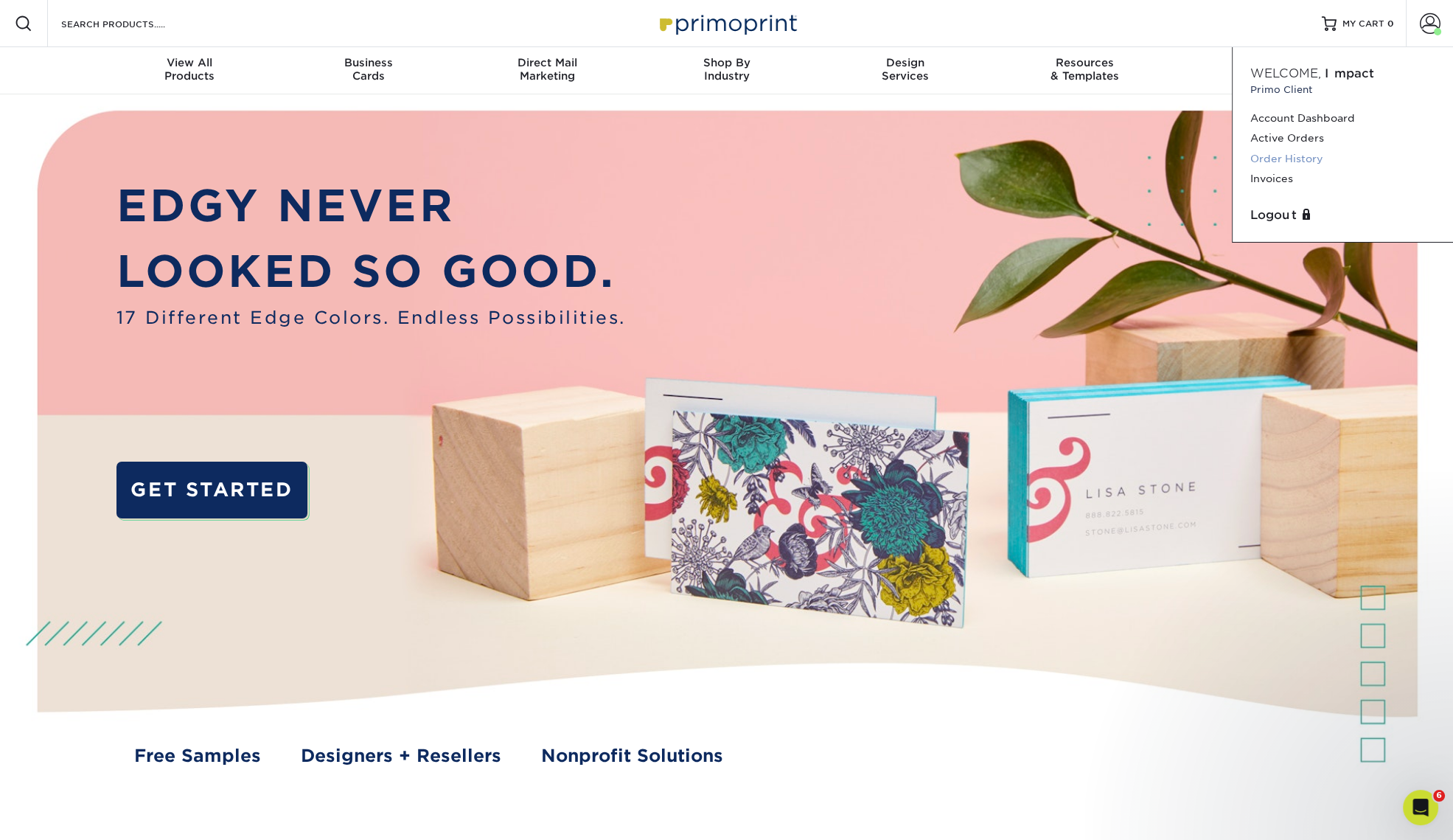
click at [1284, 156] on link "Order History" at bounding box center [1343, 158] width 185 height 20
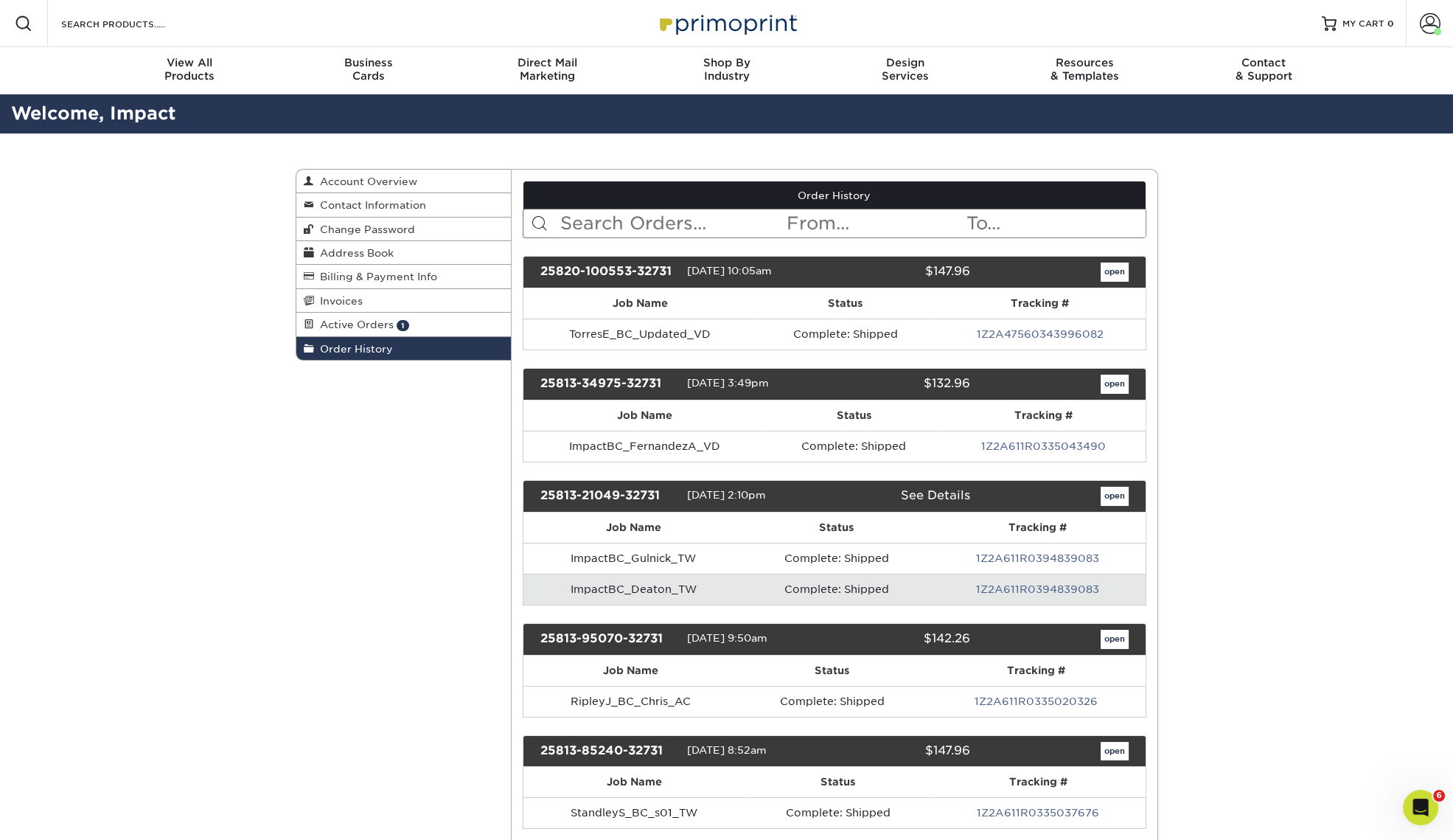
click at [708, 228] on input "text" at bounding box center [672, 222] width 226 height 28
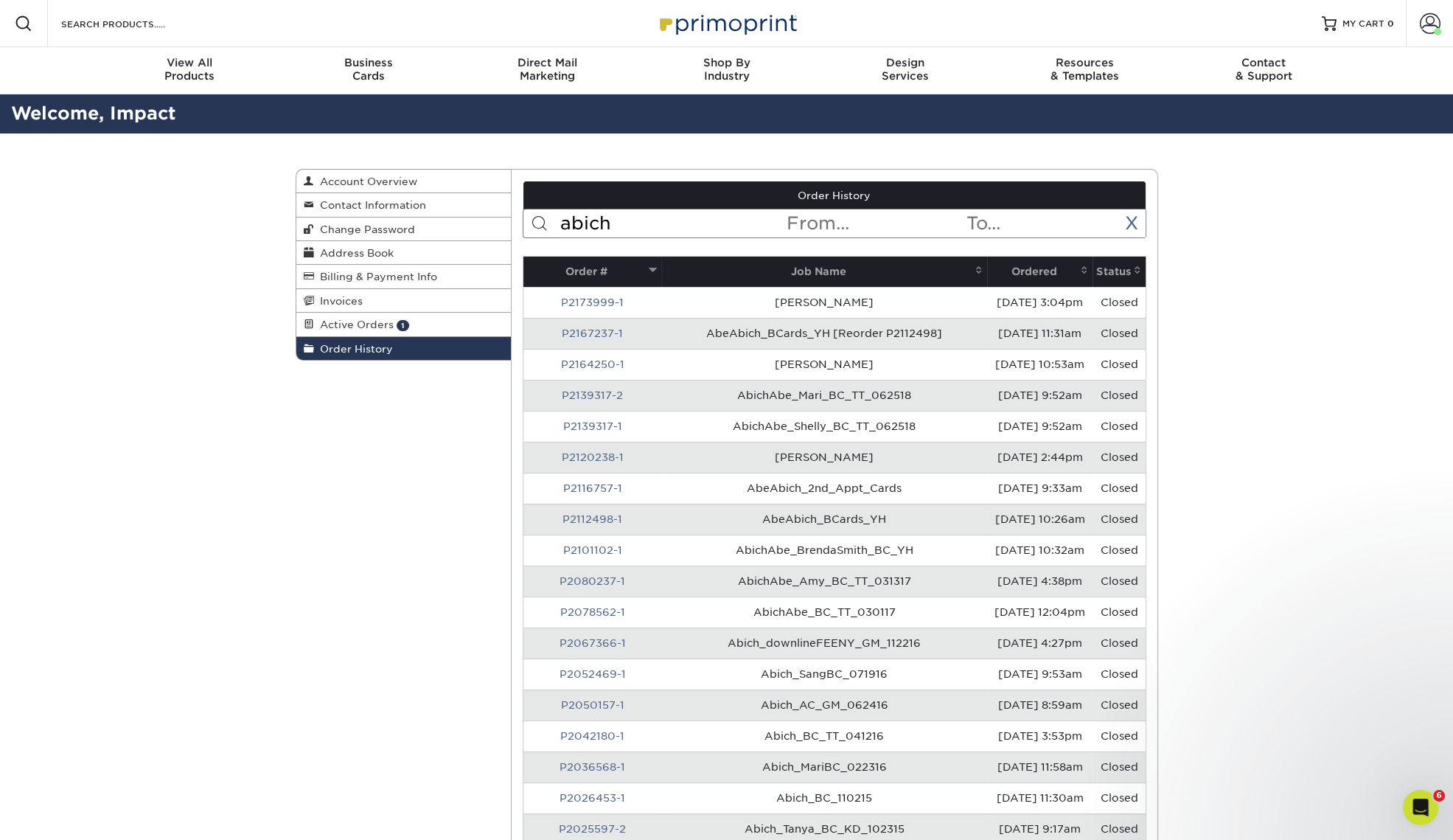
click at [1037, 276] on th "Ordered" at bounding box center [1041, 272] width 105 height 31
click at [1038, 272] on th "Ordered" at bounding box center [1041, 272] width 105 height 31
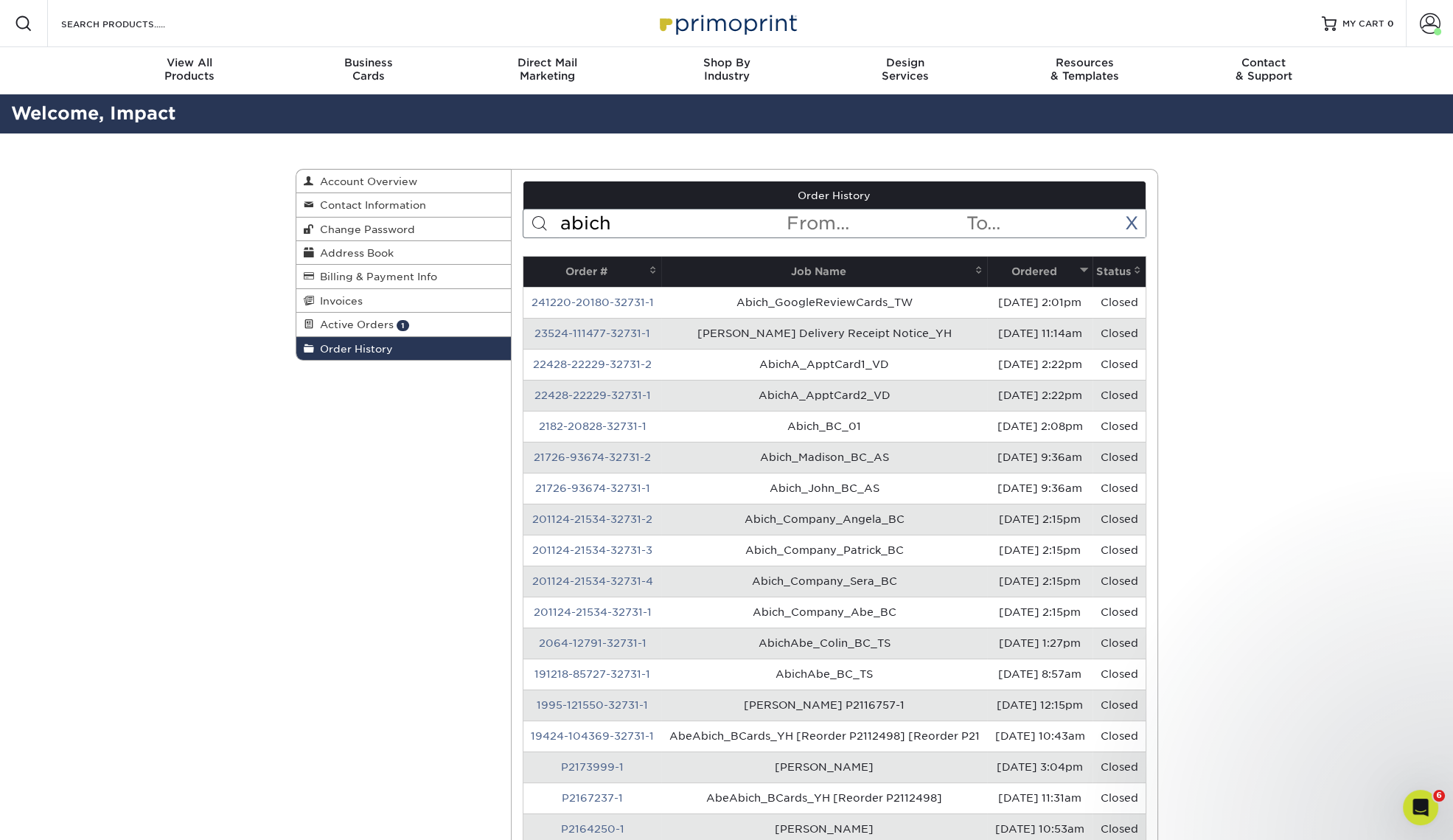
click at [703, 210] on input "abich" at bounding box center [672, 222] width 226 height 28
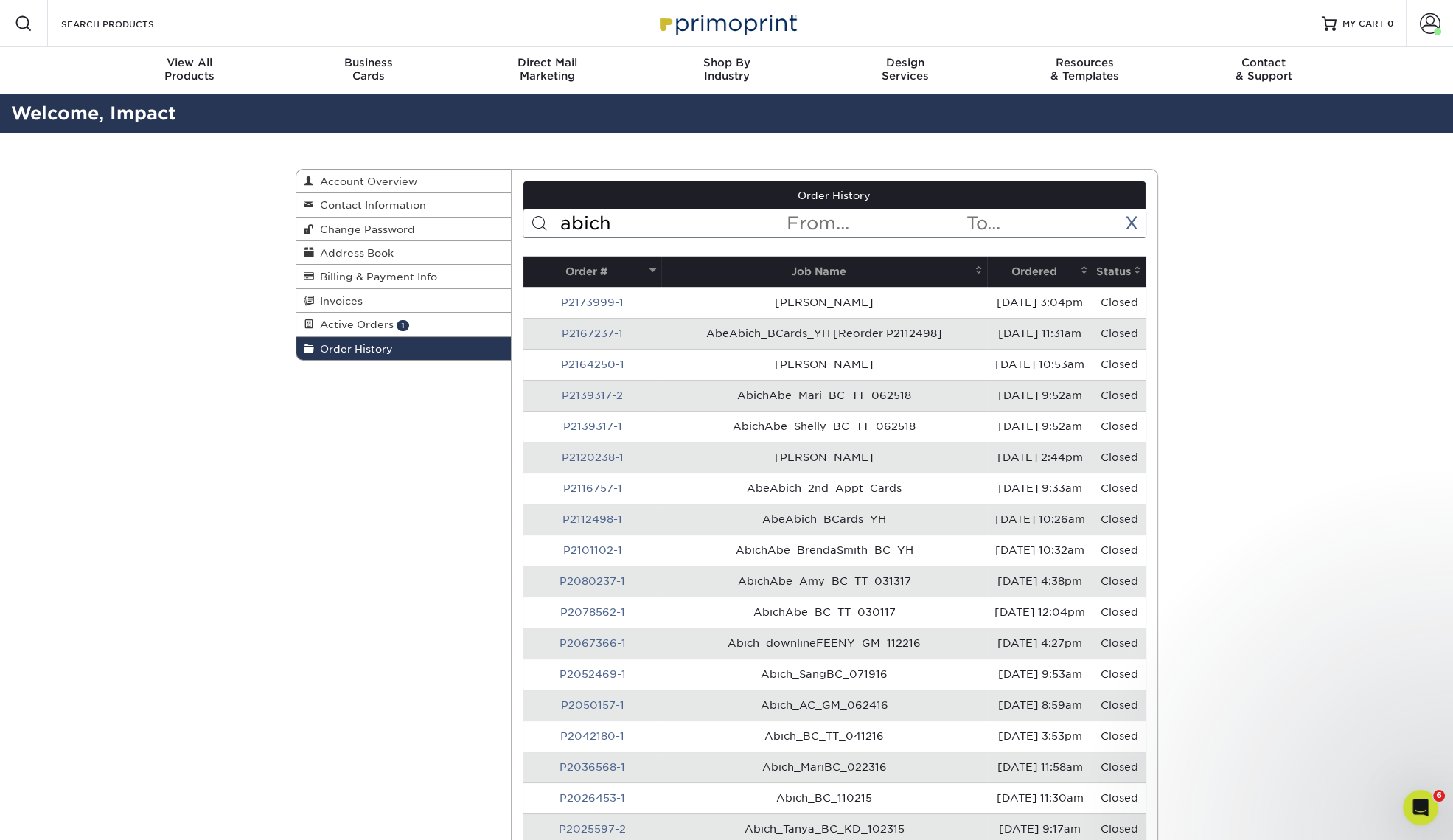
click at [1011, 278] on th "Ordered" at bounding box center [1041, 272] width 105 height 31
click at [1029, 271] on th "Ordered" at bounding box center [1041, 272] width 105 height 31
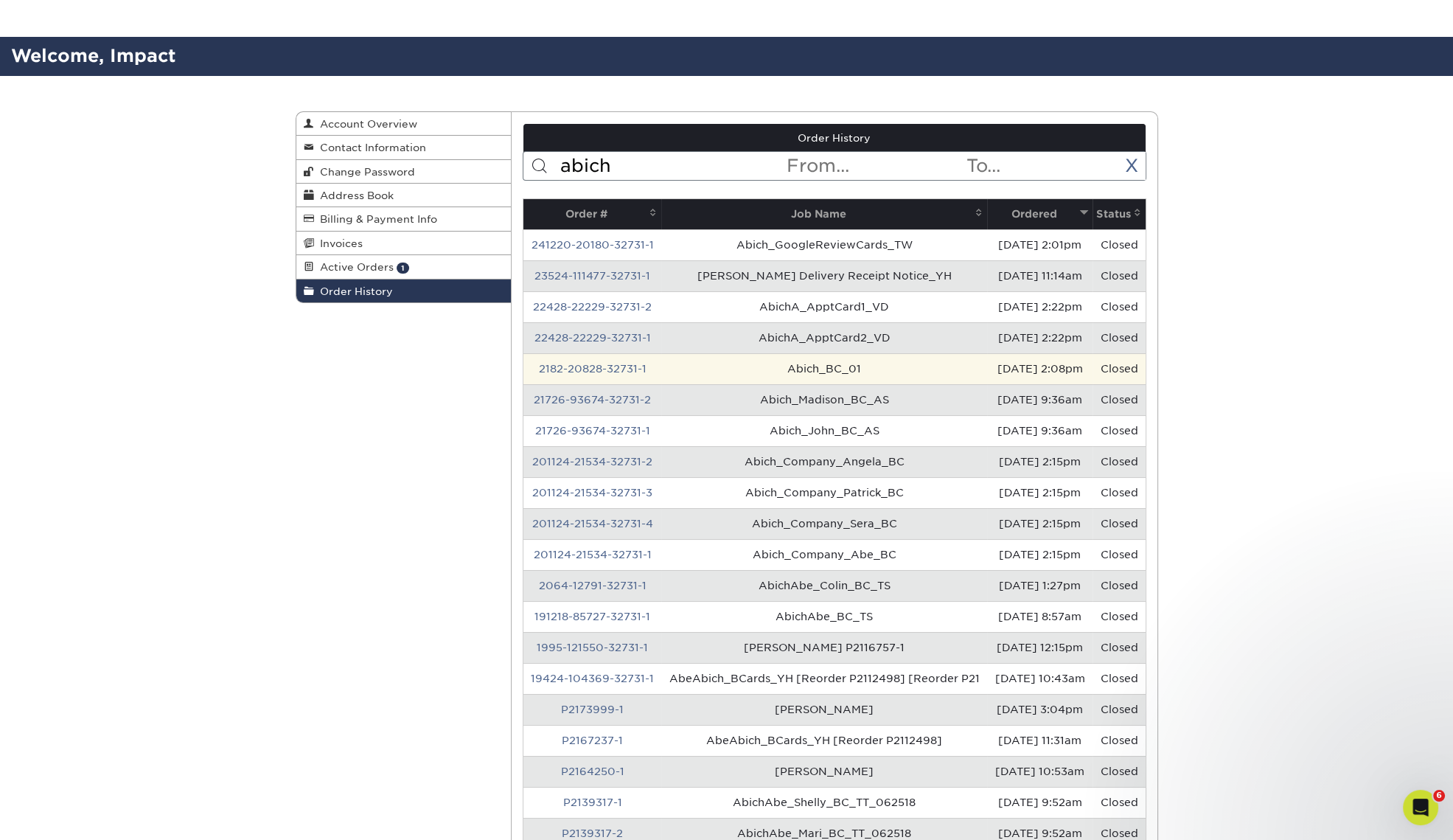
scroll to position [91, 0]
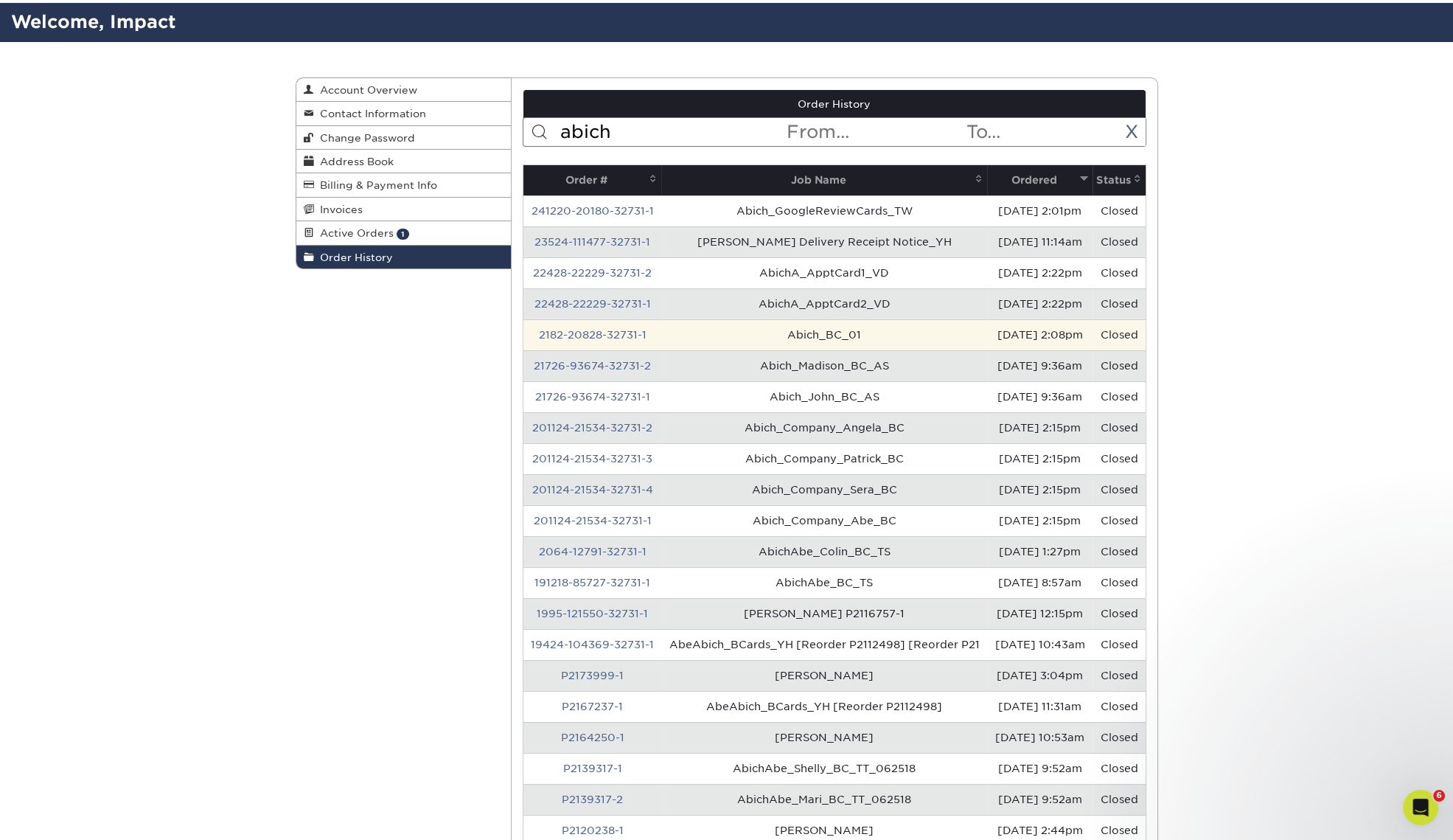
click at [785, 350] on td "Abich_BC_01" at bounding box center [825, 335] width 326 height 31
click at [628, 340] on link "2182-20828-32731-1" at bounding box center [593, 335] width 107 height 12
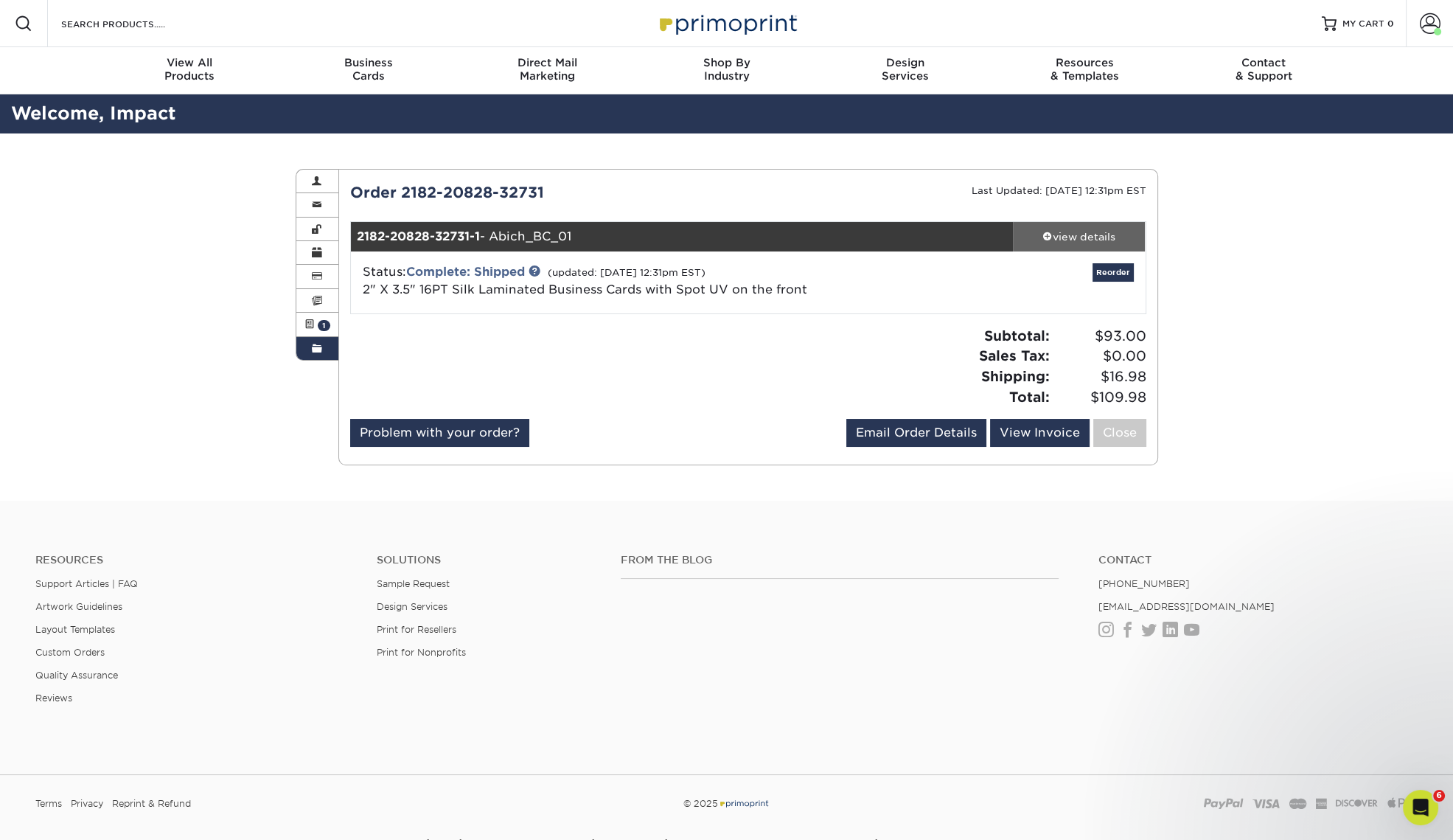
click at [1087, 234] on div "view details" at bounding box center [1079, 236] width 132 height 14
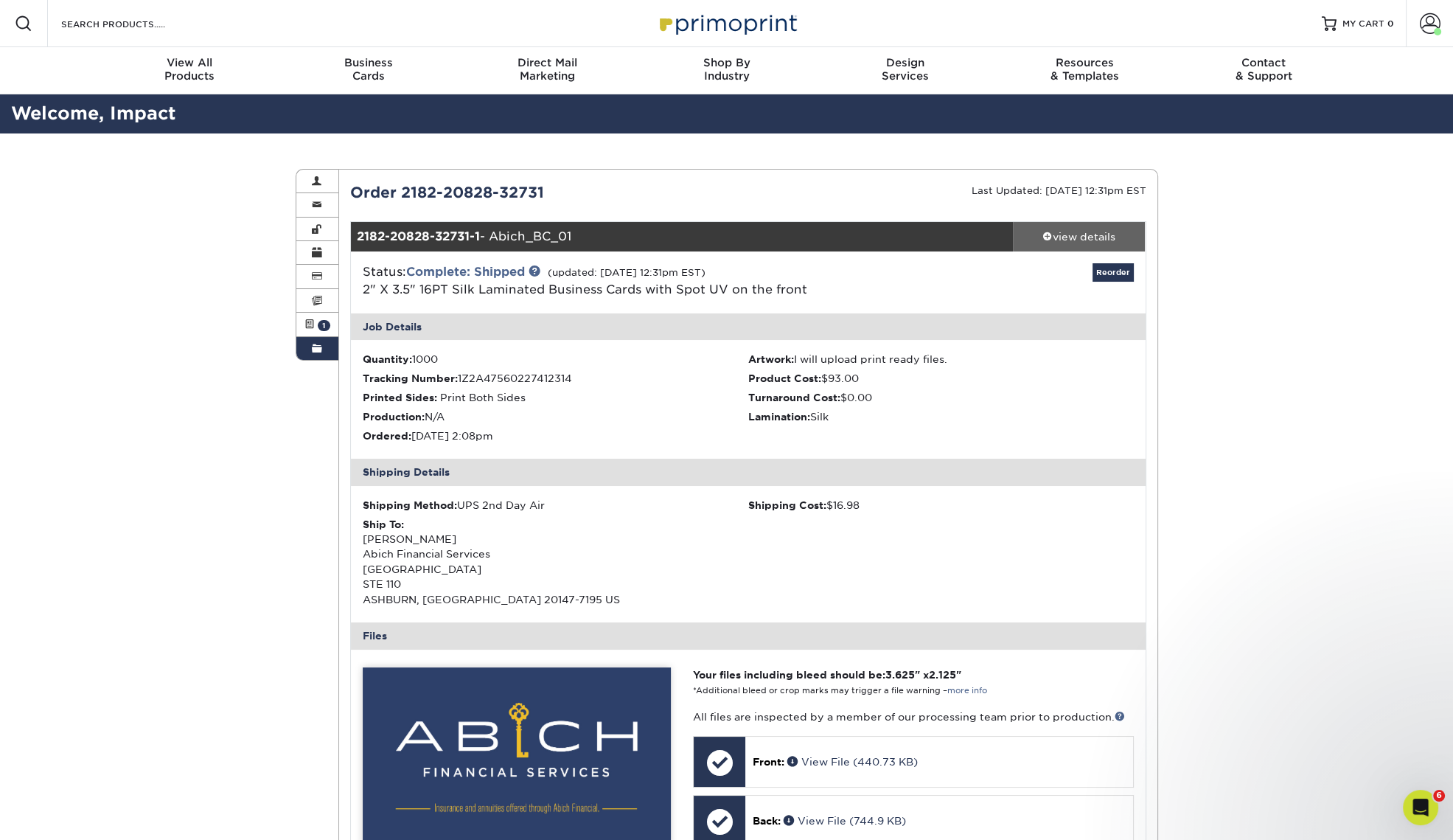
click at [1066, 231] on div "view details" at bounding box center [1079, 236] width 132 height 14
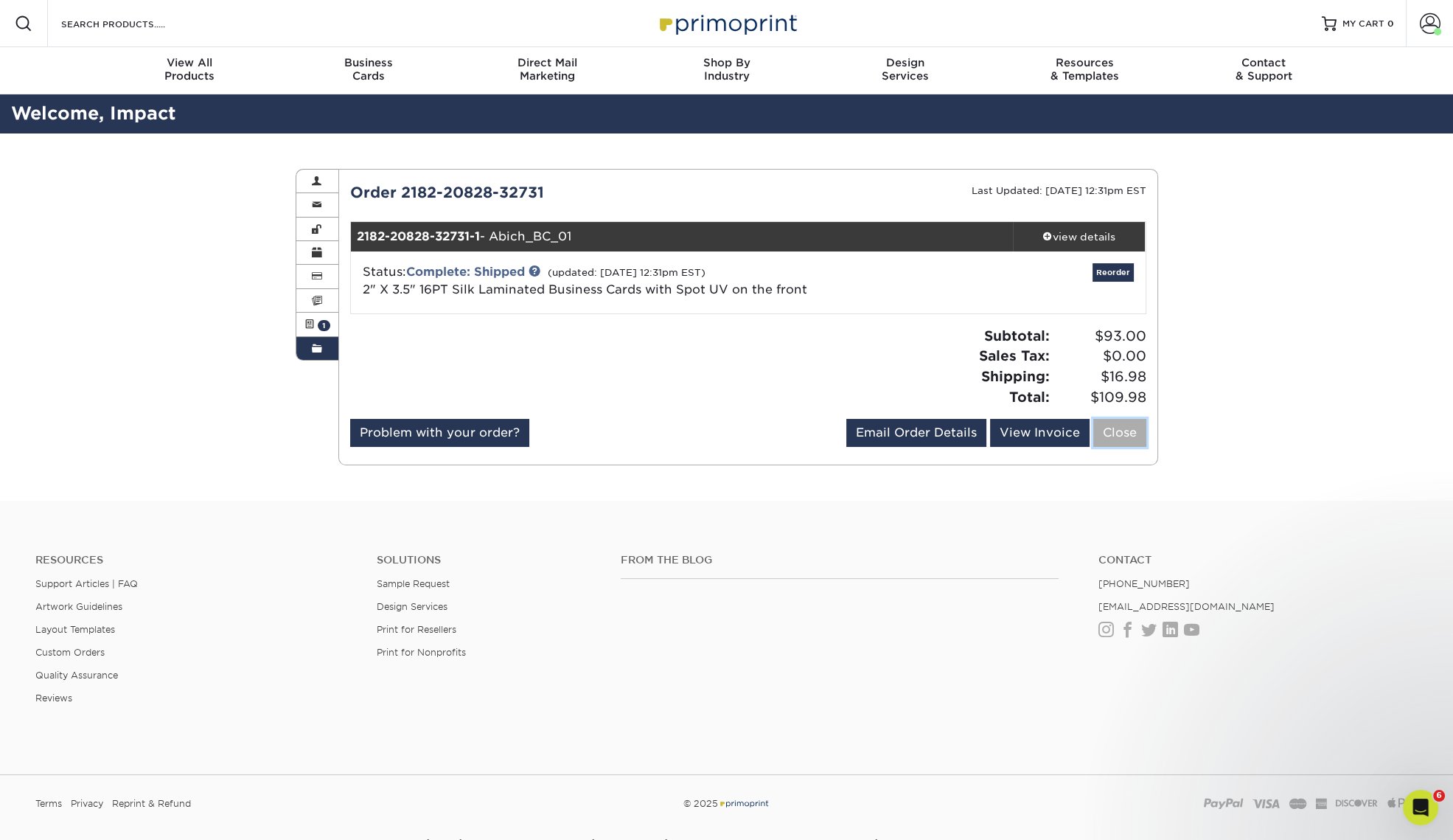
click at [1110, 432] on link "Close" at bounding box center [1119, 432] width 53 height 28
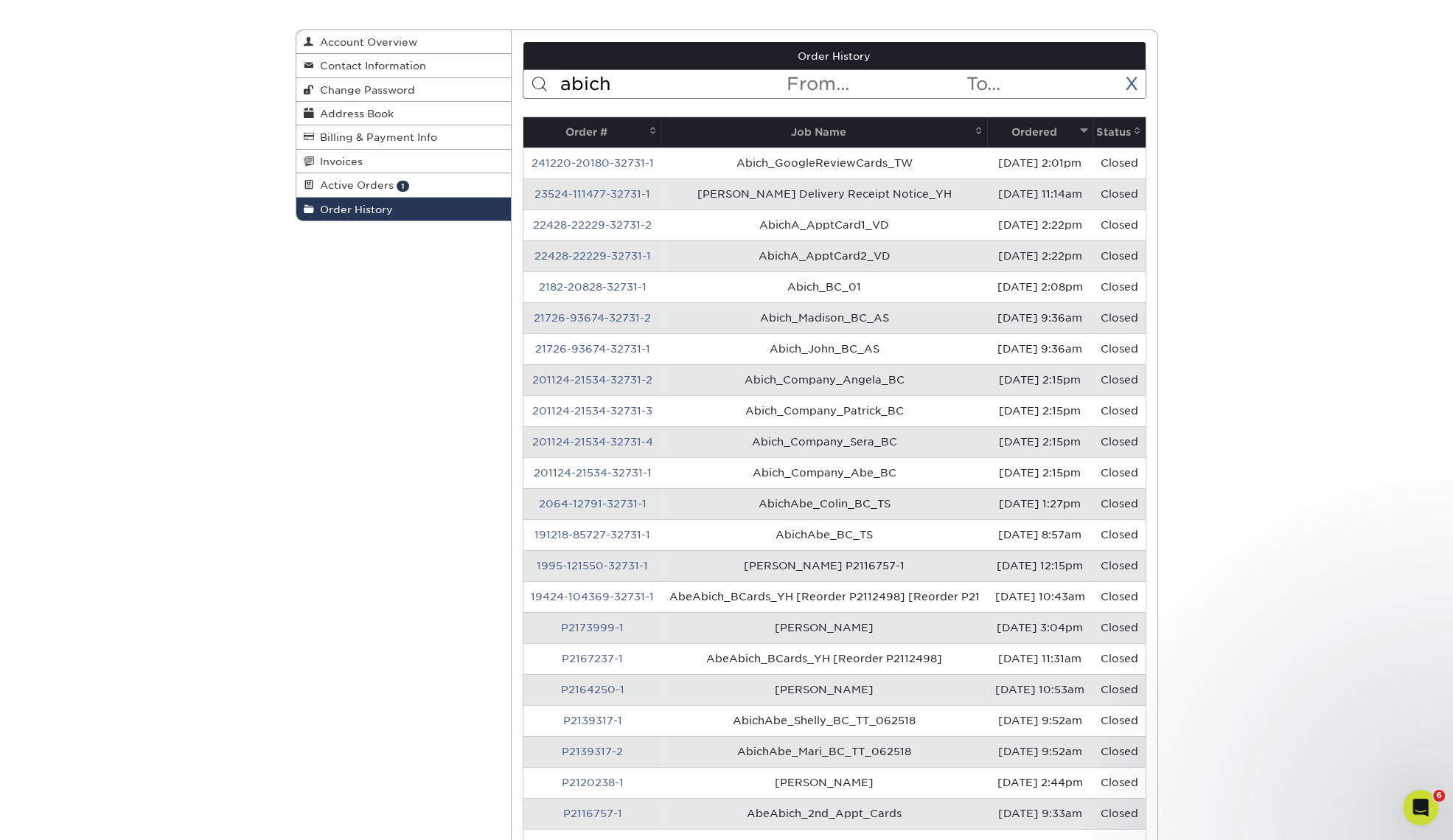
scroll to position [183, 0]
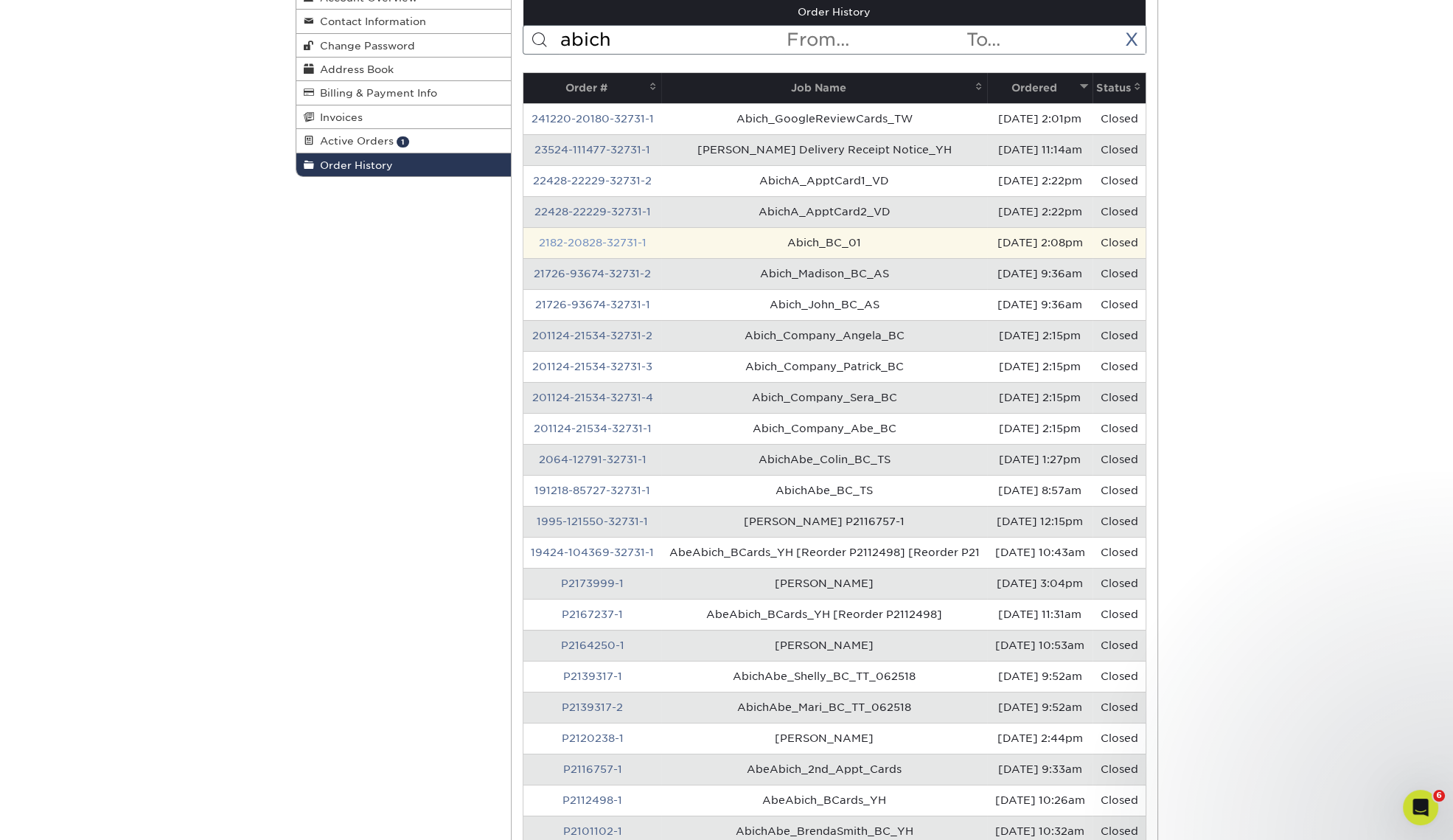
click at [619, 248] on link "2182-20828-32731-1" at bounding box center [593, 243] width 107 height 12
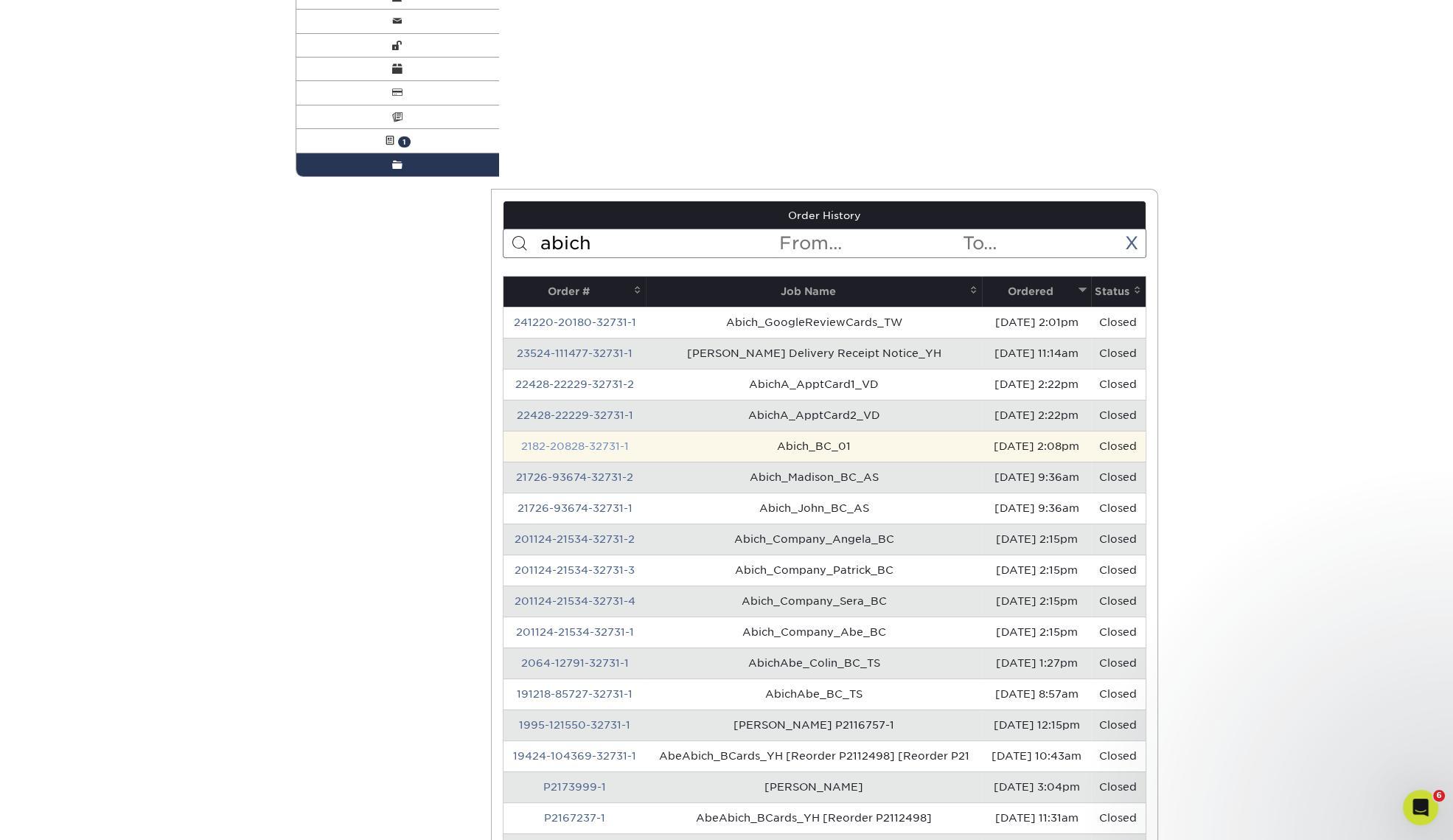
scroll to position [0, 0]
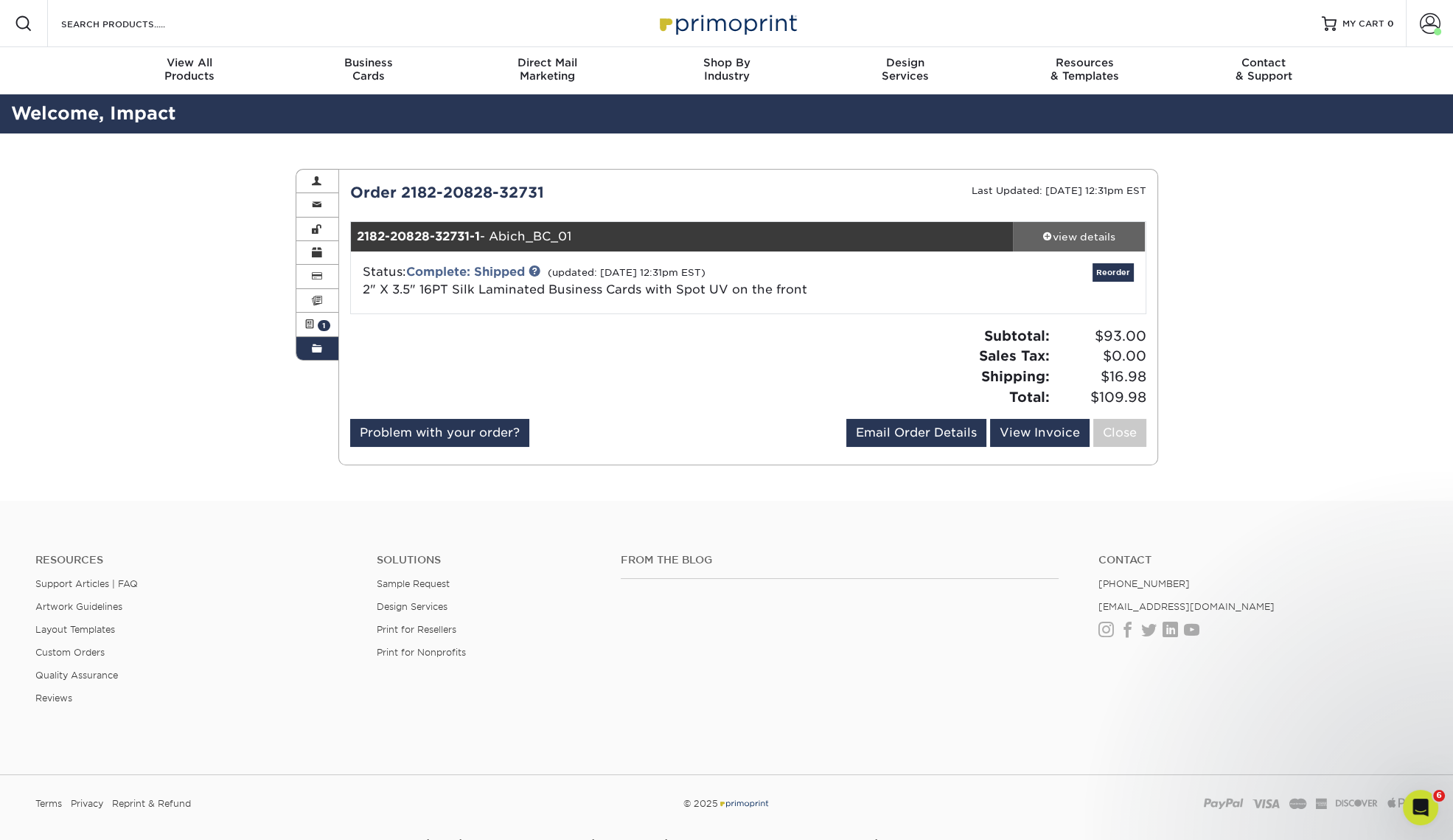
click at [1088, 243] on div "view details" at bounding box center [1079, 236] width 132 height 14
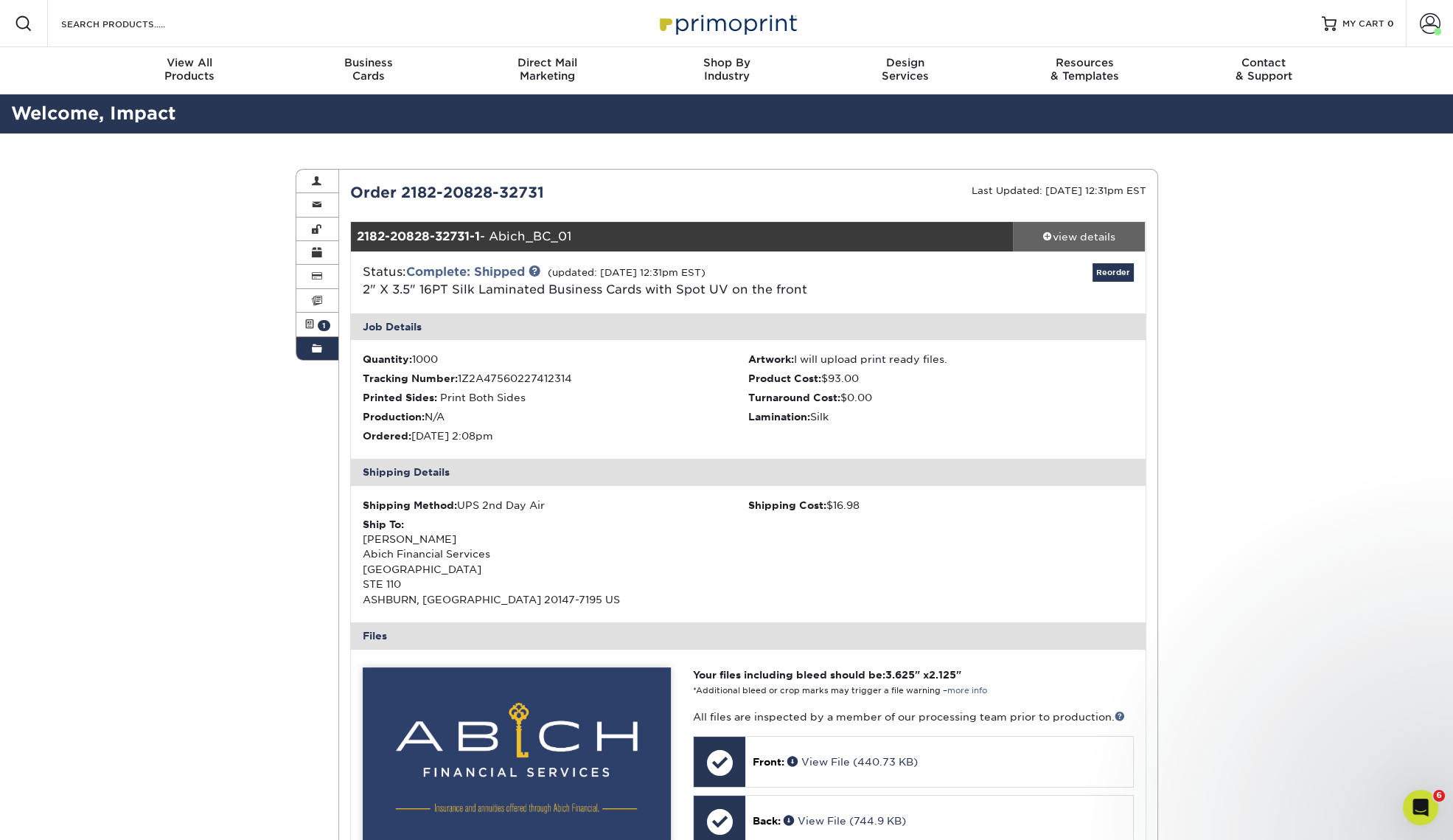
click at [1088, 238] on div "view details" at bounding box center [1079, 236] width 132 height 14
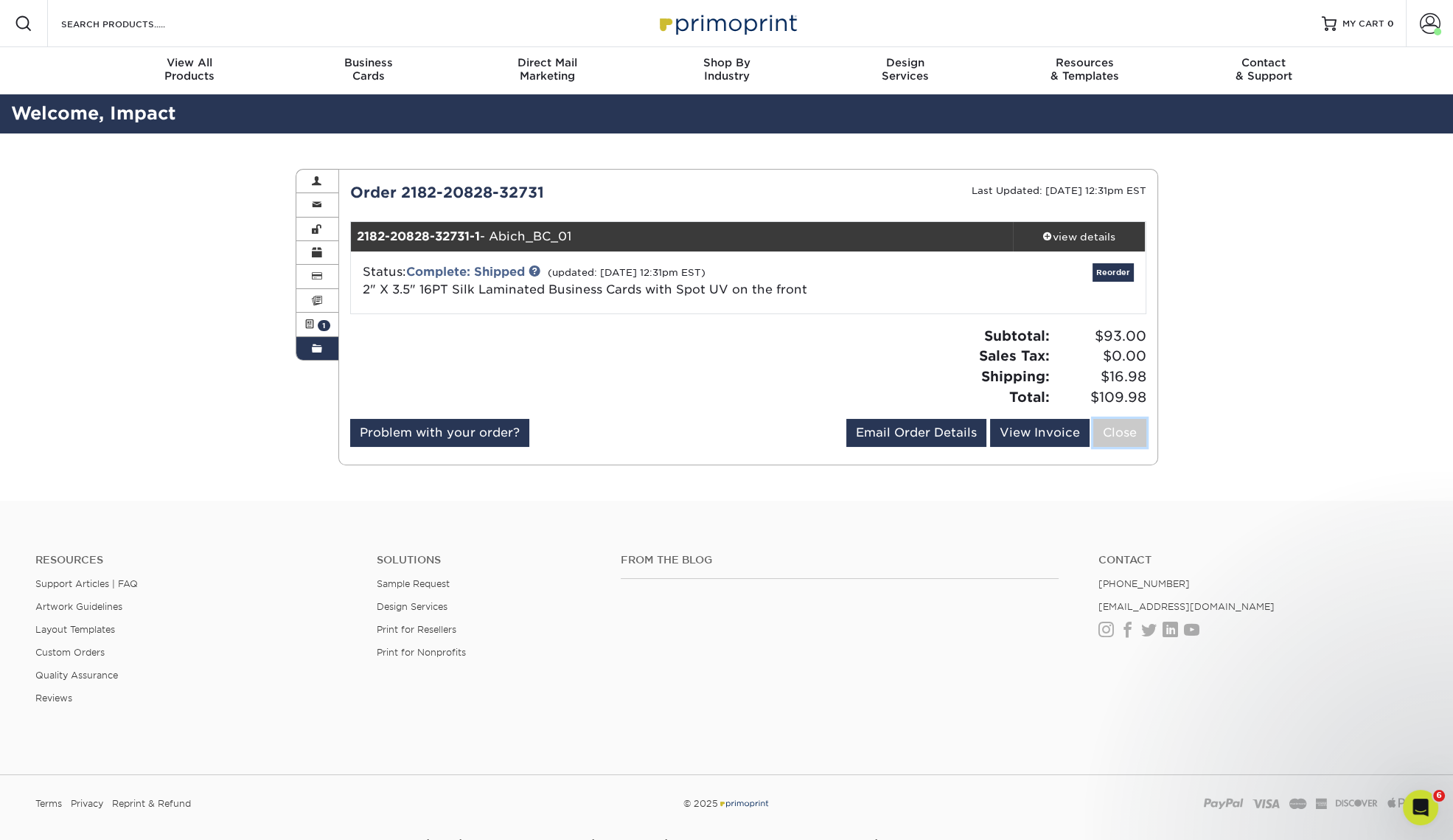
drag, startPoint x: 1123, startPoint y: 429, endPoint x: 1143, endPoint y: 432, distance: 20.2
click at [1123, 429] on link "Close" at bounding box center [1119, 432] width 53 height 28
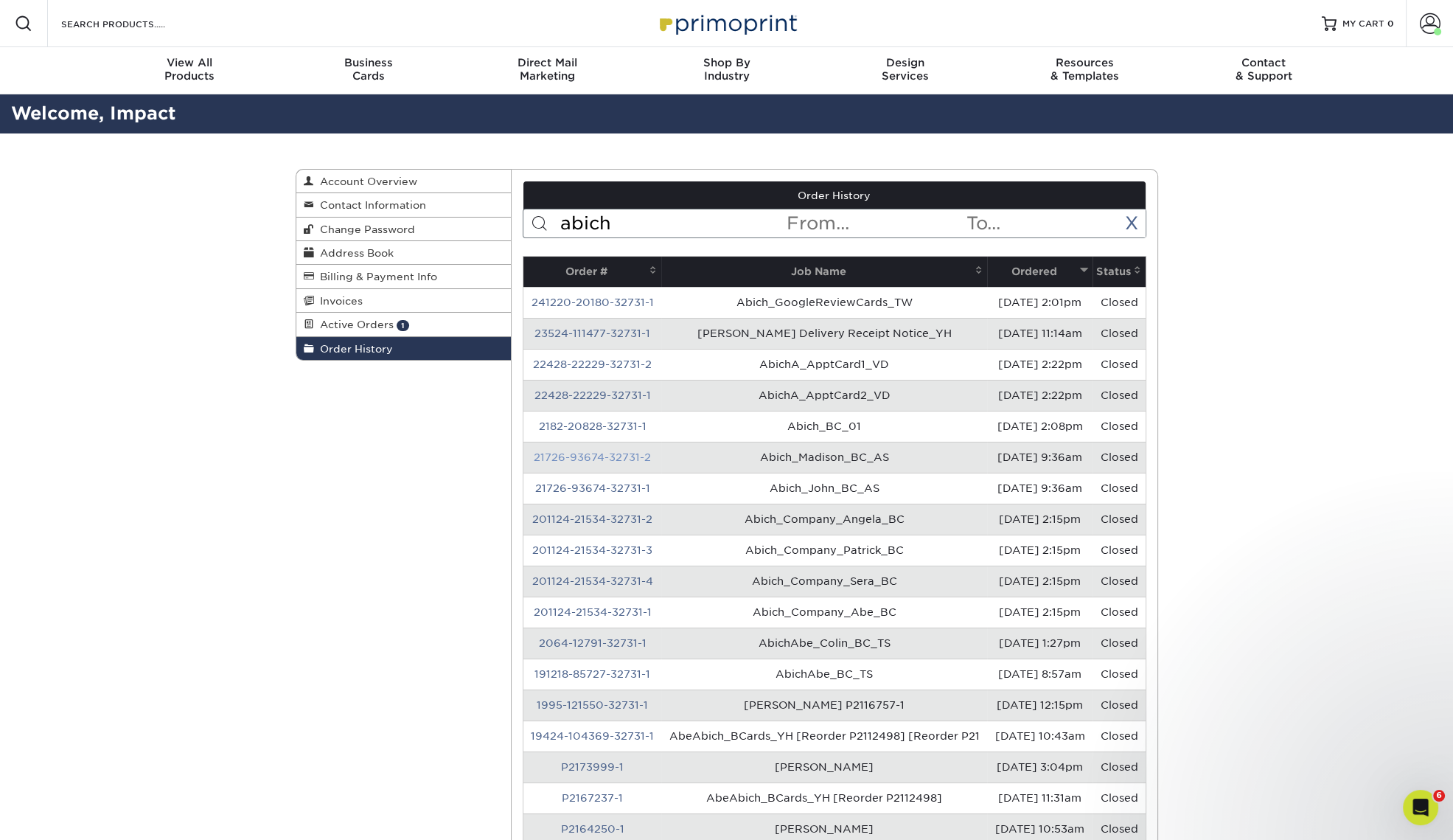
click at [611, 463] on link "21726-93674-32731-2" at bounding box center [593, 457] width 117 height 12
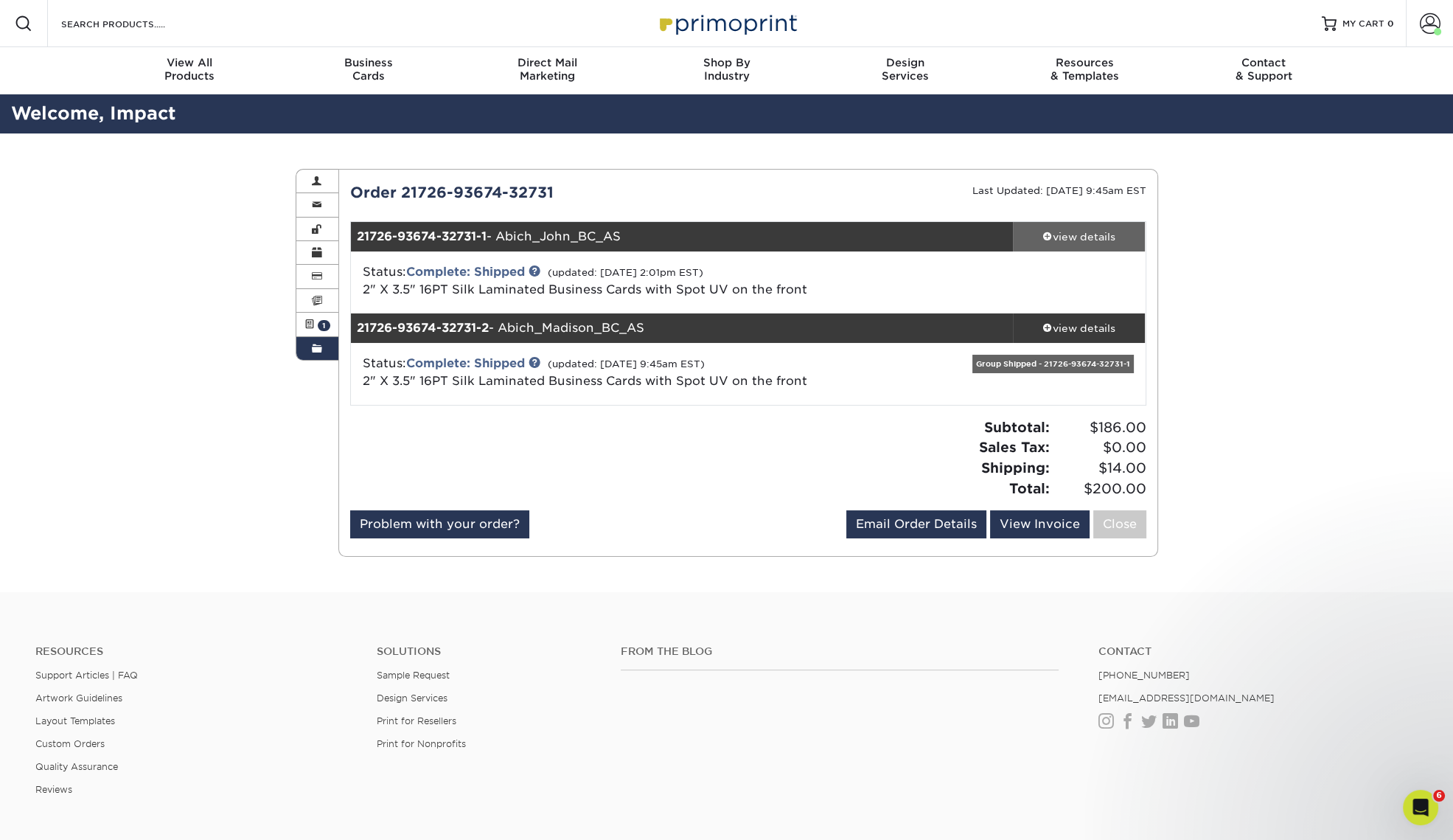
click at [1077, 235] on div "view details" at bounding box center [1079, 236] width 132 height 14
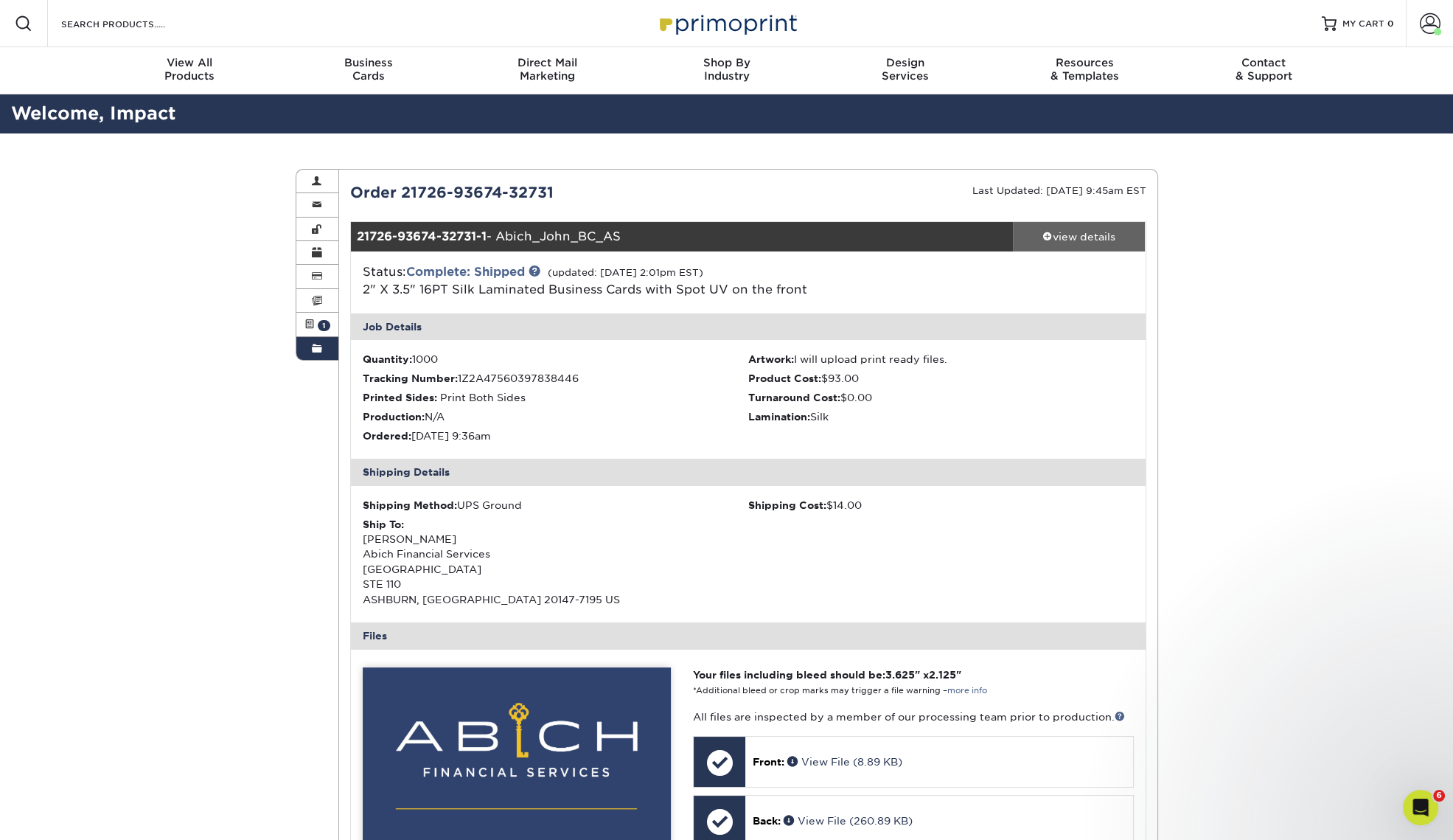
click at [1077, 235] on div "view details" at bounding box center [1079, 236] width 132 height 14
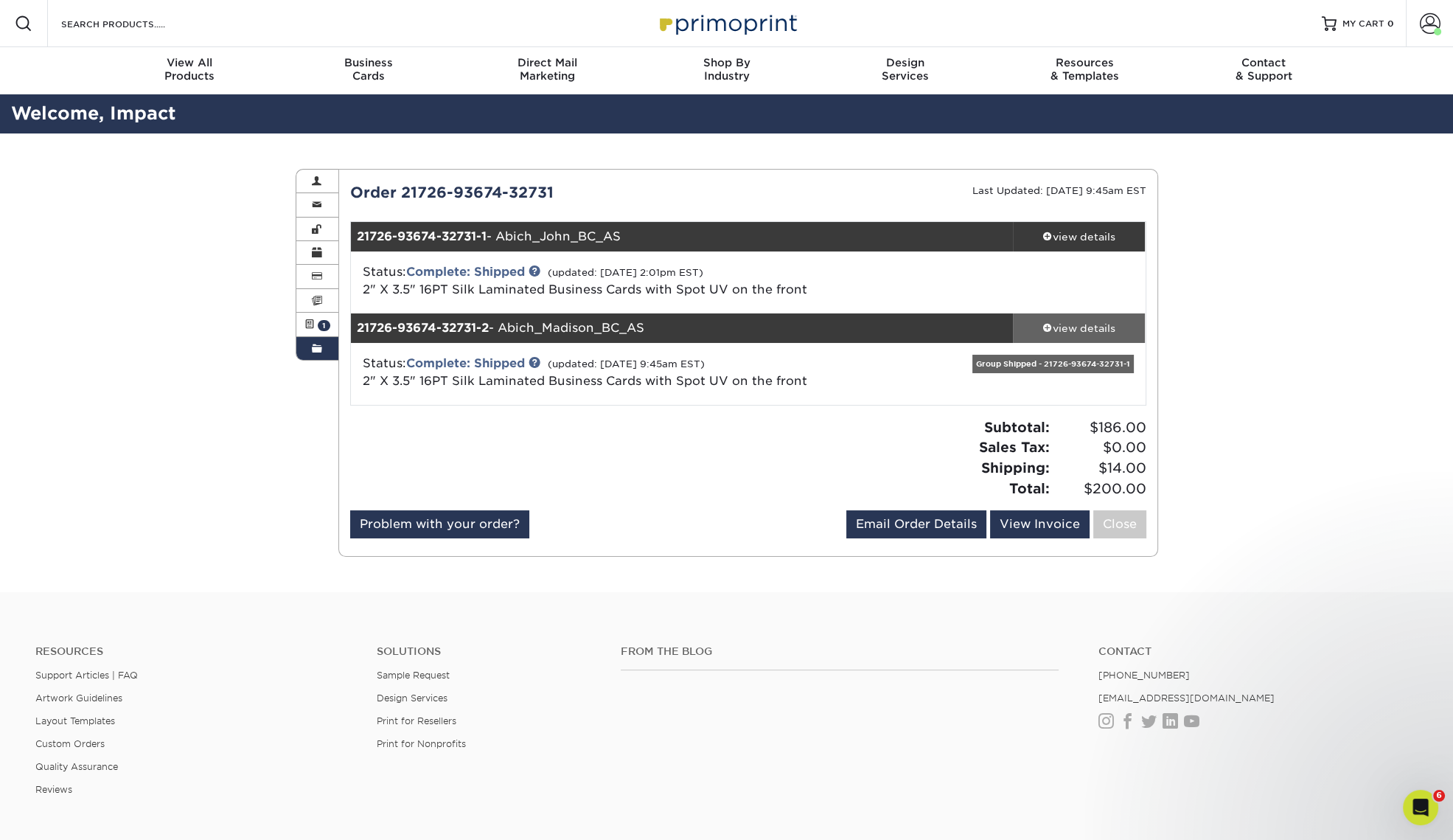
click at [1068, 332] on div "view details" at bounding box center [1079, 327] width 132 height 14
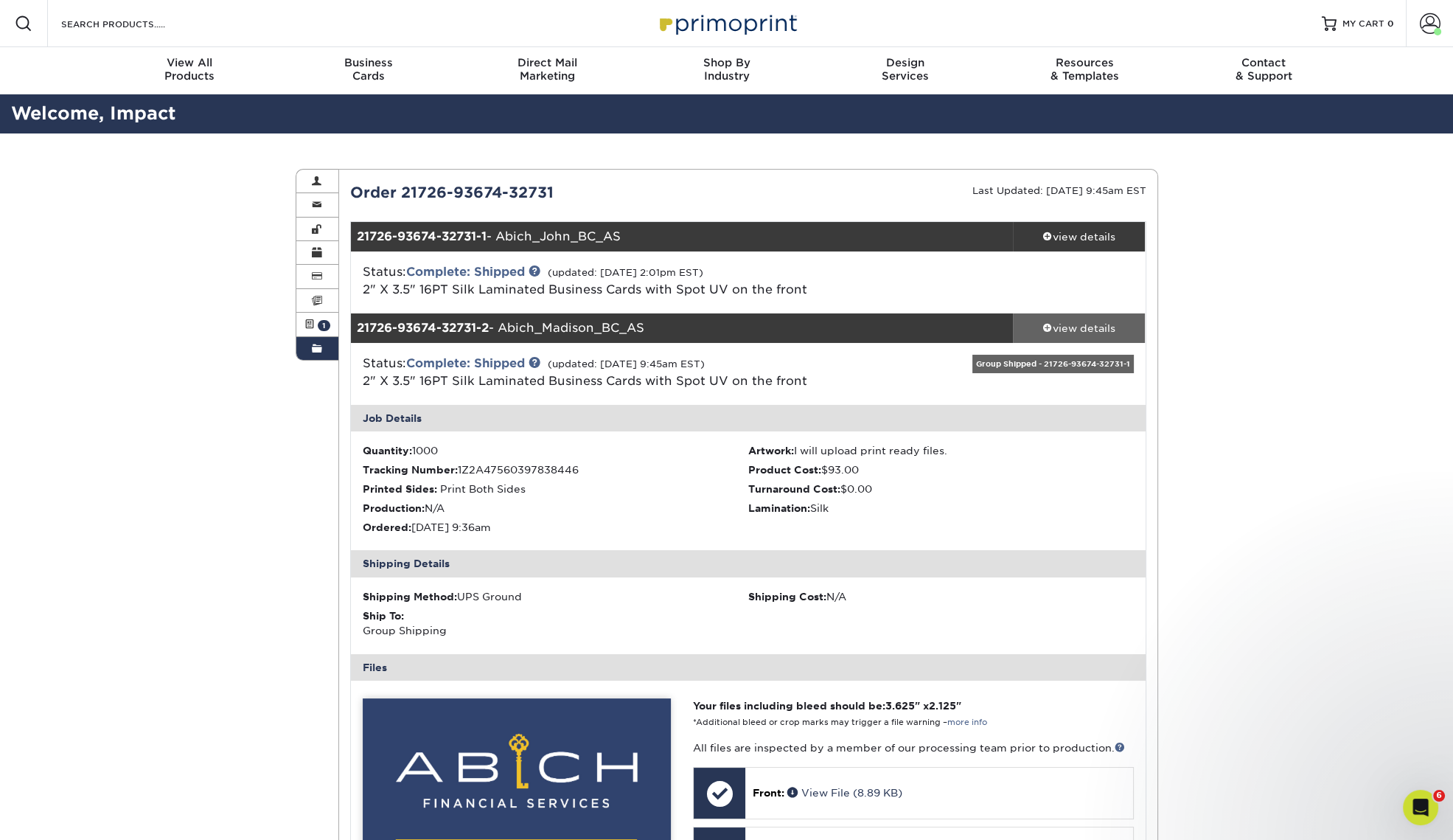
click at [1069, 332] on div "view details" at bounding box center [1079, 327] width 132 height 14
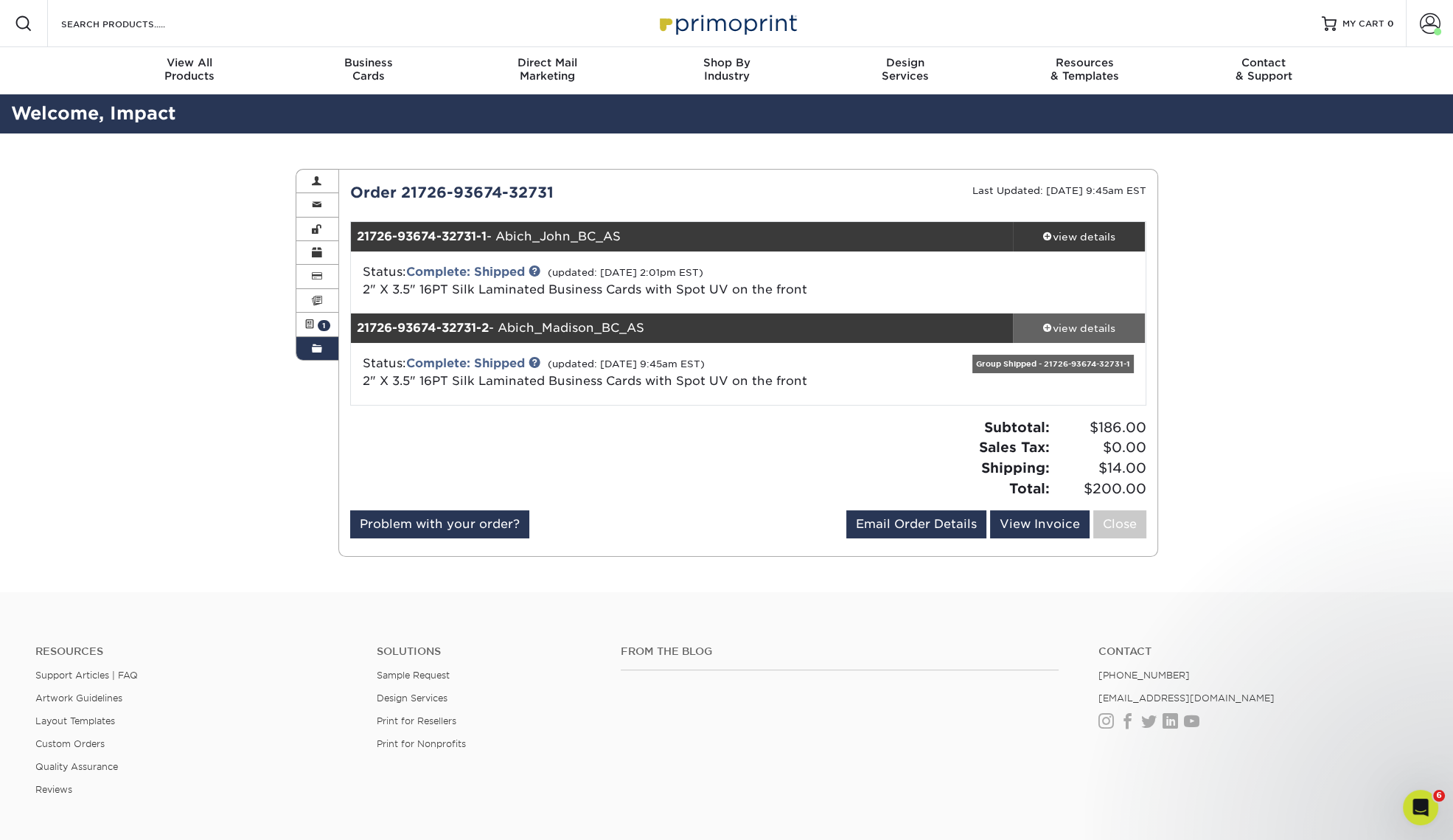
click at [1069, 332] on div "view details" at bounding box center [1079, 327] width 132 height 14
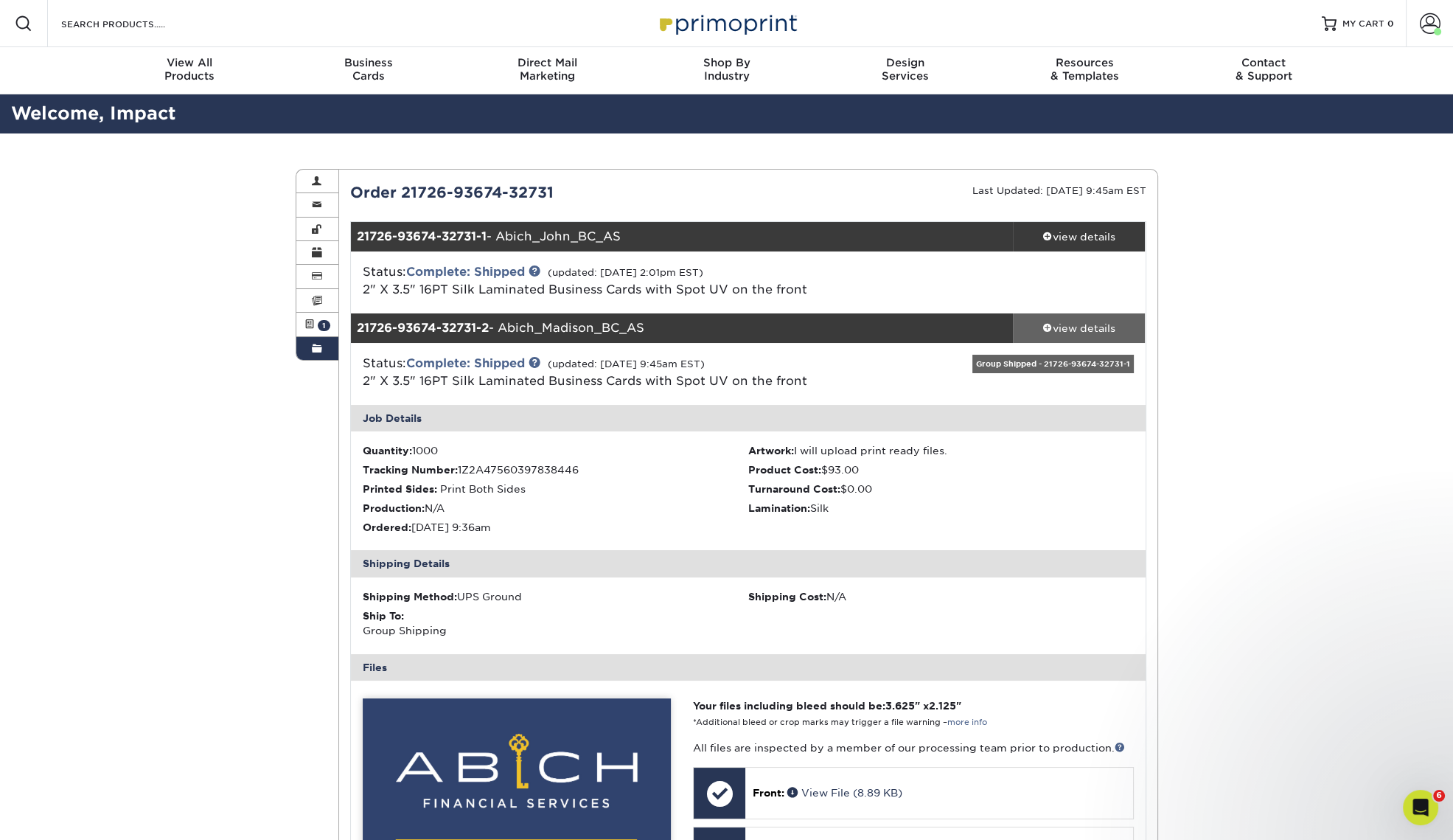
click at [1069, 332] on div "view details" at bounding box center [1079, 327] width 132 height 14
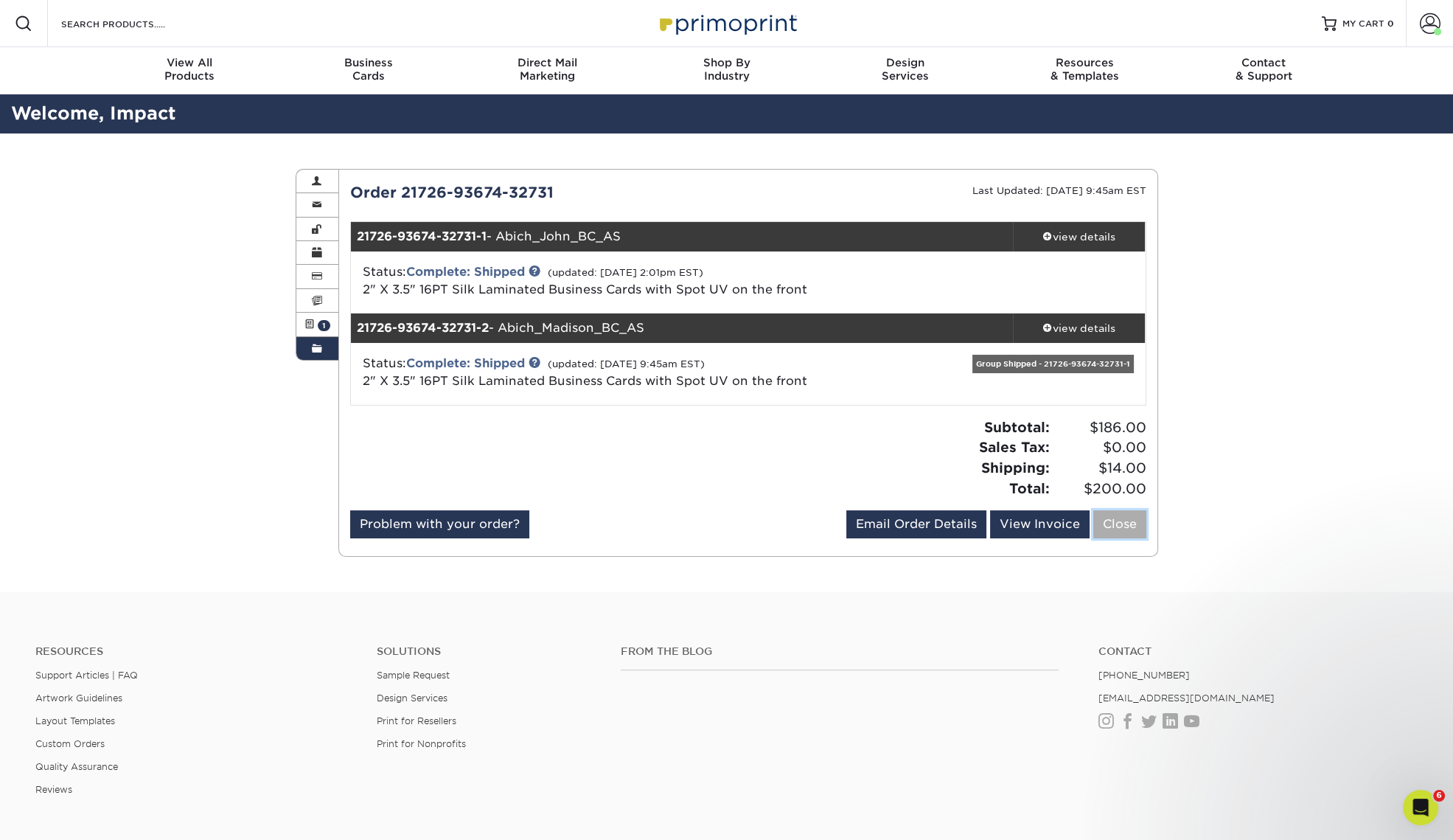
click at [1109, 529] on link "Close" at bounding box center [1119, 524] width 53 height 28
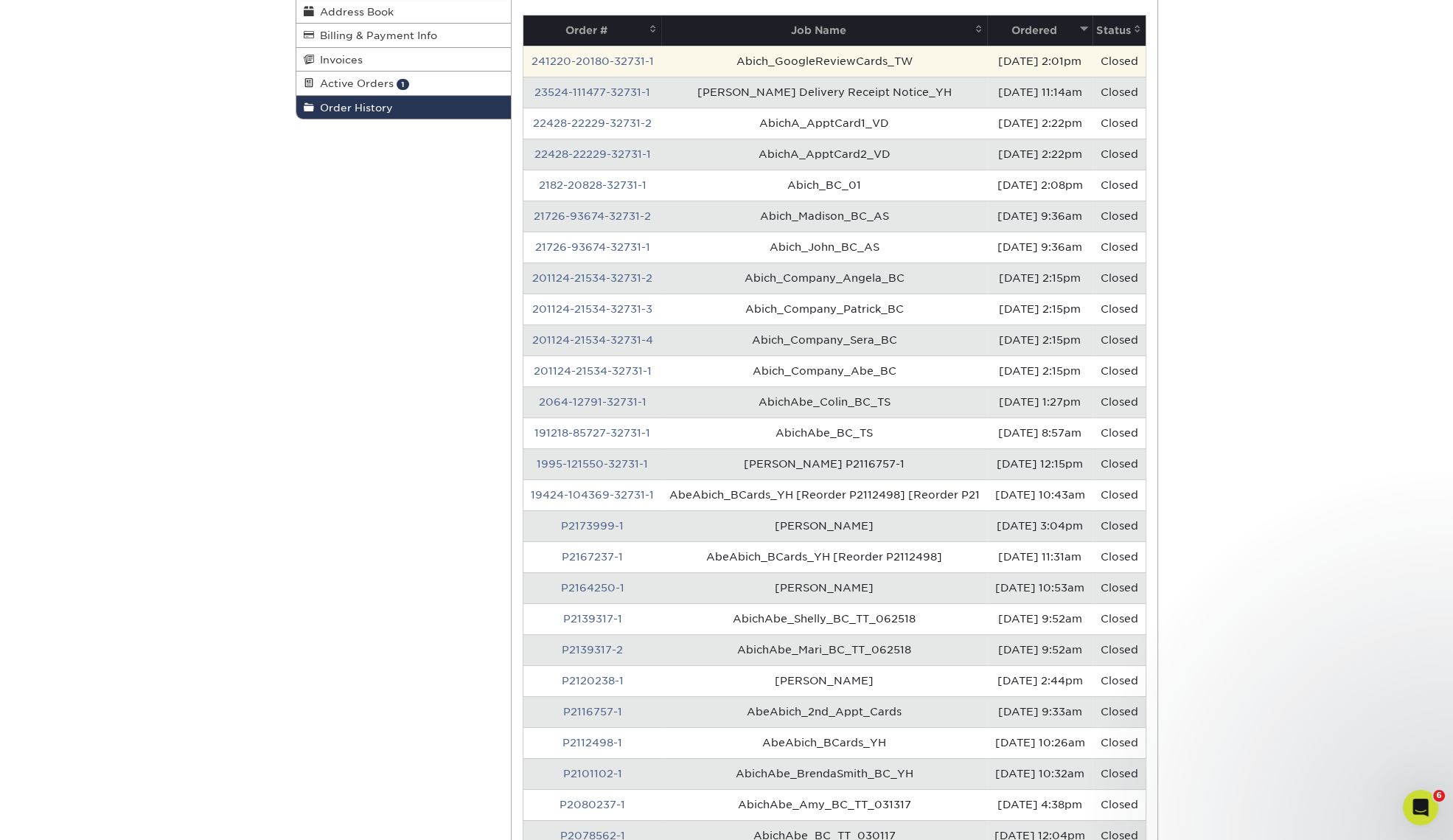
scroll to position [276, 0]
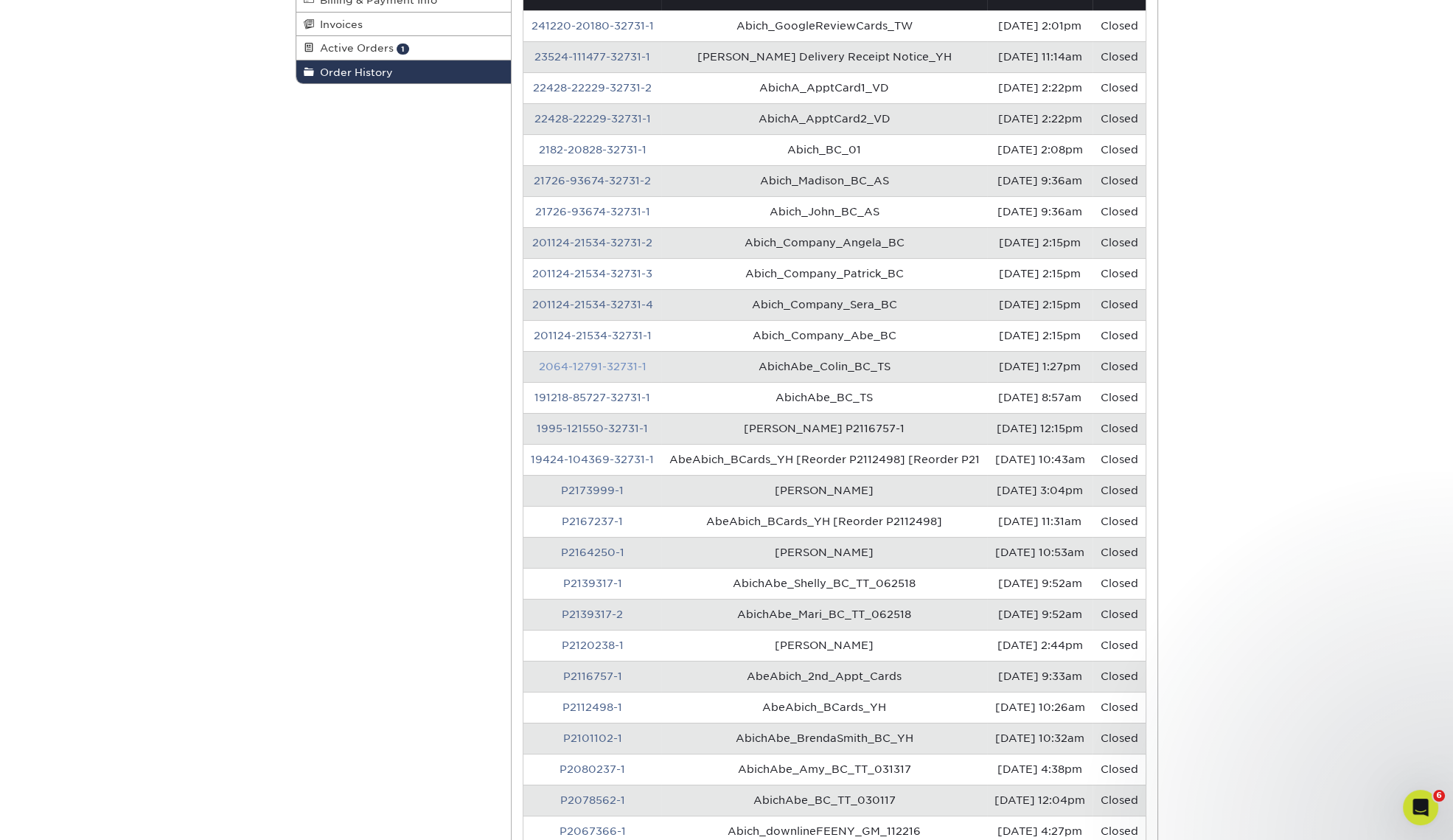
click at [614, 372] on link "2064-12791-32731-1" at bounding box center [593, 366] width 107 height 12
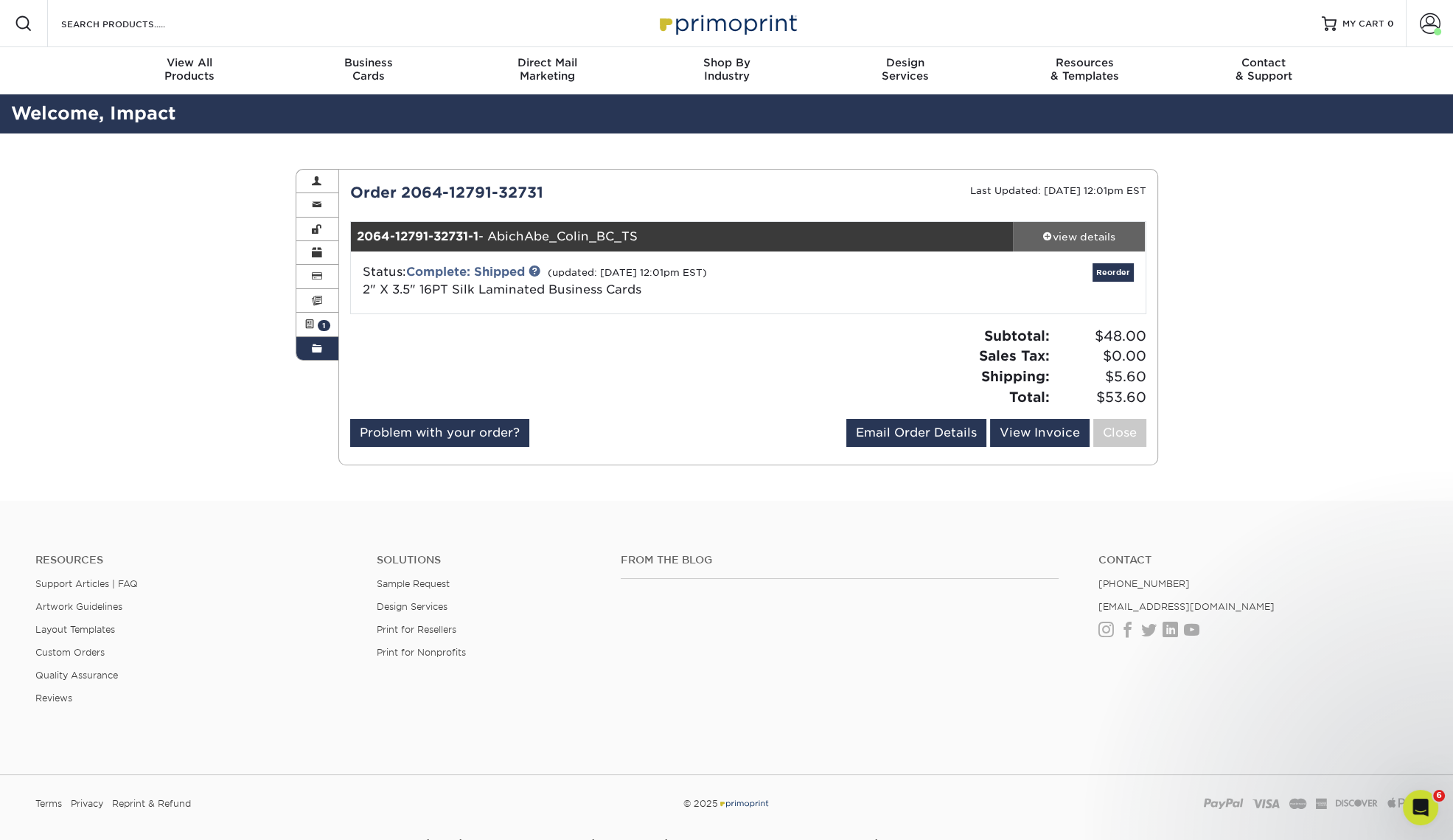
click at [1079, 242] on div "view details" at bounding box center [1079, 236] width 132 height 14
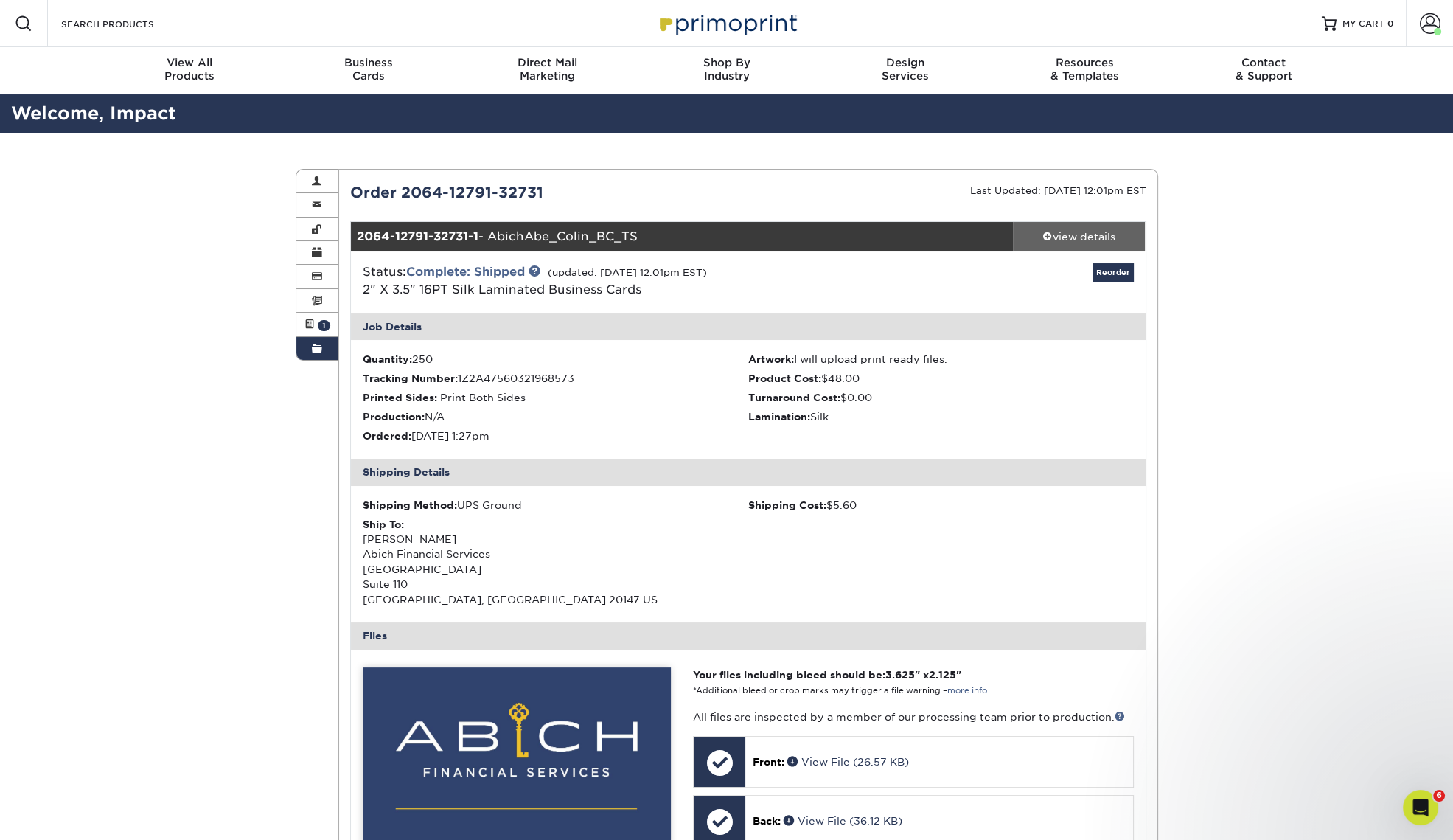
click at [1074, 244] on link "view details" at bounding box center [1079, 236] width 132 height 30
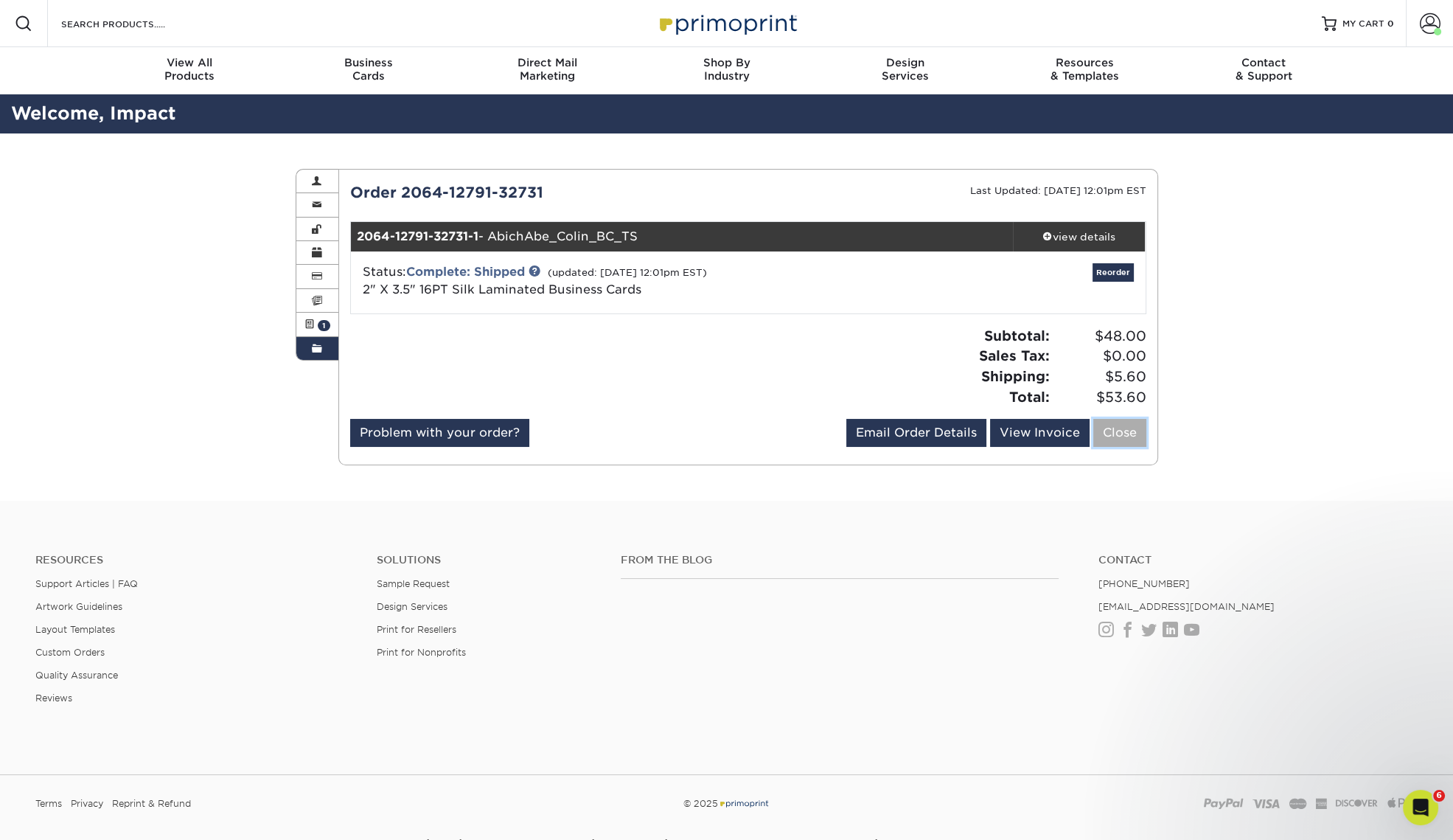
click at [1115, 435] on link "Close" at bounding box center [1119, 432] width 53 height 28
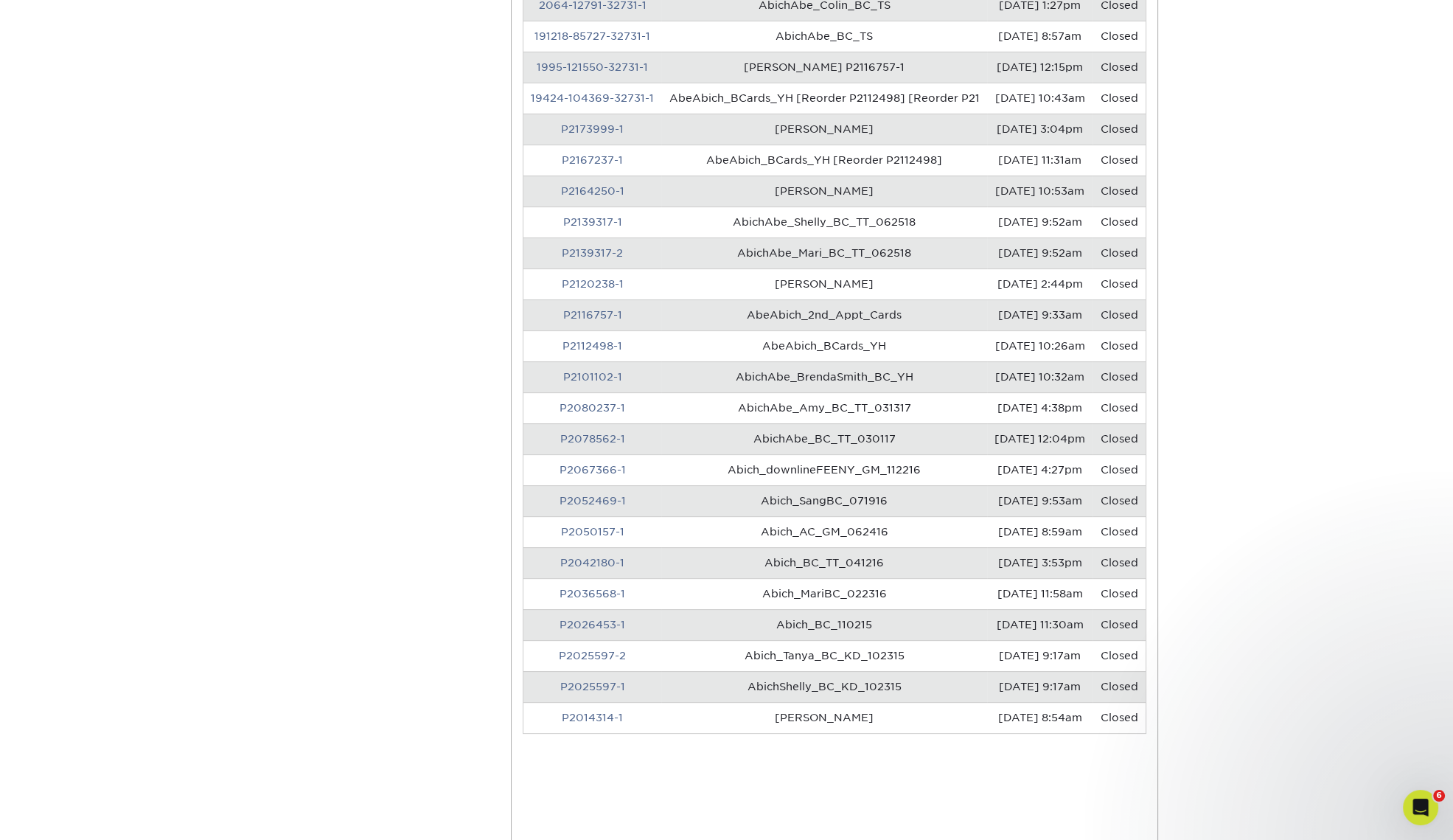
scroll to position [644, 0]
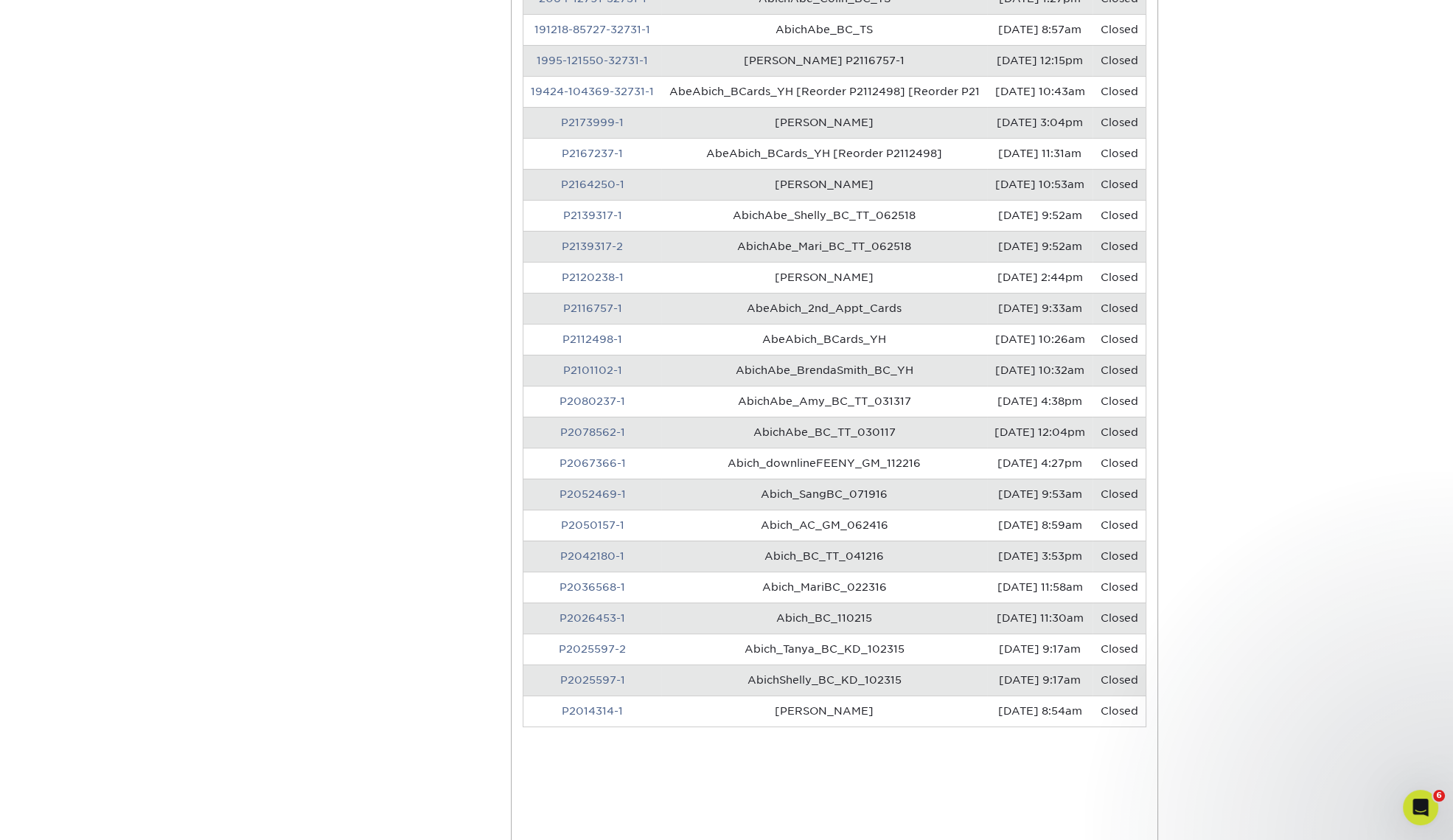
click at [778, 385] on td "AbichAbe_BrendaSmith_BC_YH" at bounding box center [825, 370] width 326 height 31
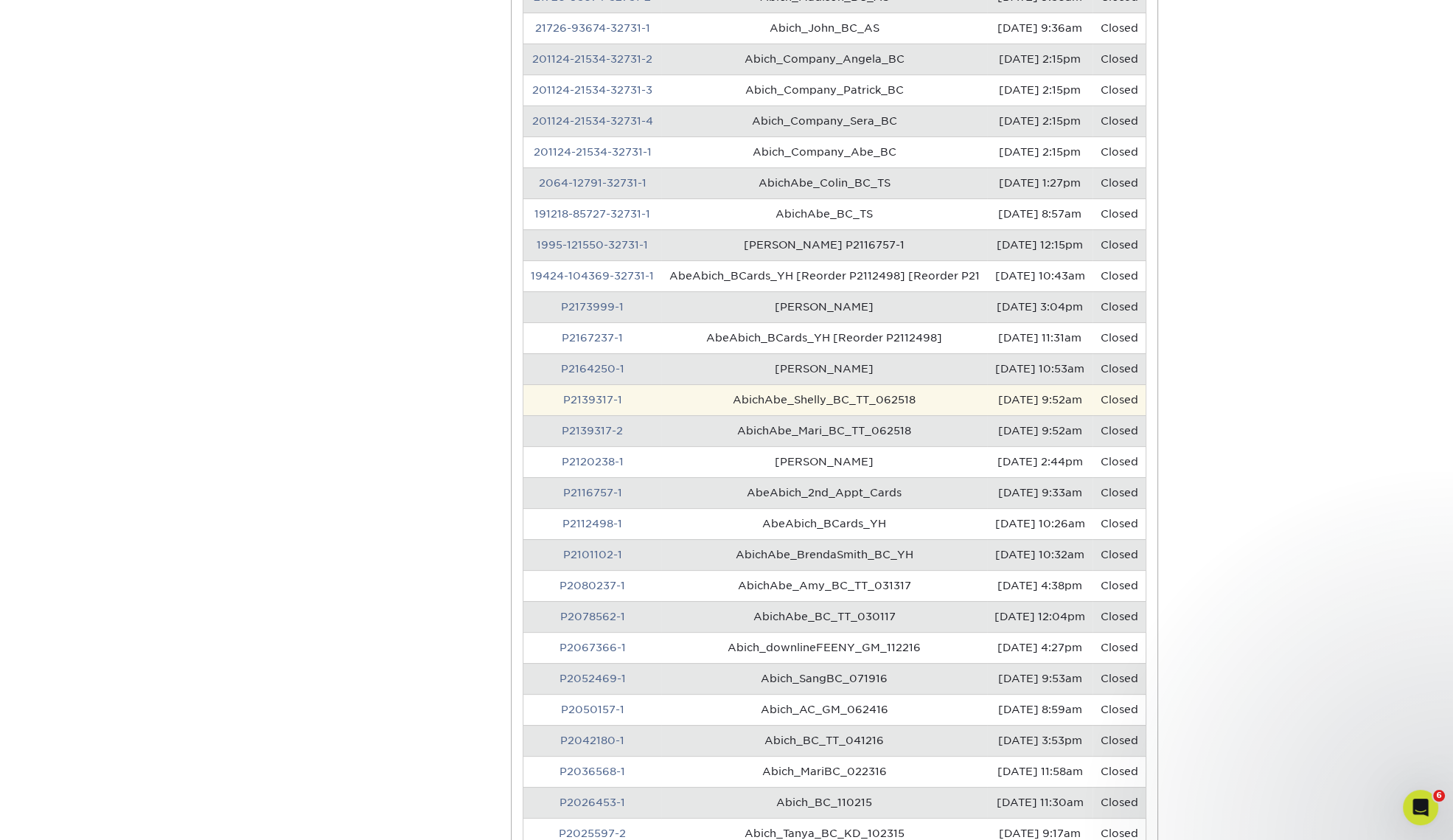
scroll to position [461, 0]
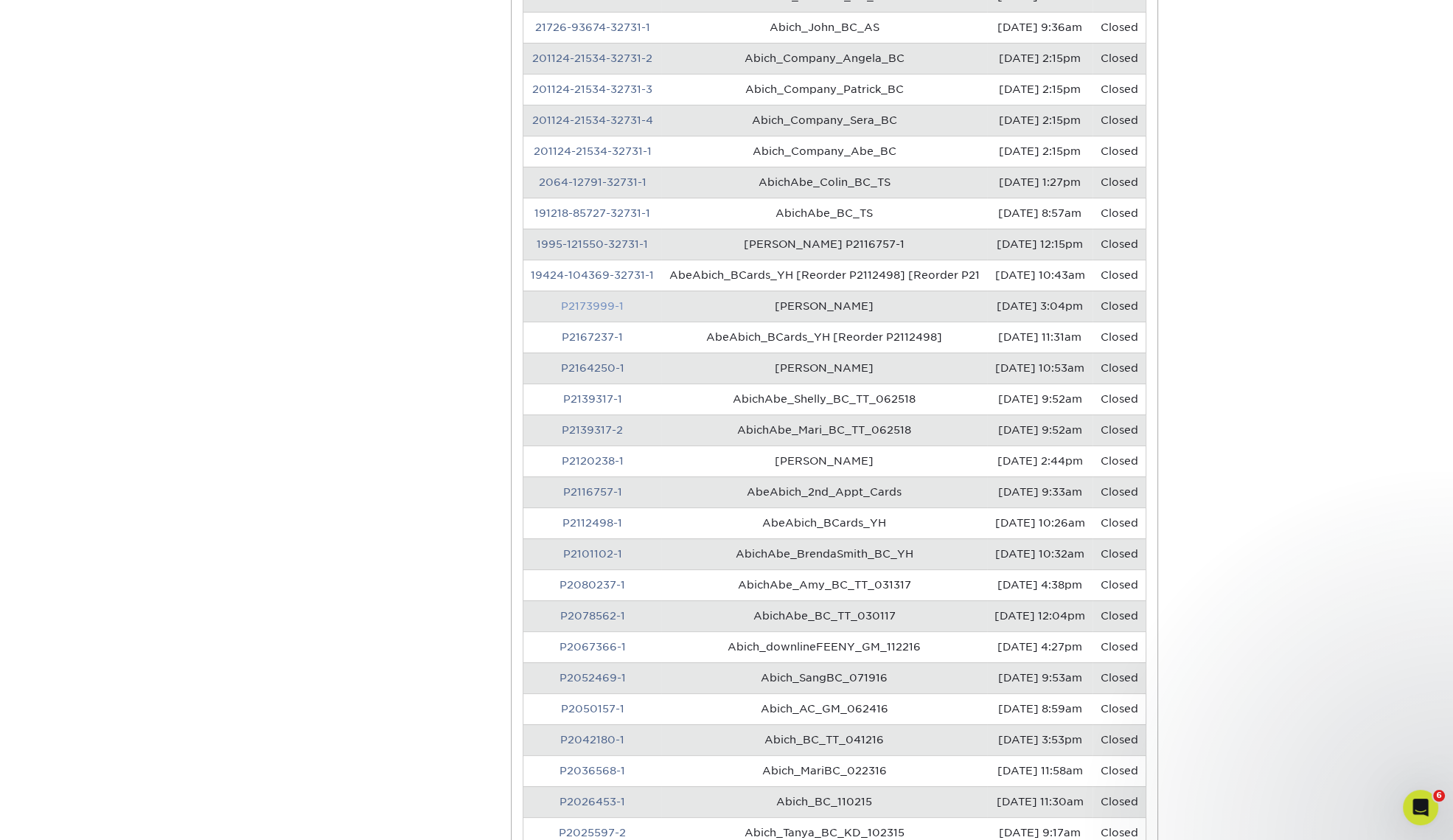
click at [593, 312] on link "P2173999-1" at bounding box center [592, 306] width 62 height 12
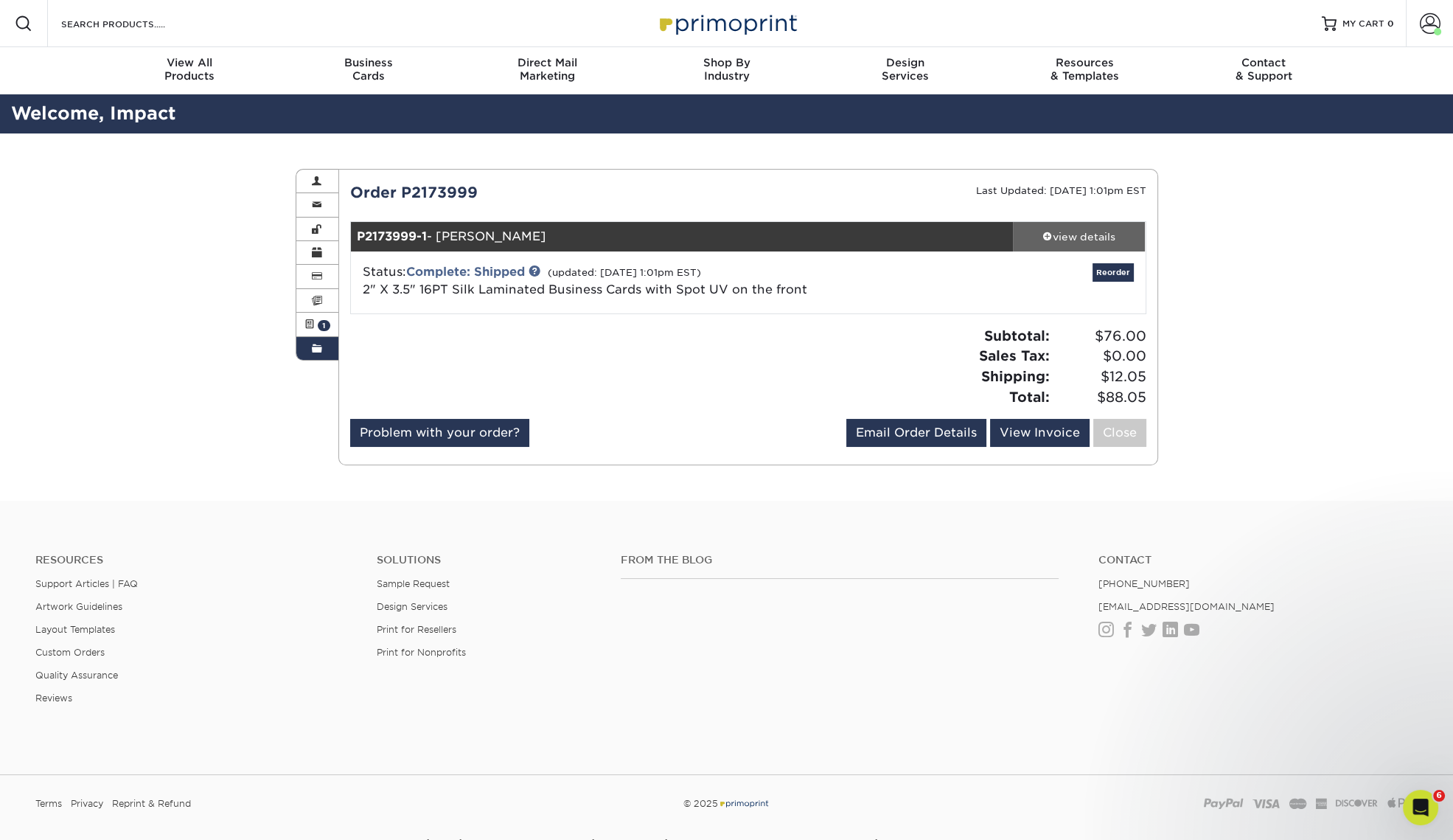
click at [1104, 235] on div "view details" at bounding box center [1079, 236] width 132 height 14
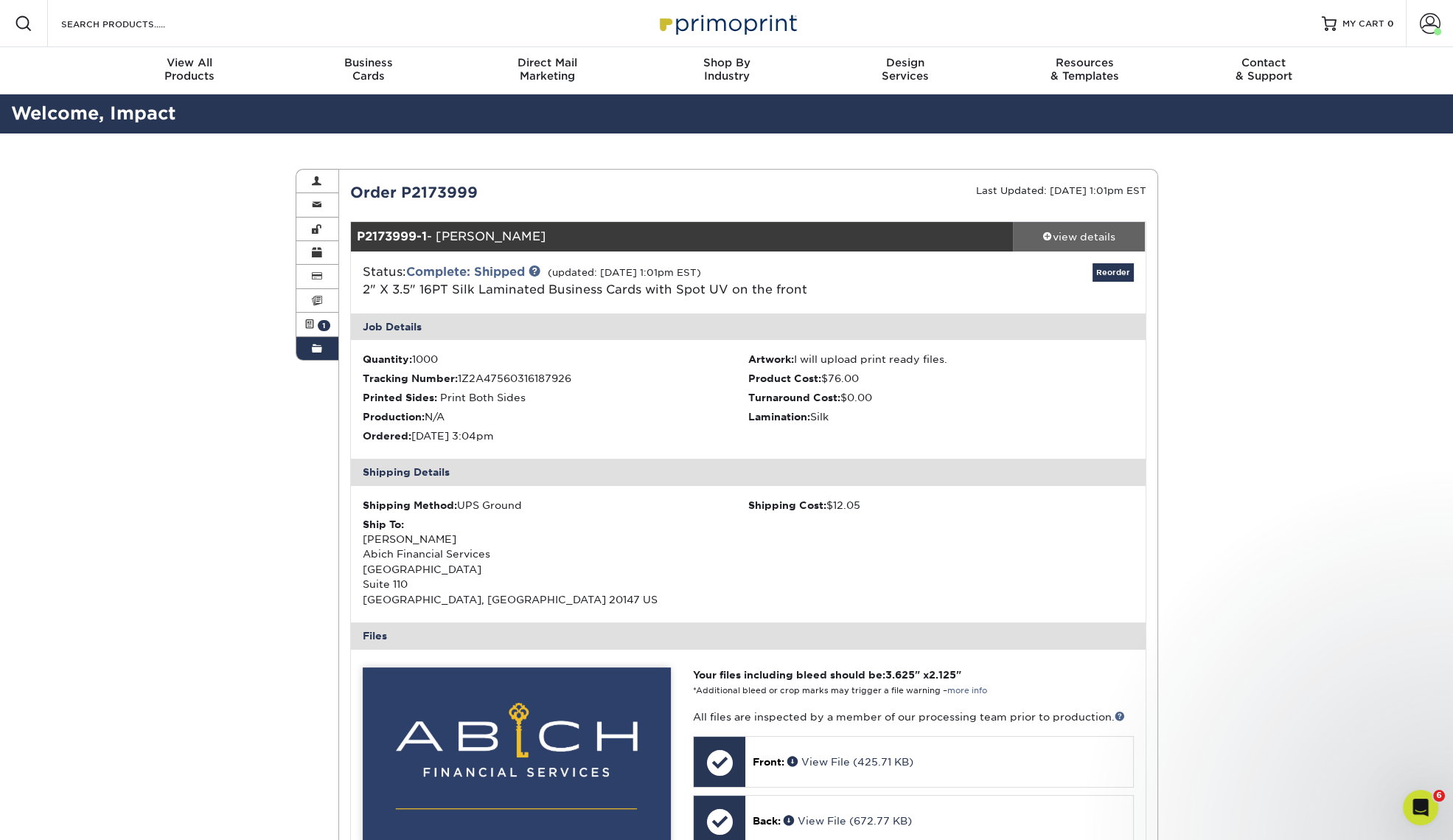
click at [1104, 235] on div "view details" at bounding box center [1079, 236] width 132 height 14
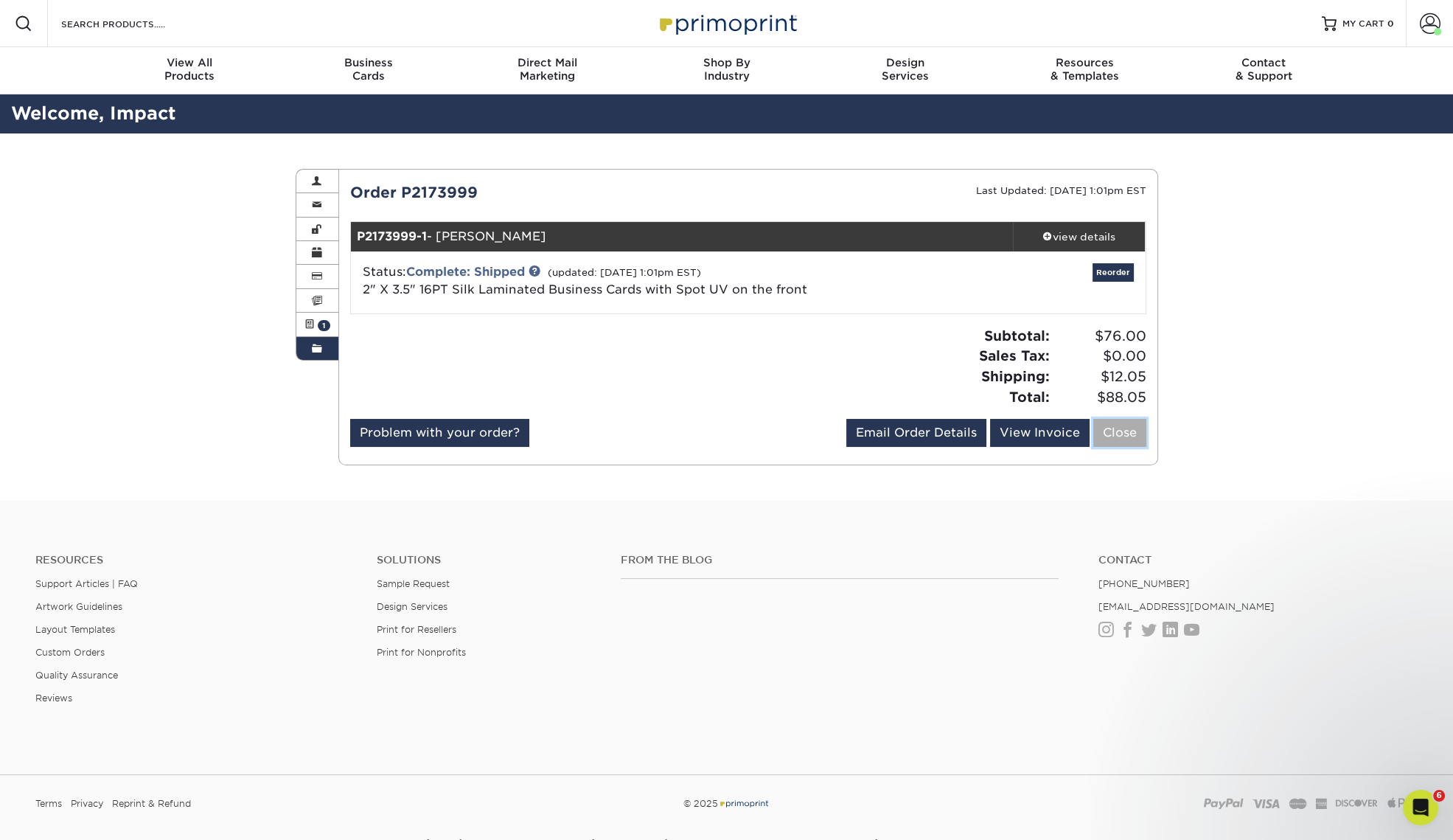
click at [1132, 438] on link "Close" at bounding box center [1119, 432] width 53 height 28
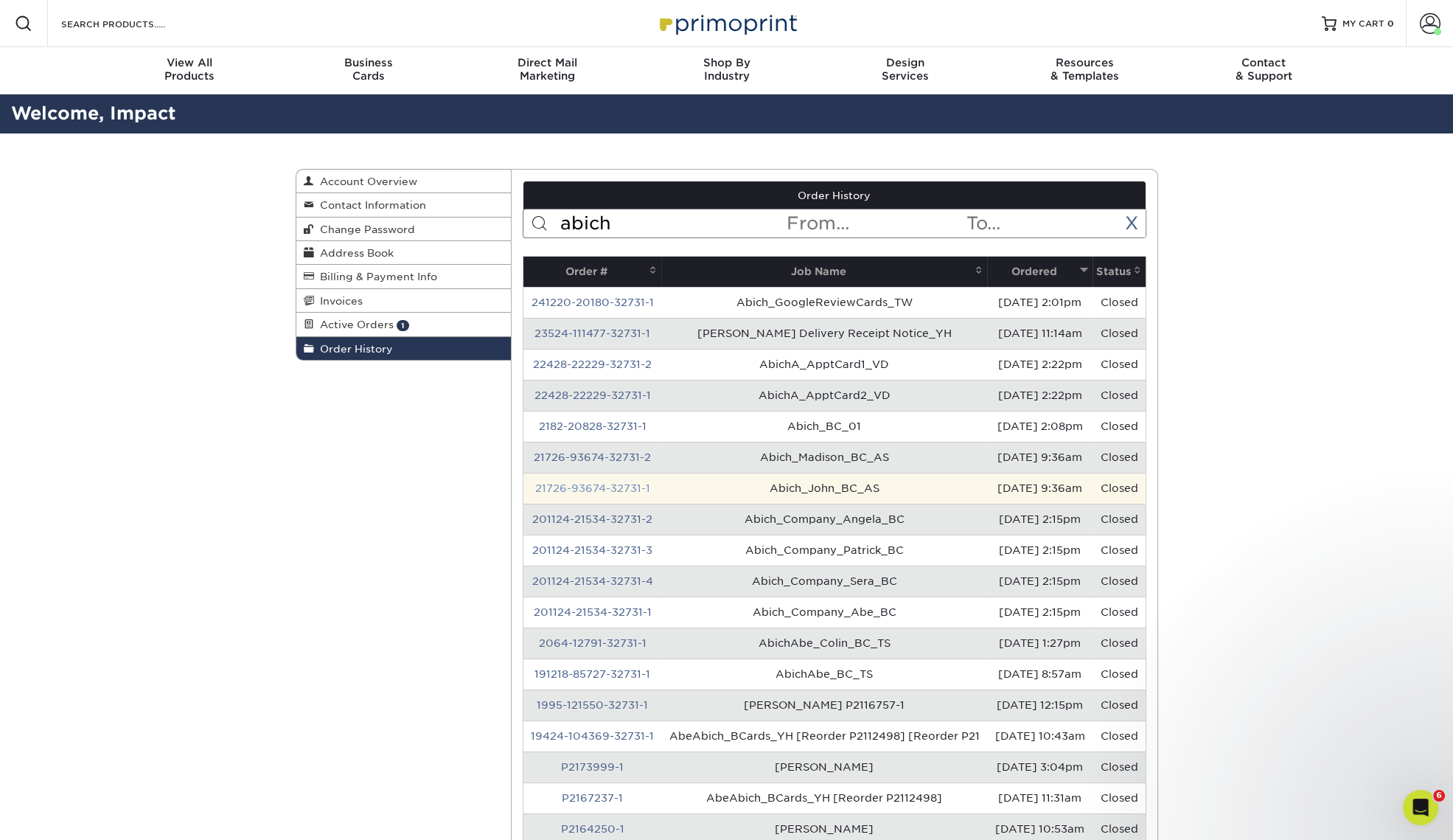
click at [616, 494] on link "21726-93674-32731-1" at bounding box center [593, 488] width 115 height 12
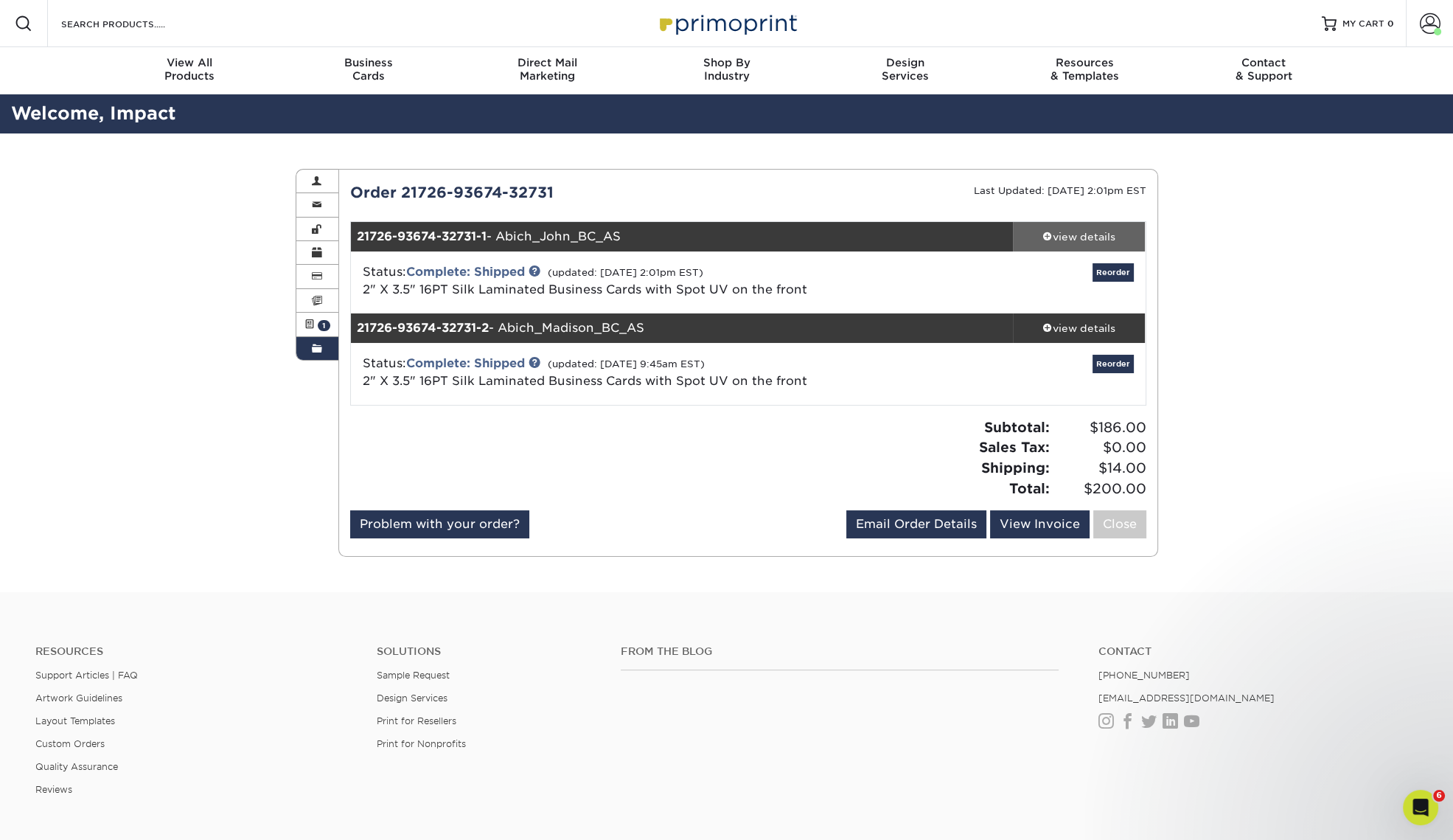
click at [1083, 229] on div "view details" at bounding box center [1079, 236] width 132 height 14
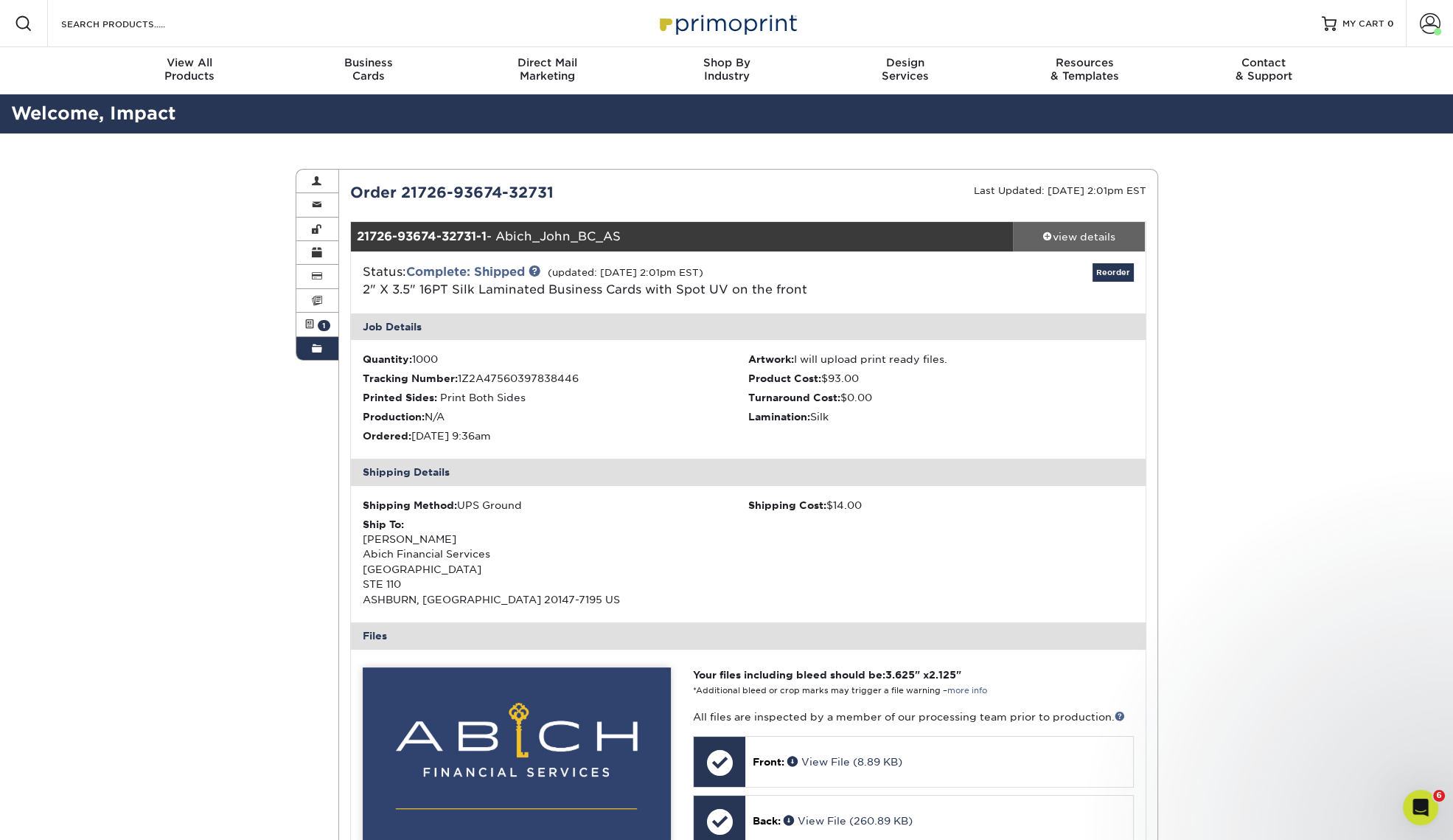
click at [1085, 232] on div "view details" at bounding box center [1079, 236] width 132 height 14
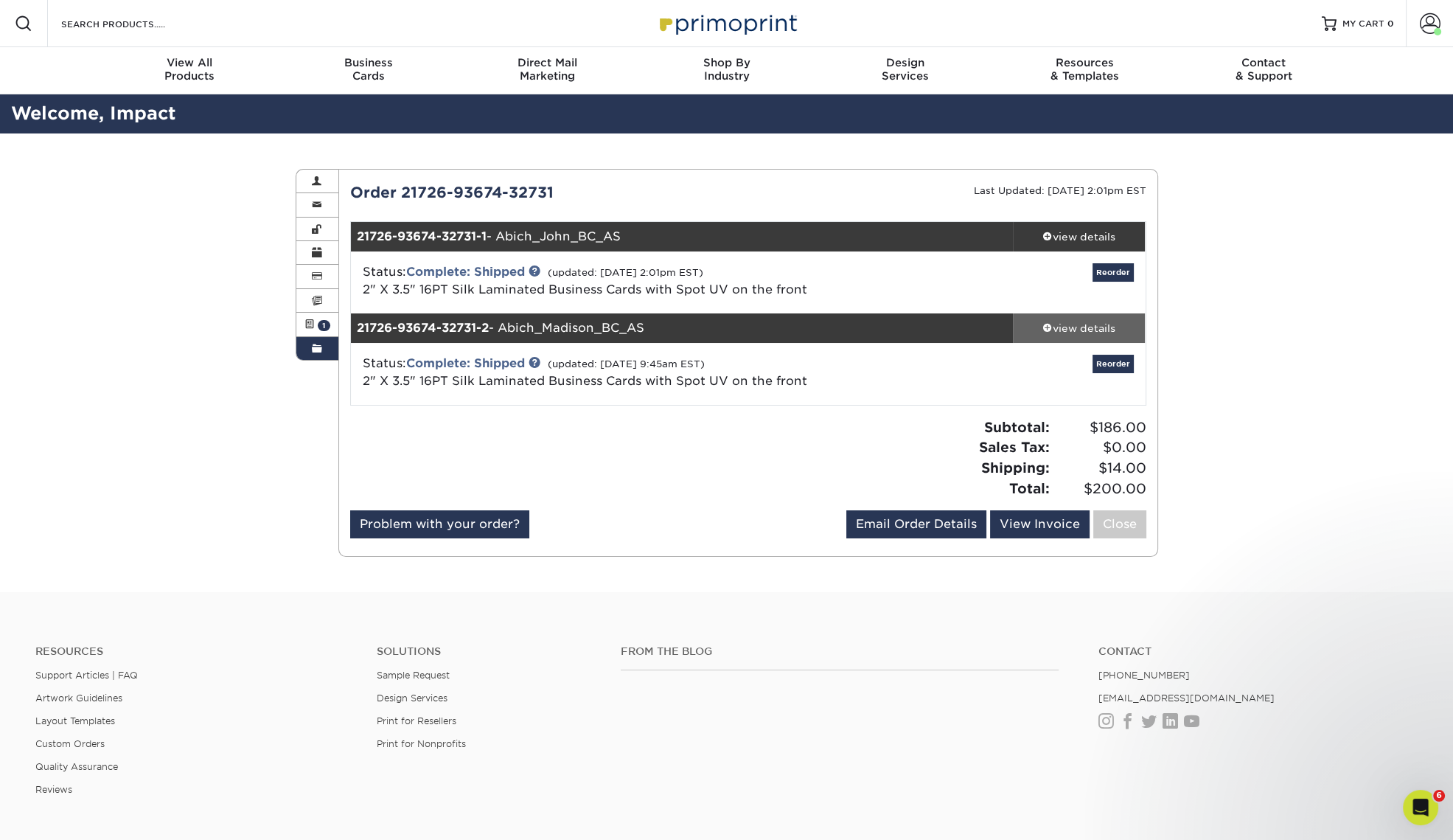
click at [1066, 327] on div "view details" at bounding box center [1079, 327] width 132 height 14
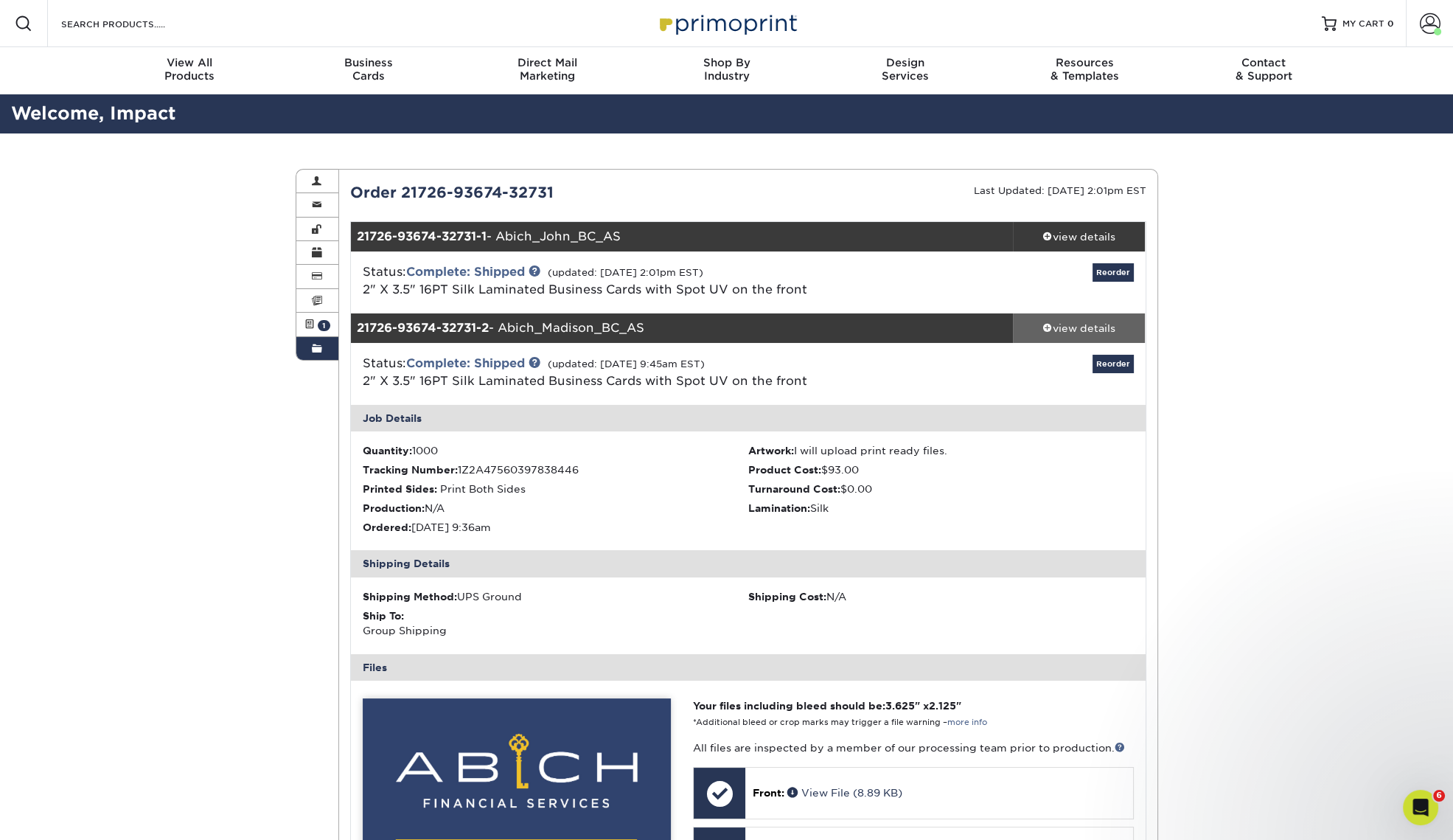
click at [1066, 327] on div "view details" at bounding box center [1079, 327] width 132 height 14
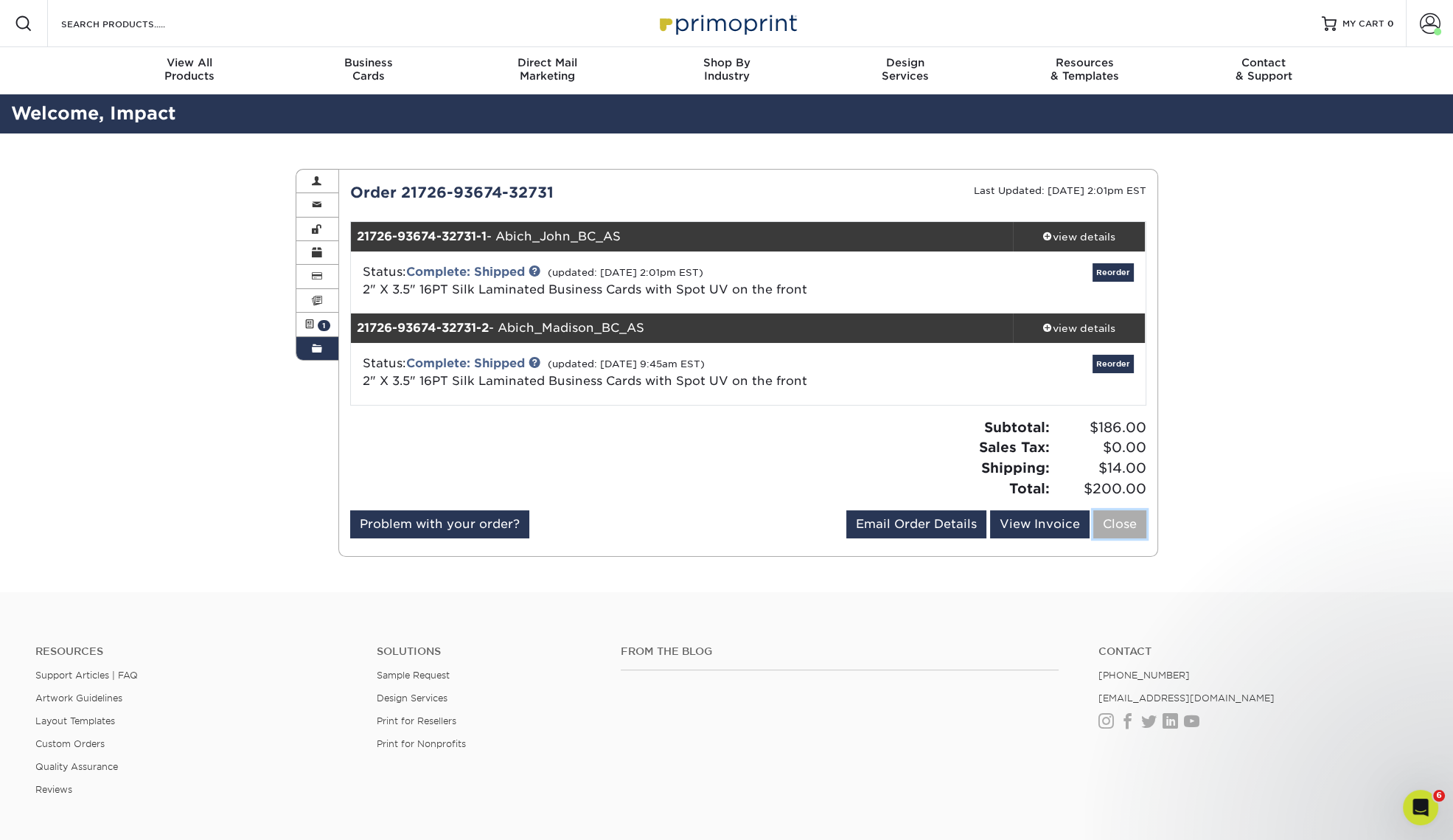
click at [1129, 524] on link "Close" at bounding box center [1119, 524] width 53 height 28
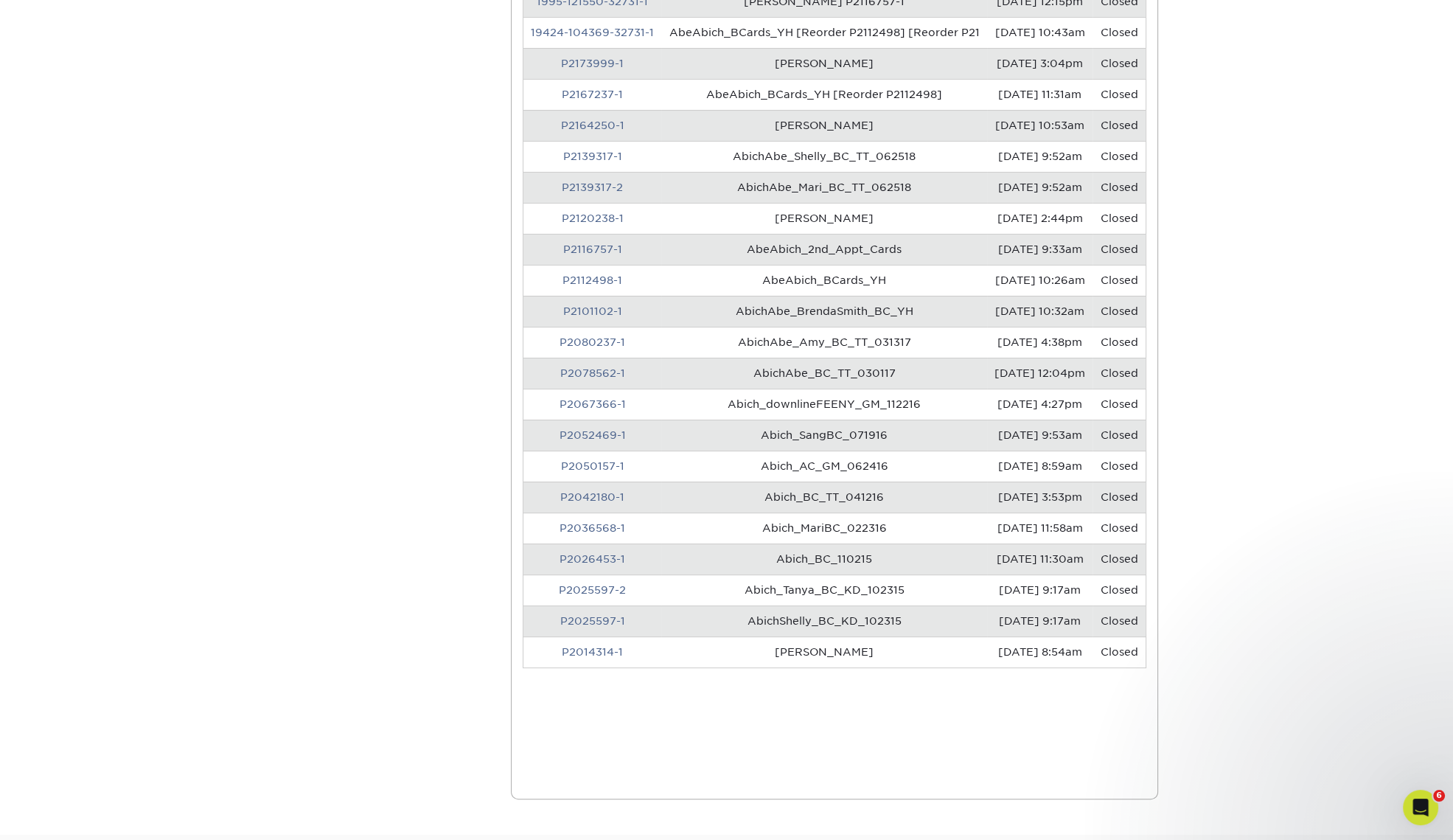
scroll to position [736, 0]
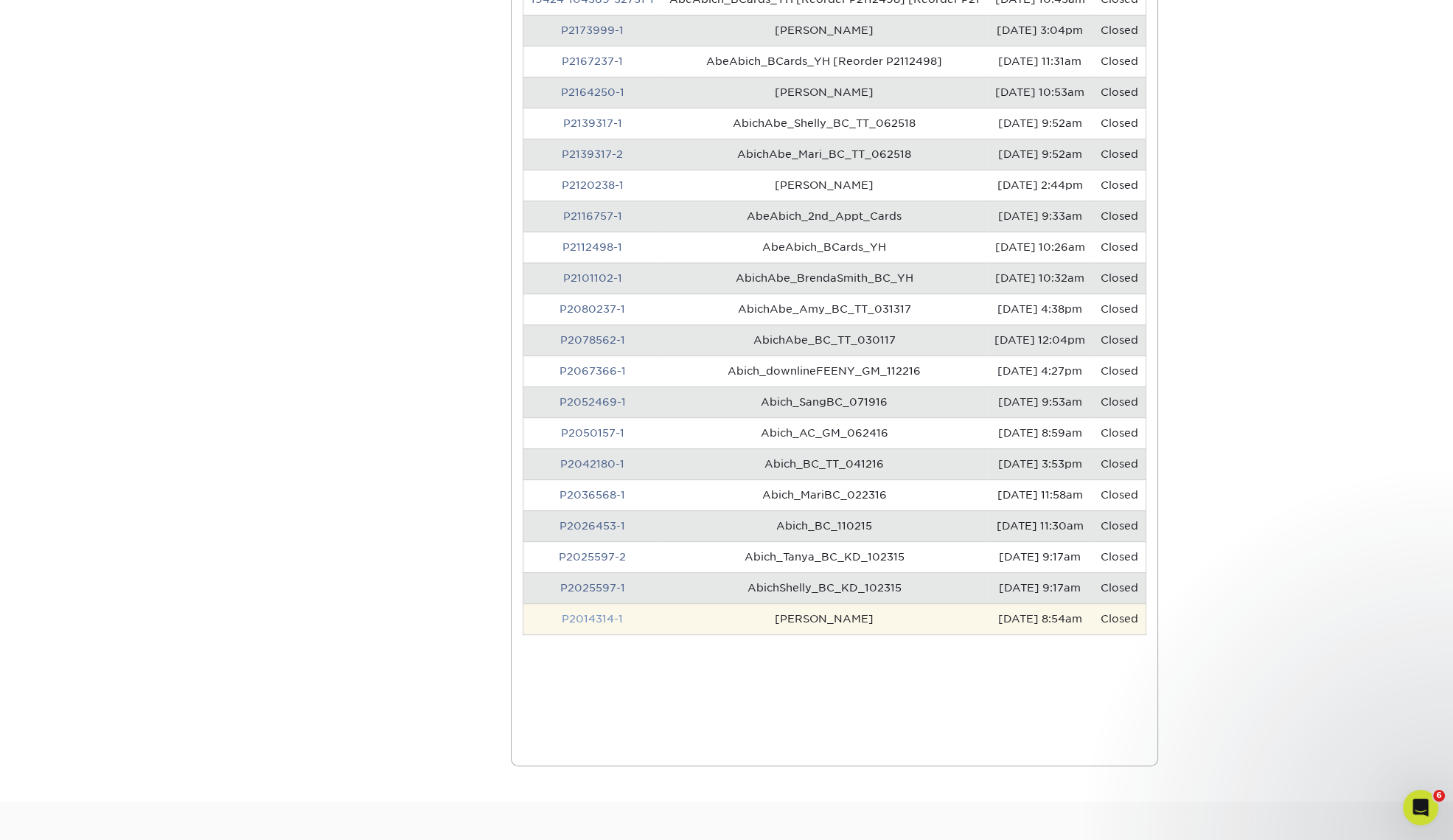
click at [588, 624] on link "P2014314-1" at bounding box center [593, 618] width 61 height 12
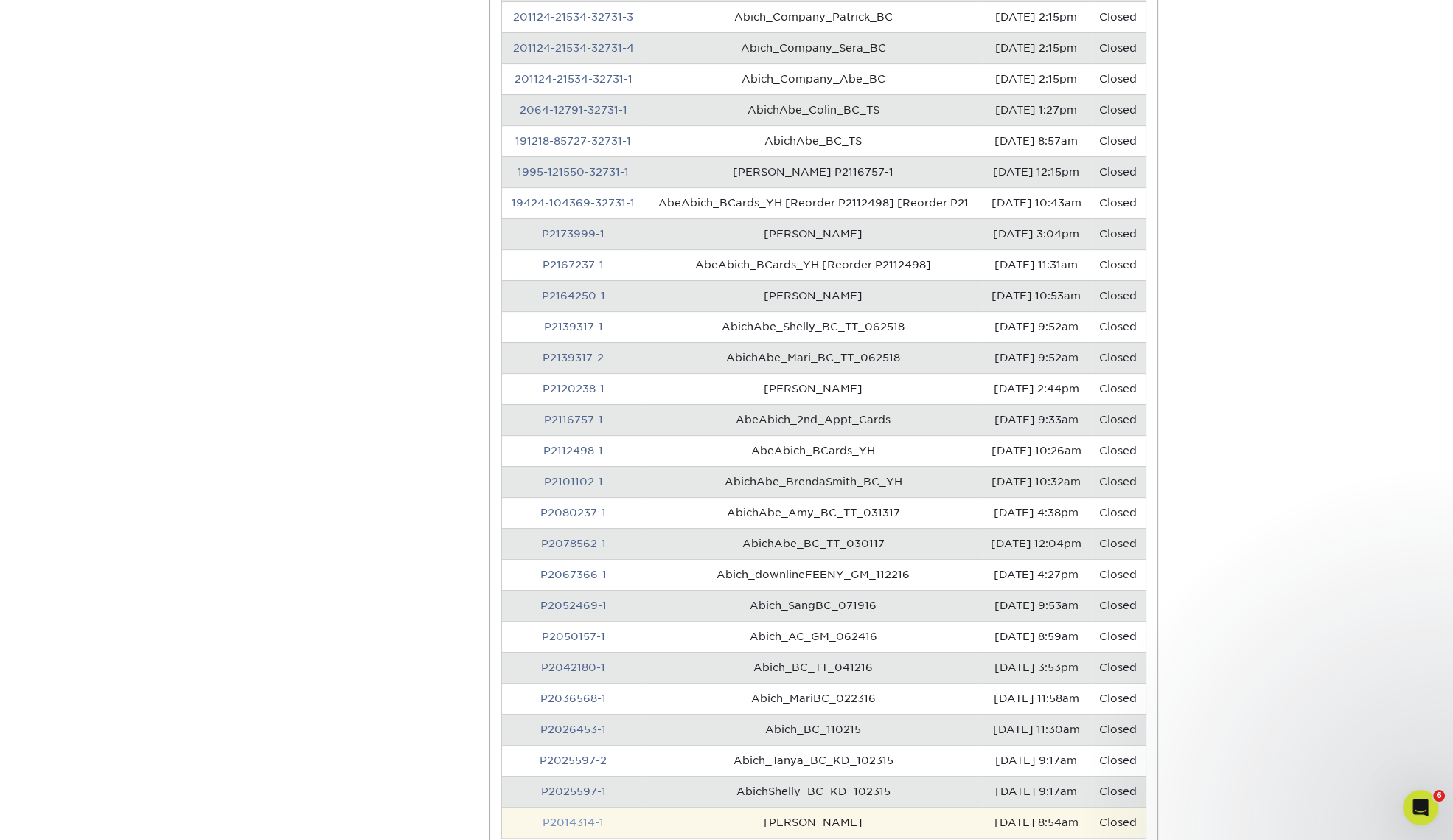
scroll to position [0, 0]
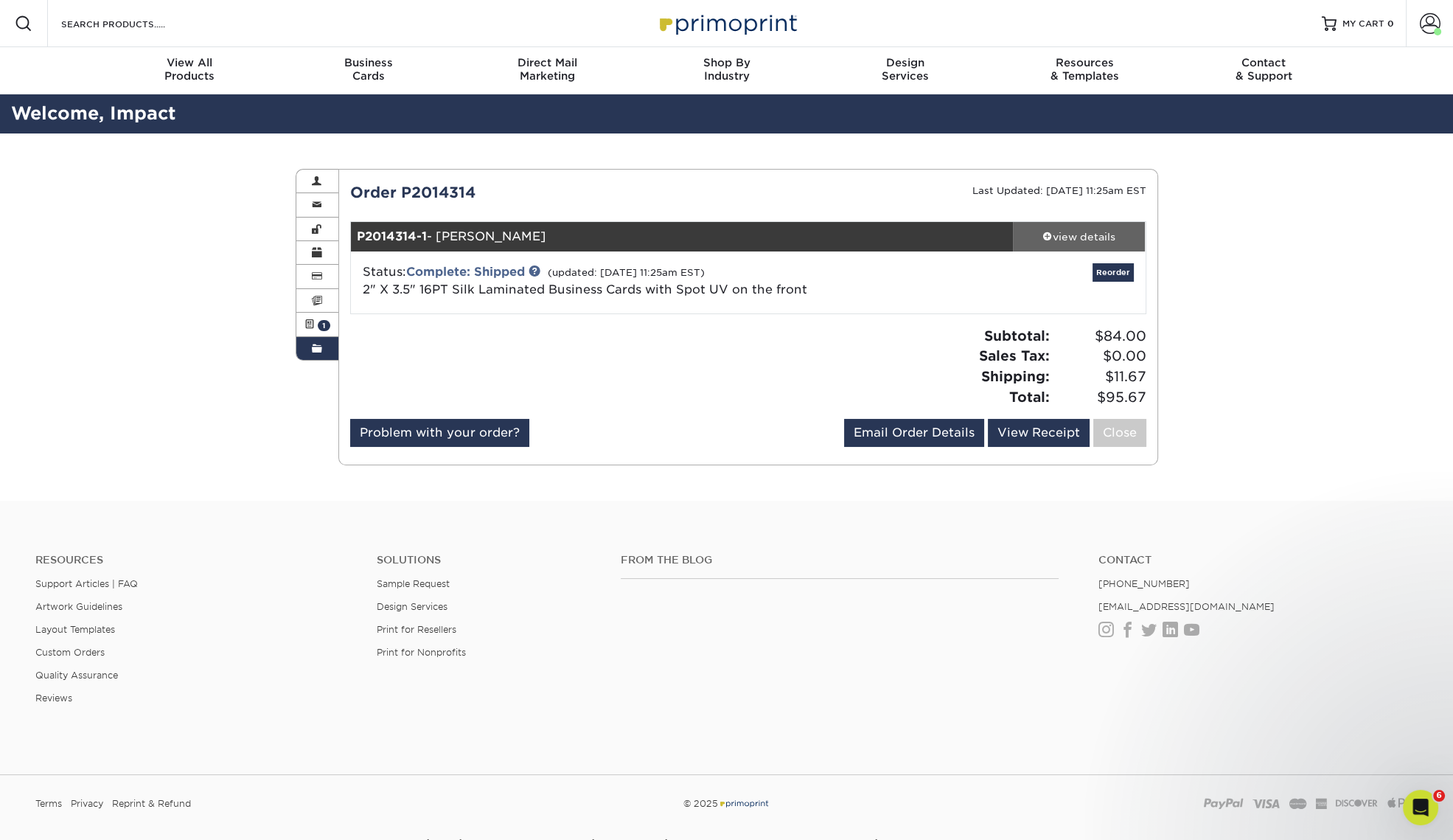
click at [1102, 239] on div "view details" at bounding box center [1079, 236] width 132 height 14
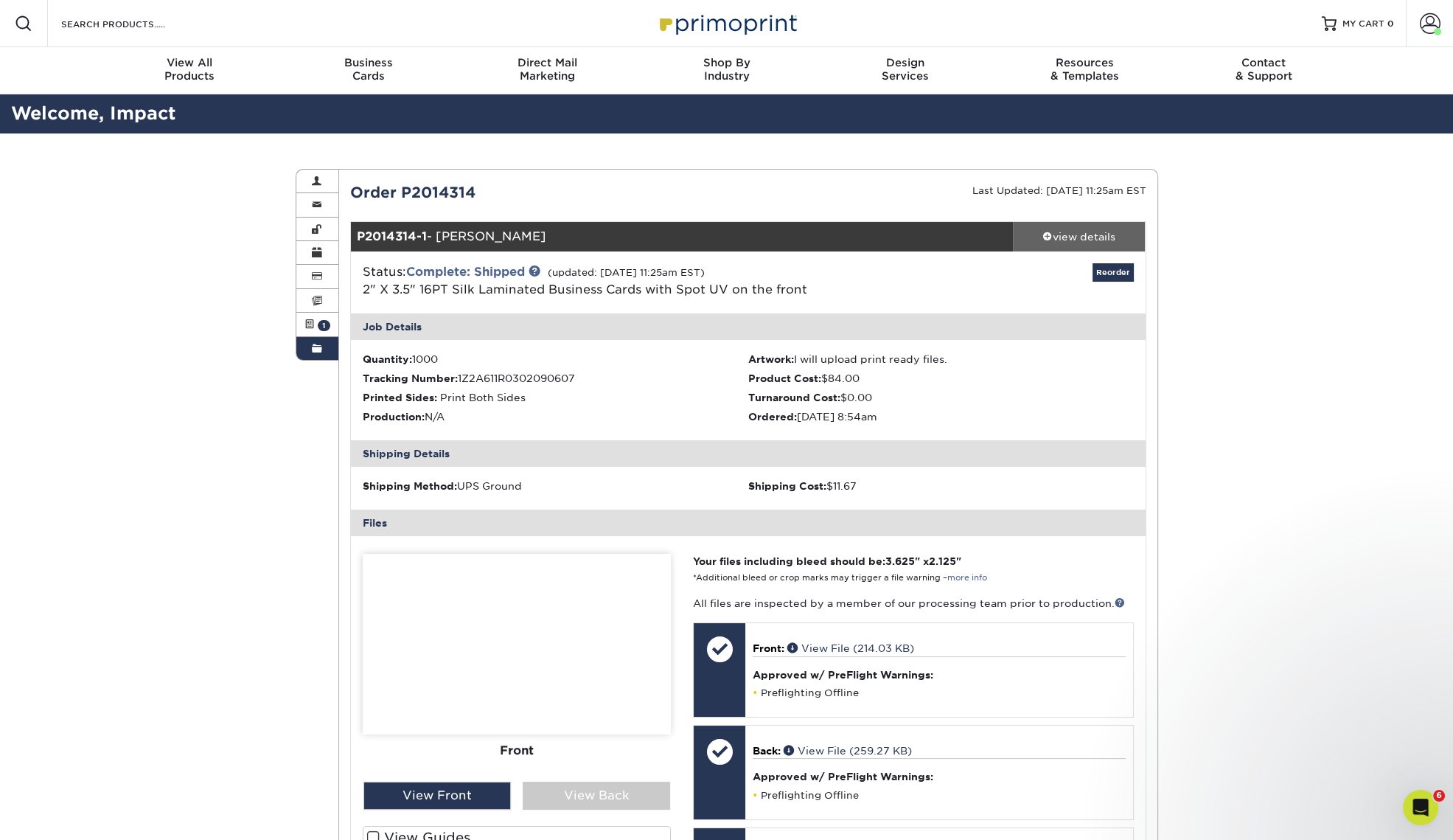
click at [1102, 238] on div "view details" at bounding box center [1079, 236] width 132 height 14
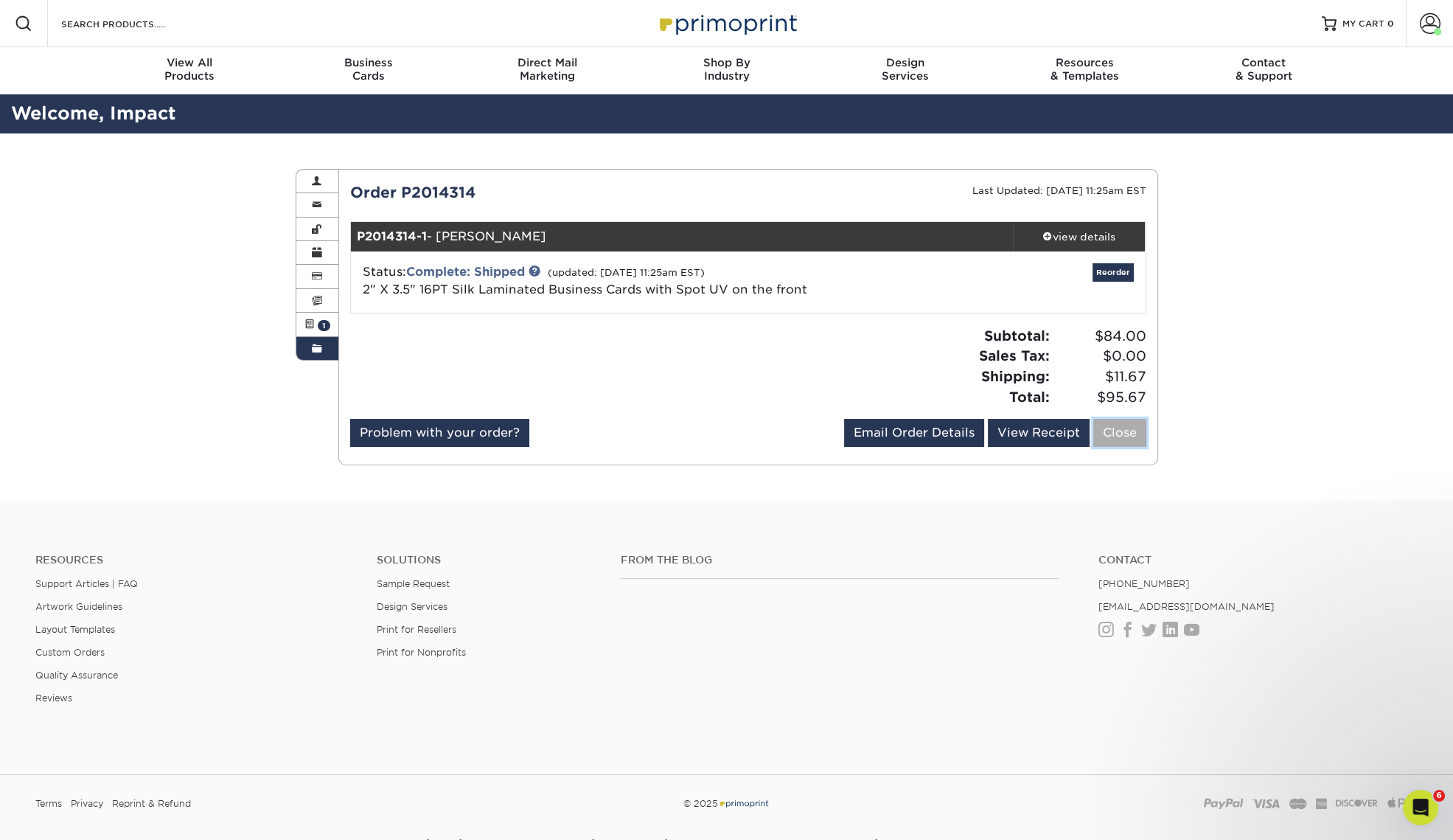
click at [1127, 437] on link "Close" at bounding box center [1119, 432] width 53 height 28
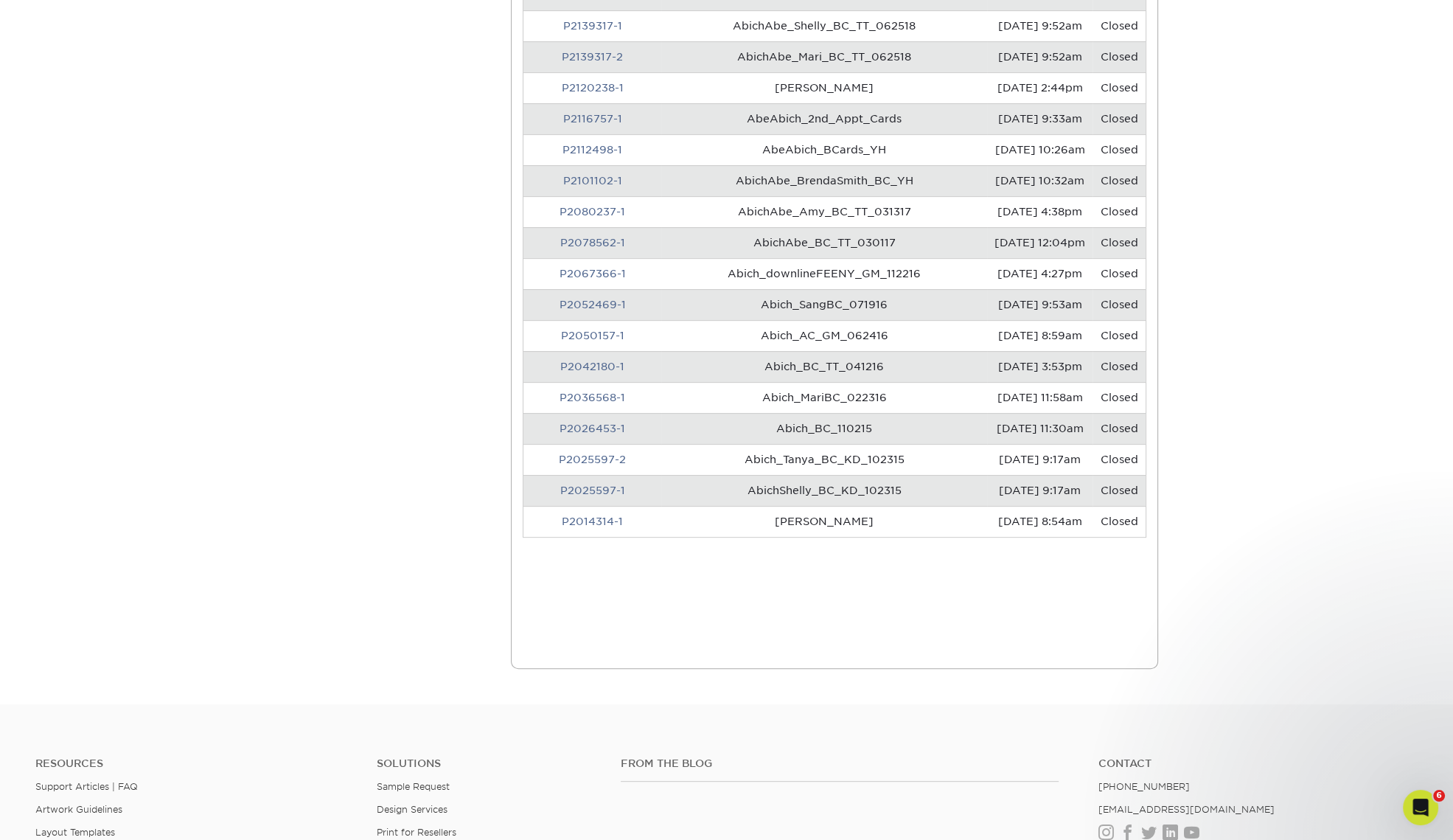
scroll to position [1106, 0]
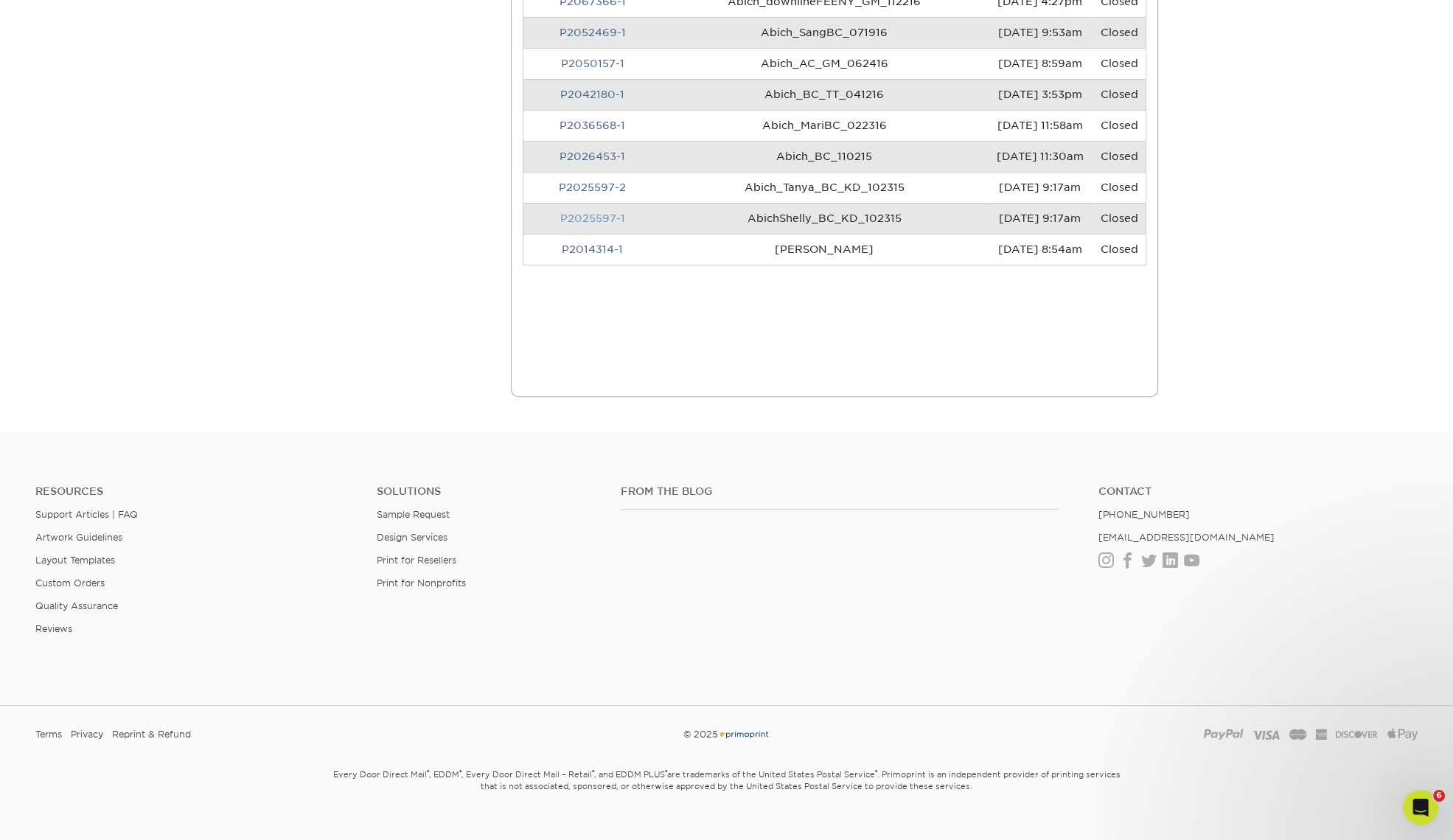
click at [582, 224] on link "P2025597-1" at bounding box center [593, 218] width 65 height 12
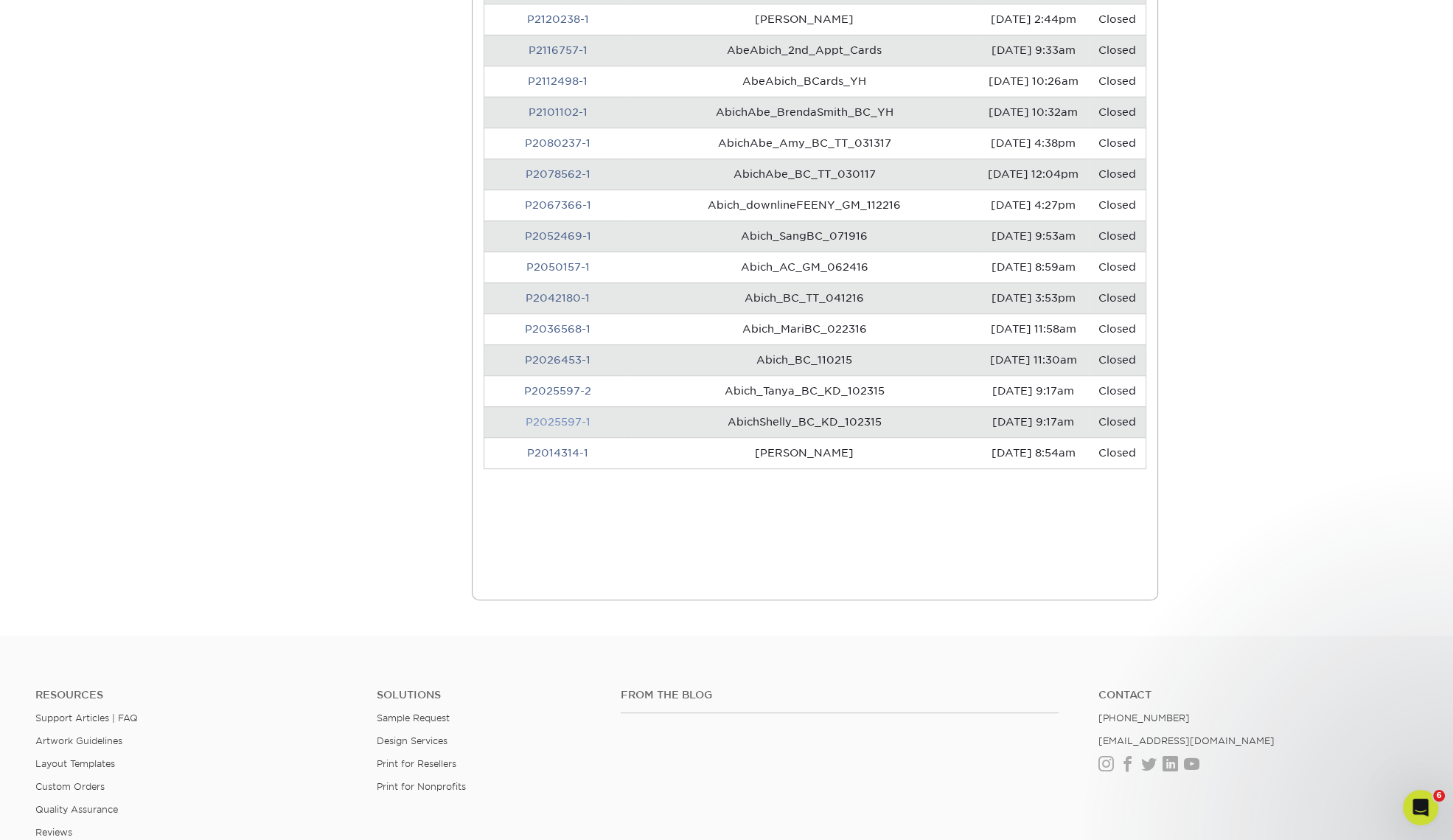
scroll to position [0, 0]
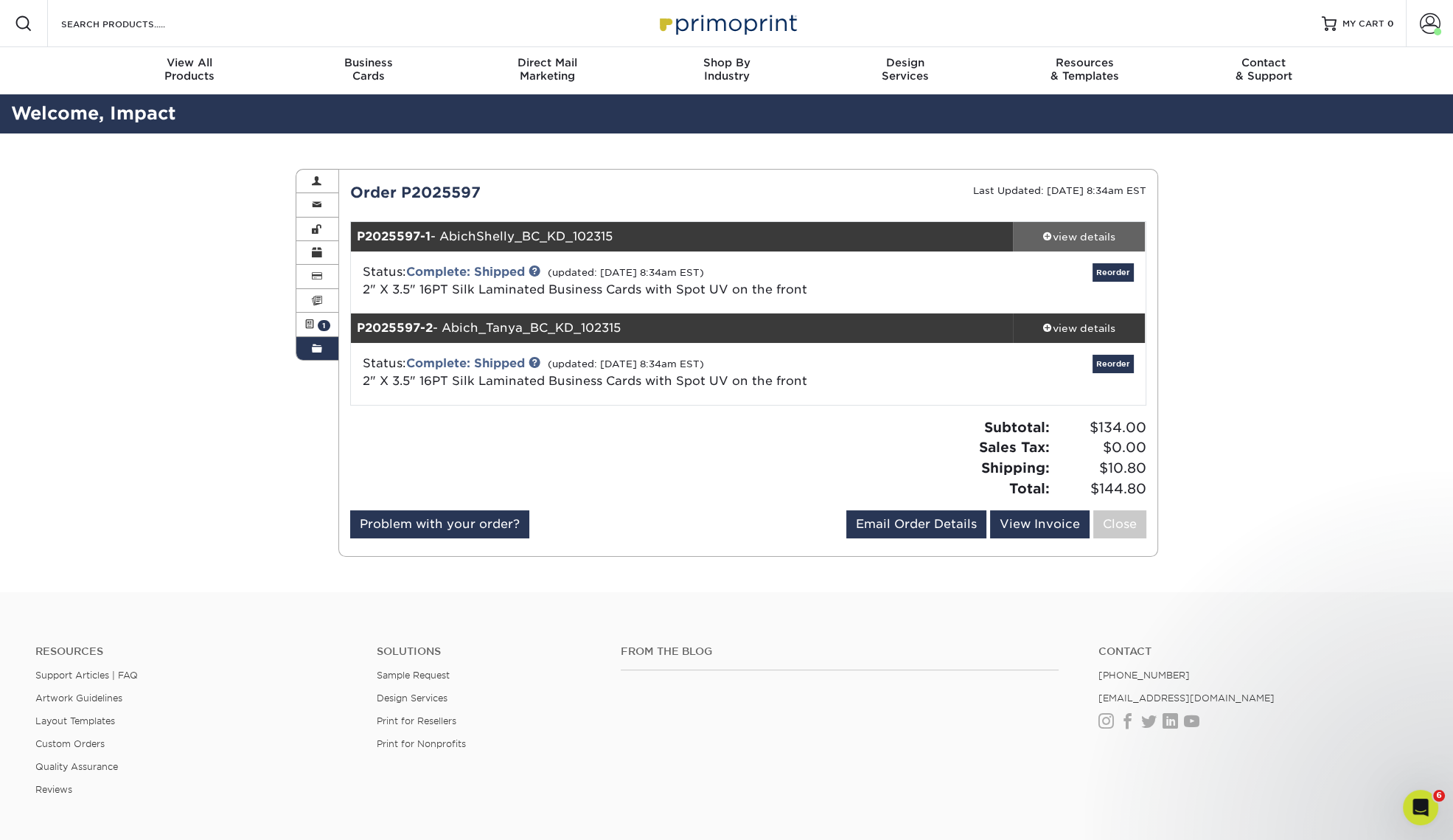
click at [1095, 244] on div "view details" at bounding box center [1079, 236] width 132 height 14
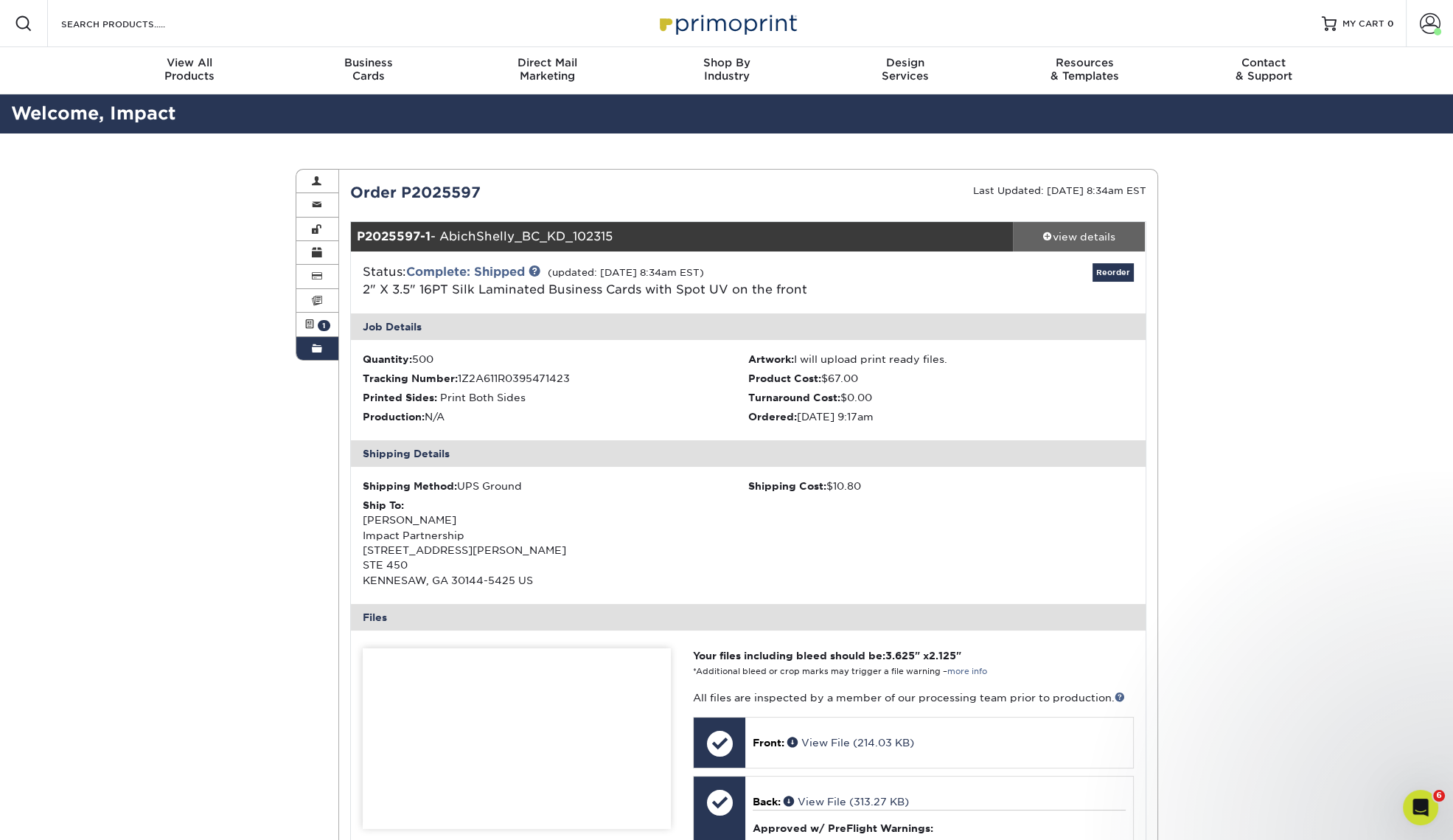
click at [1104, 232] on div "view details" at bounding box center [1079, 236] width 132 height 14
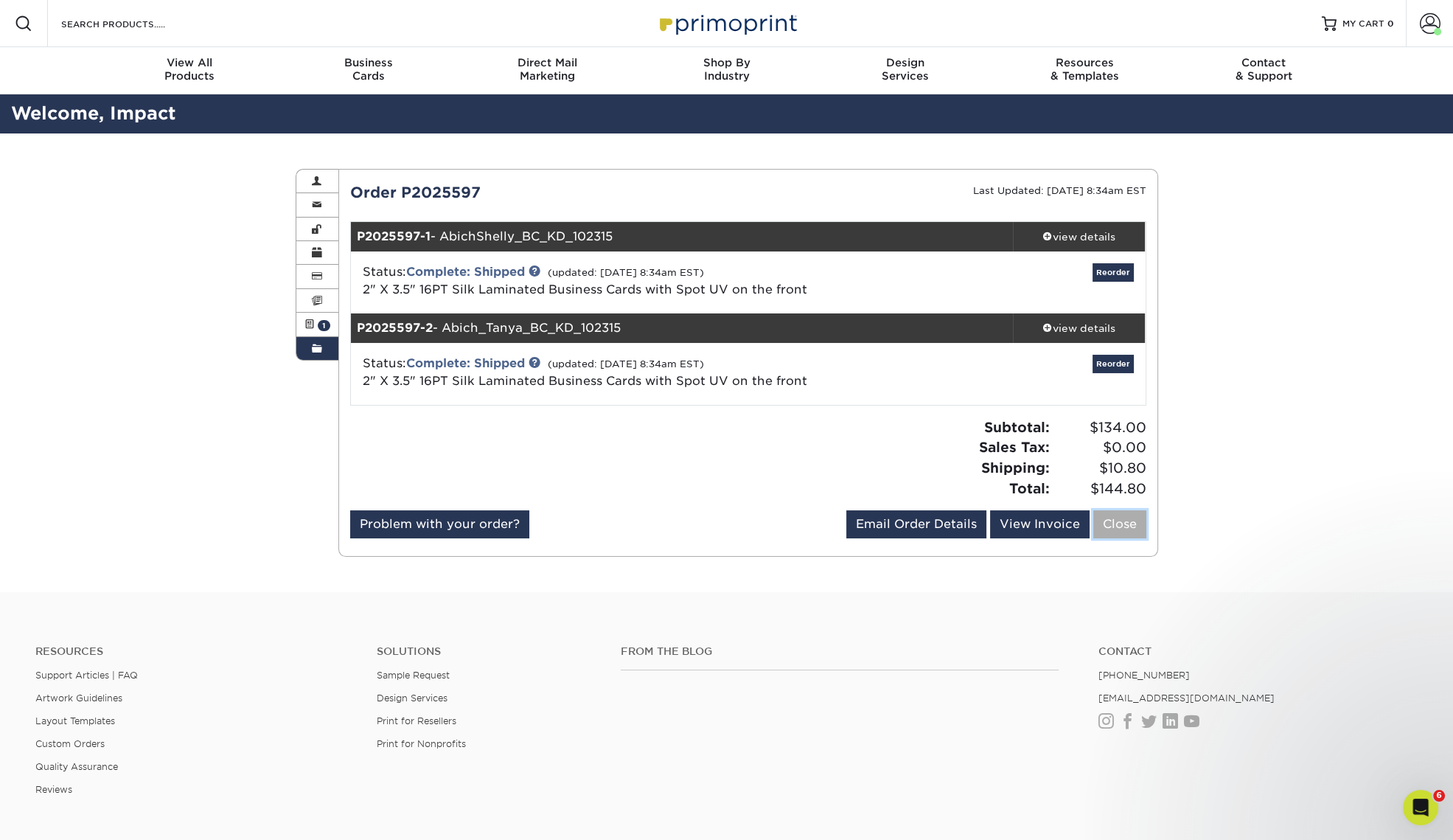
click at [1120, 523] on link "Close" at bounding box center [1119, 524] width 53 height 28
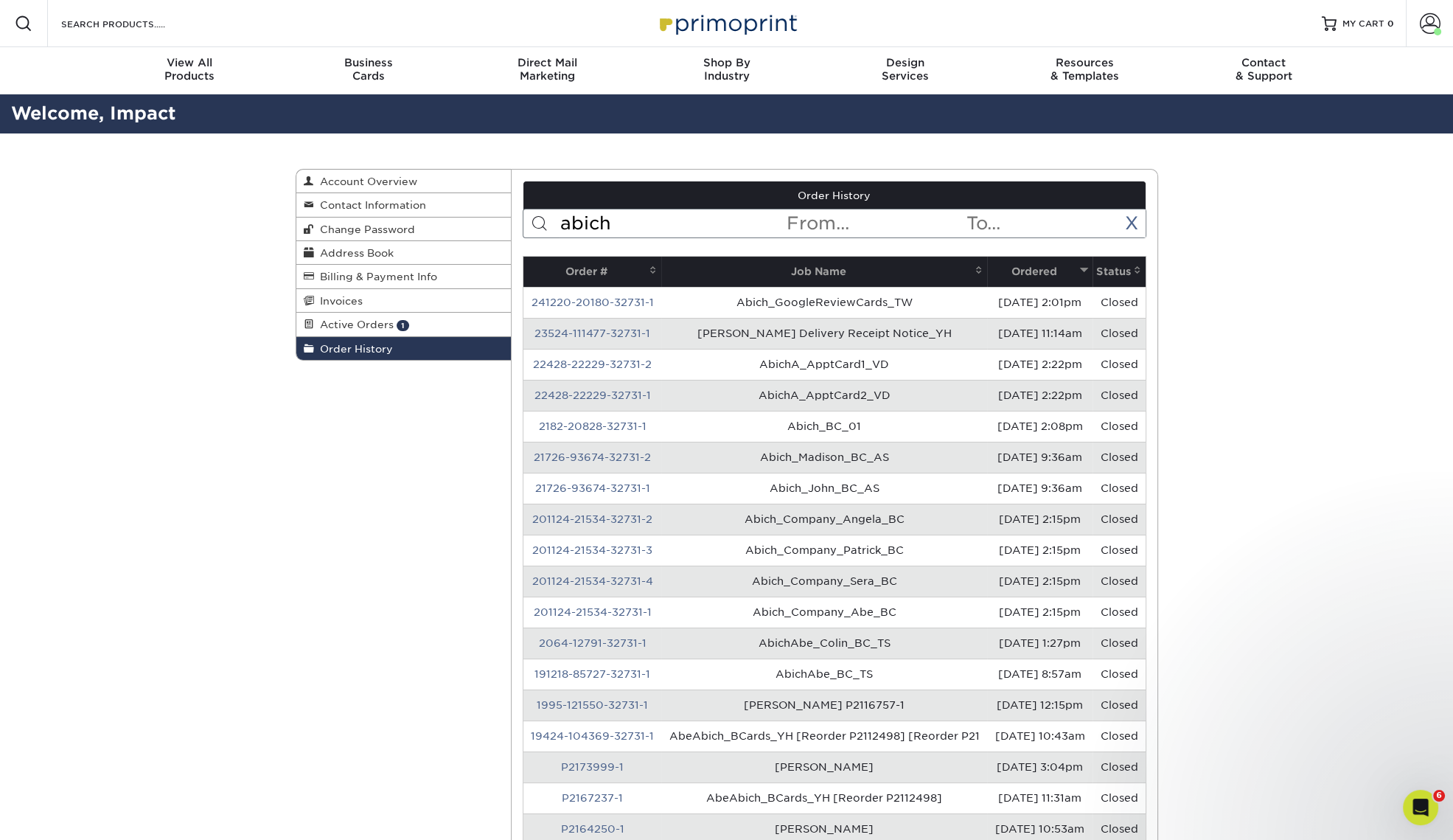
click at [671, 226] on input "abich" at bounding box center [672, 222] width 226 height 28
drag, startPoint x: 678, startPoint y: 225, endPoint x: 540, endPoint y: 229, distance: 138.1
click at [540, 229] on form "abich < Prev Next > [DATE] Sun Mon Tue Wed Thu Fri Sat 1 2 3 4 5 6 7 8 9 10 11 …" at bounding box center [834, 223] width 623 height 30
paste input "G1592504"
type input "G1592504"
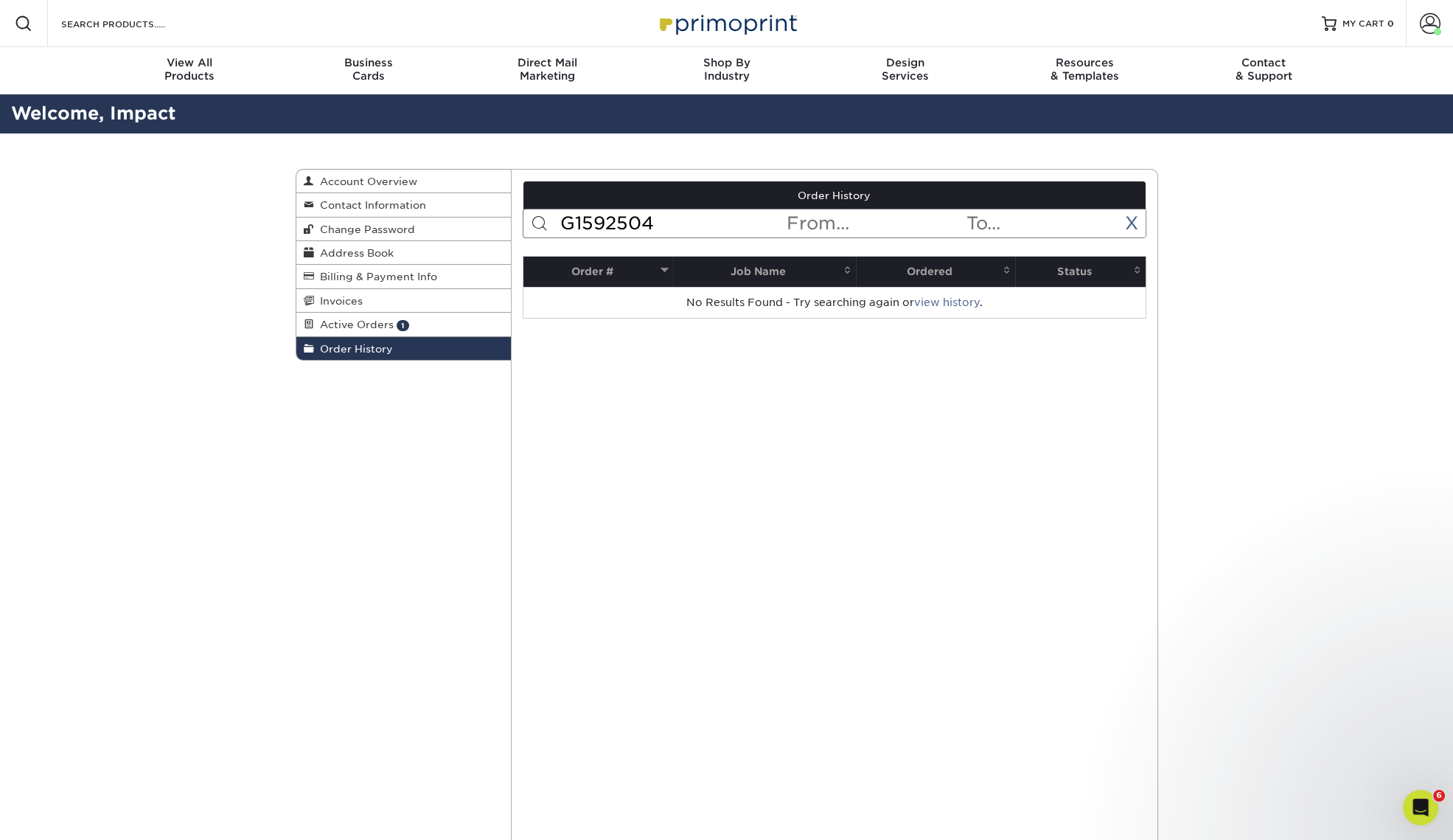
drag, startPoint x: 685, startPoint y: 228, endPoint x: 539, endPoint y: 221, distance: 146.2
click at [544, 221] on form "G1592504 < Prev Next > [DATE] Sun Mon Tue Wed Thu Fri Sat 1 2 3 4 5 6 7 8 9 10 …" at bounding box center [834, 223] width 623 height 30
